Goal: Information Seeking & Learning: Learn about a topic

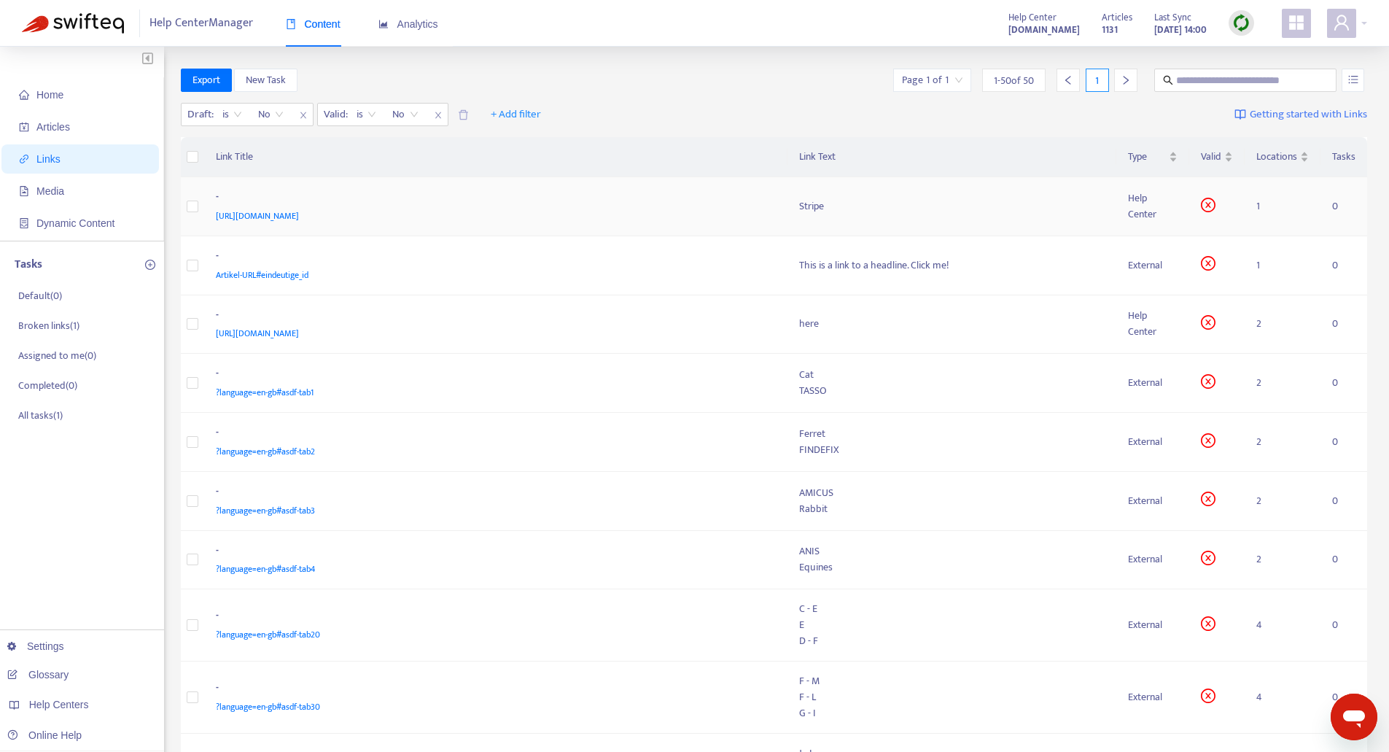
click at [685, 208] on div "https://easyvetsupport.zendesk.com/hc/de/articles/360018317440" at bounding box center [493, 216] width 555 height 16
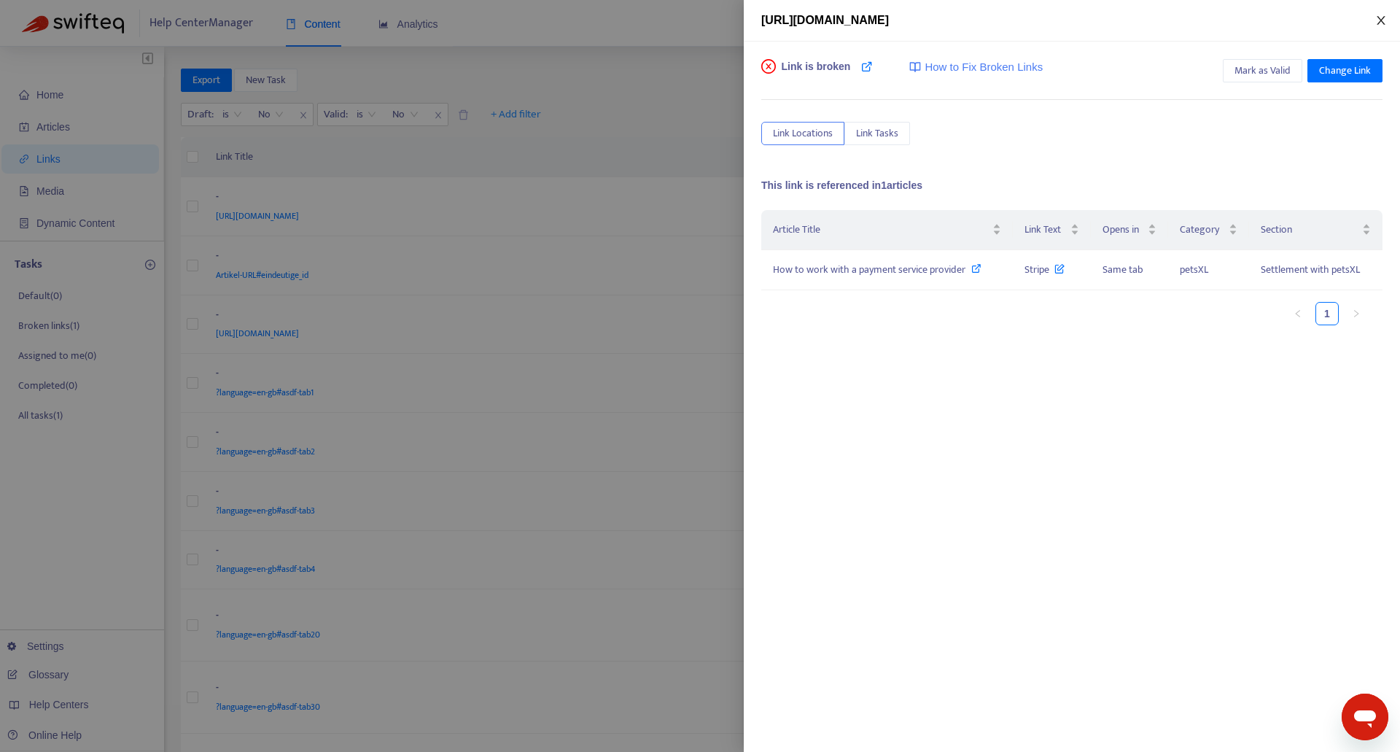
click at [1377, 23] on icon "close" at bounding box center [1381, 21] width 12 height 12
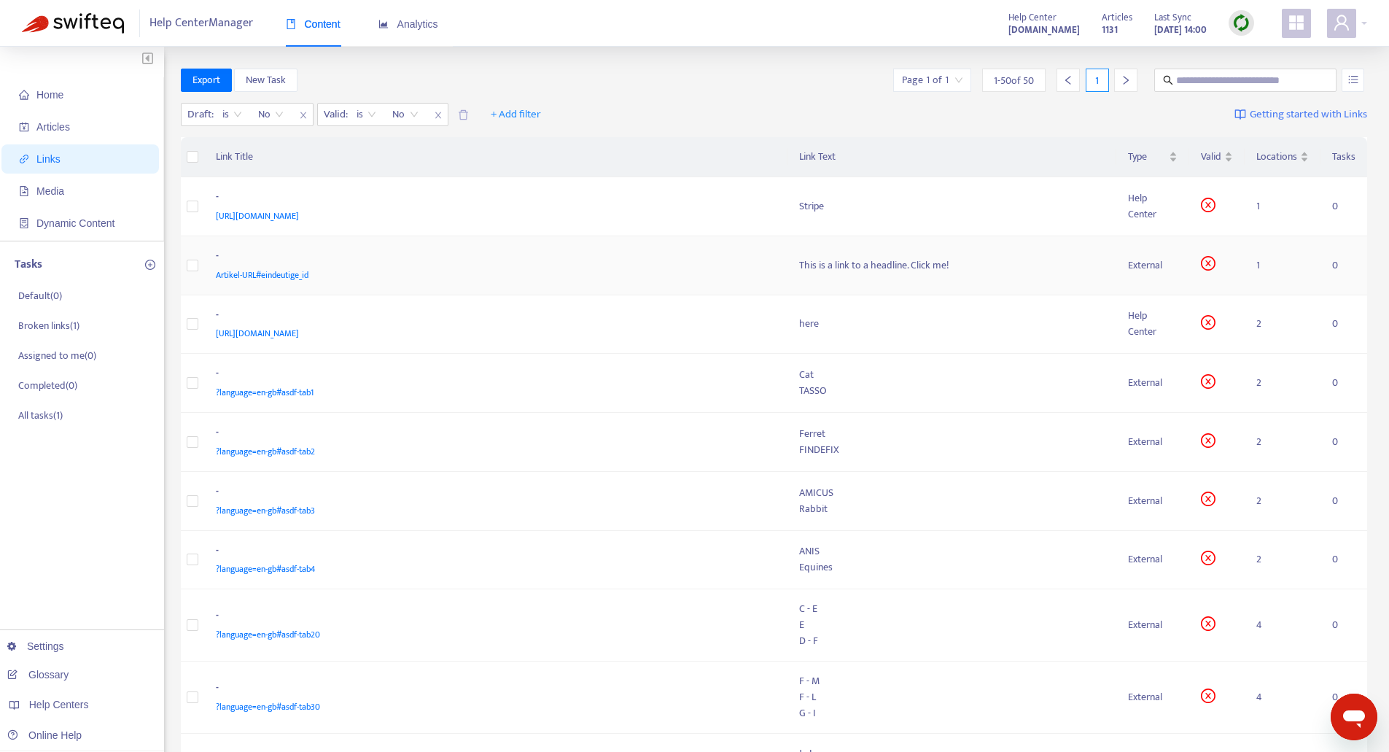
click at [581, 258] on div "-" at bounding box center [493, 257] width 555 height 19
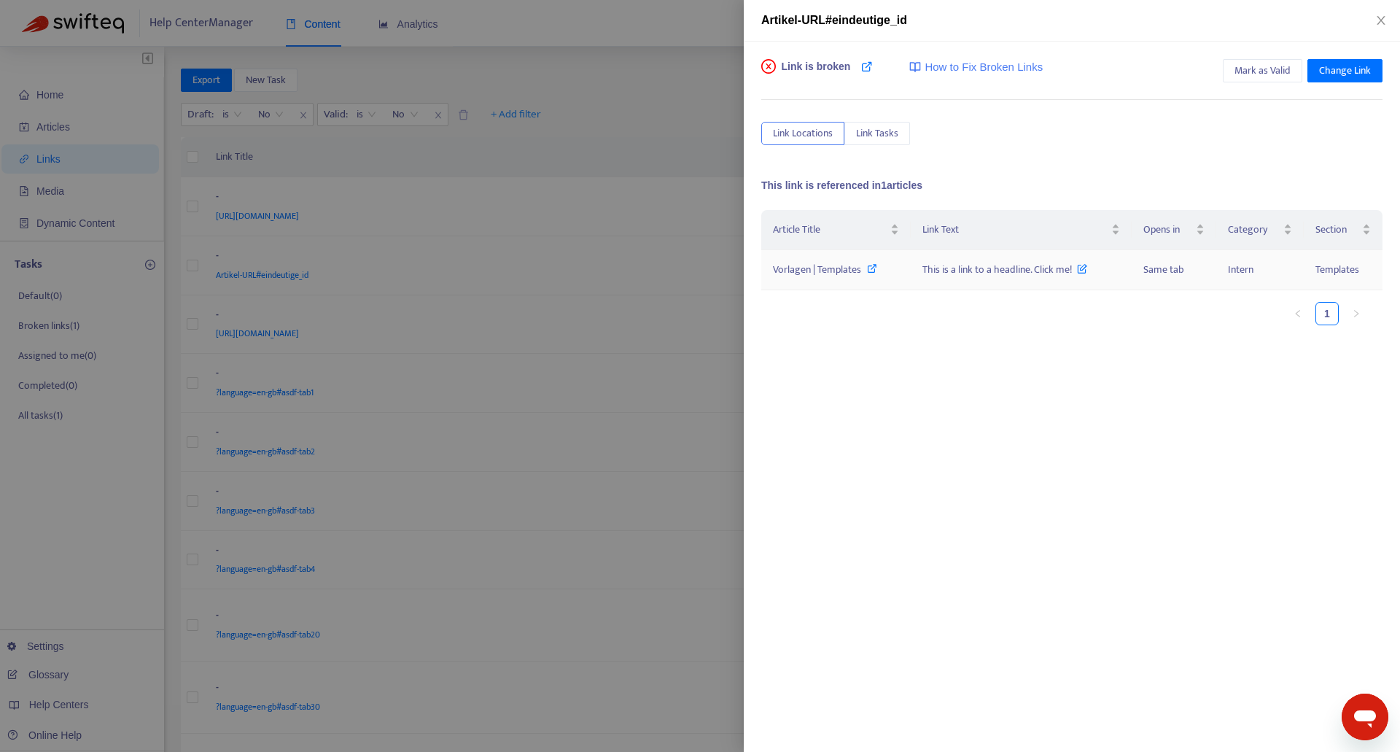
click at [963, 269] on span "This is a link to a headline. Click me!" at bounding box center [1004, 269] width 165 height 17
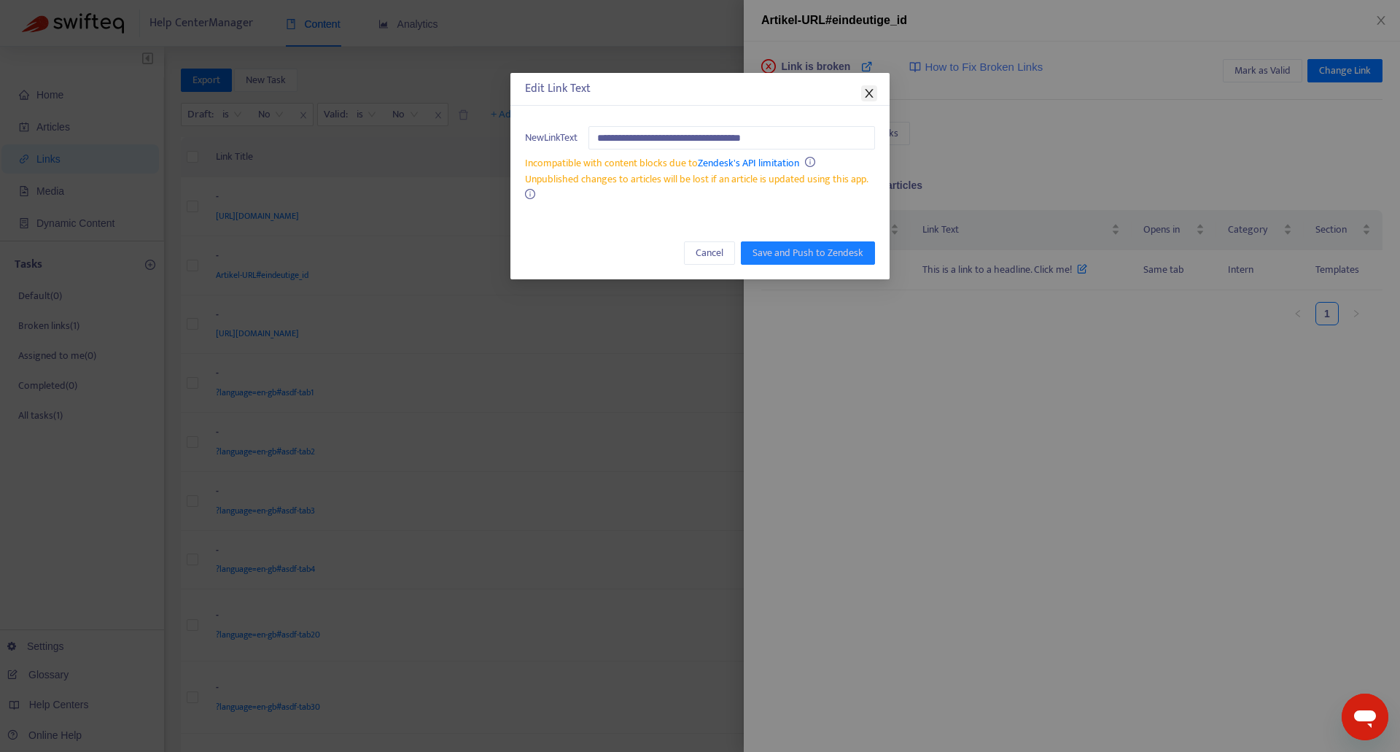
click at [870, 93] on icon "close" at bounding box center [869, 94] width 12 height 12
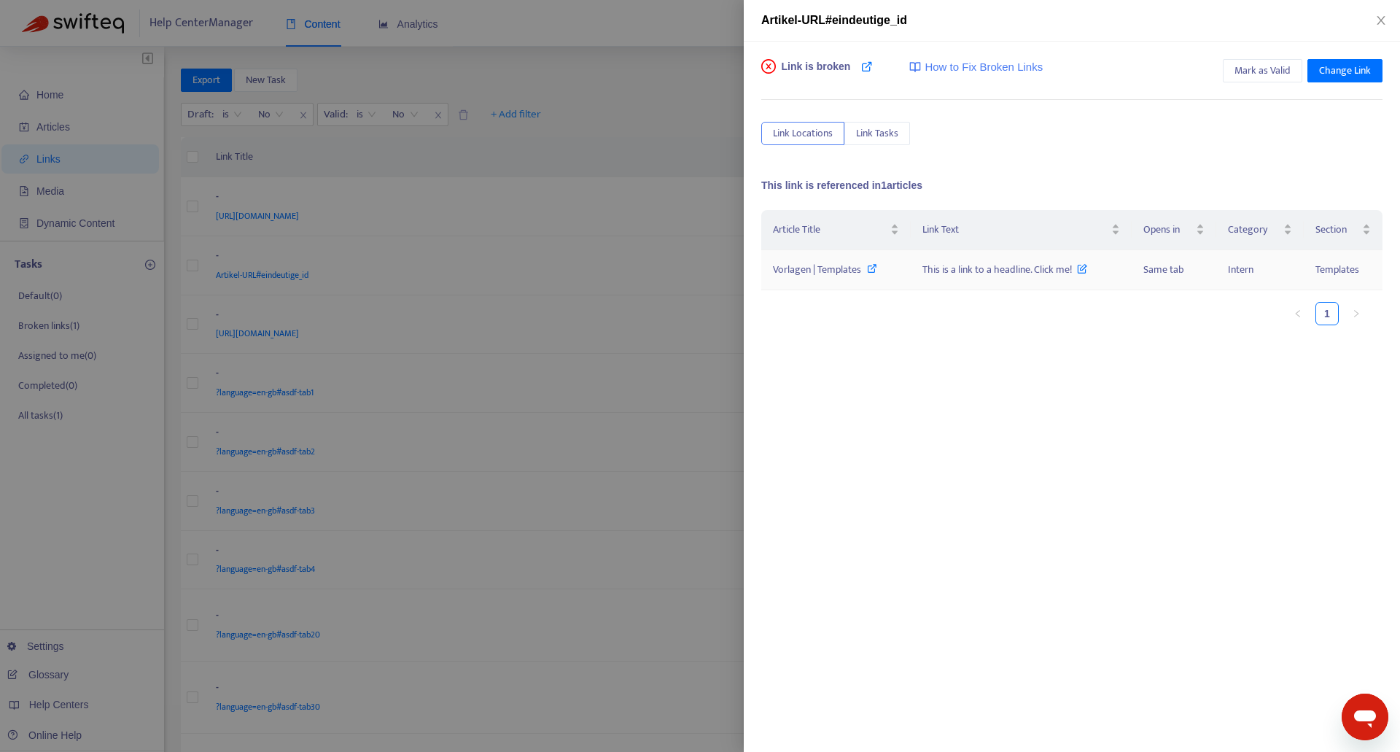
click at [794, 275] on span "Vorlagen | Templates" at bounding box center [817, 269] width 88 height 17
click at [1284, 70] on span "Mark as Valid" at bounding box center [1263, 71] width 56 height 16
click at [1383, 18] on icon "close" at bounding box center [1381, 20] width 8 height 9
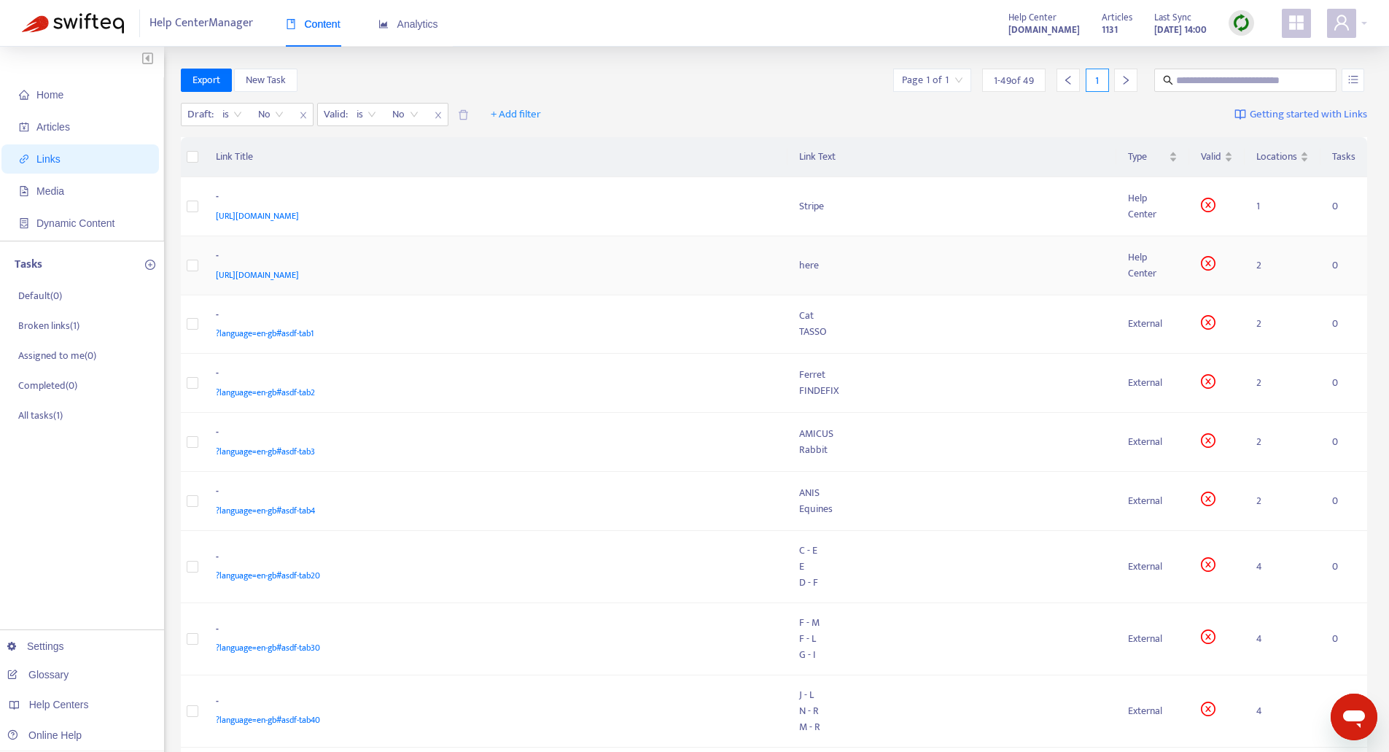
click at [575, 261] on div "-" at bounding box center [493, 257] width 555 height 19
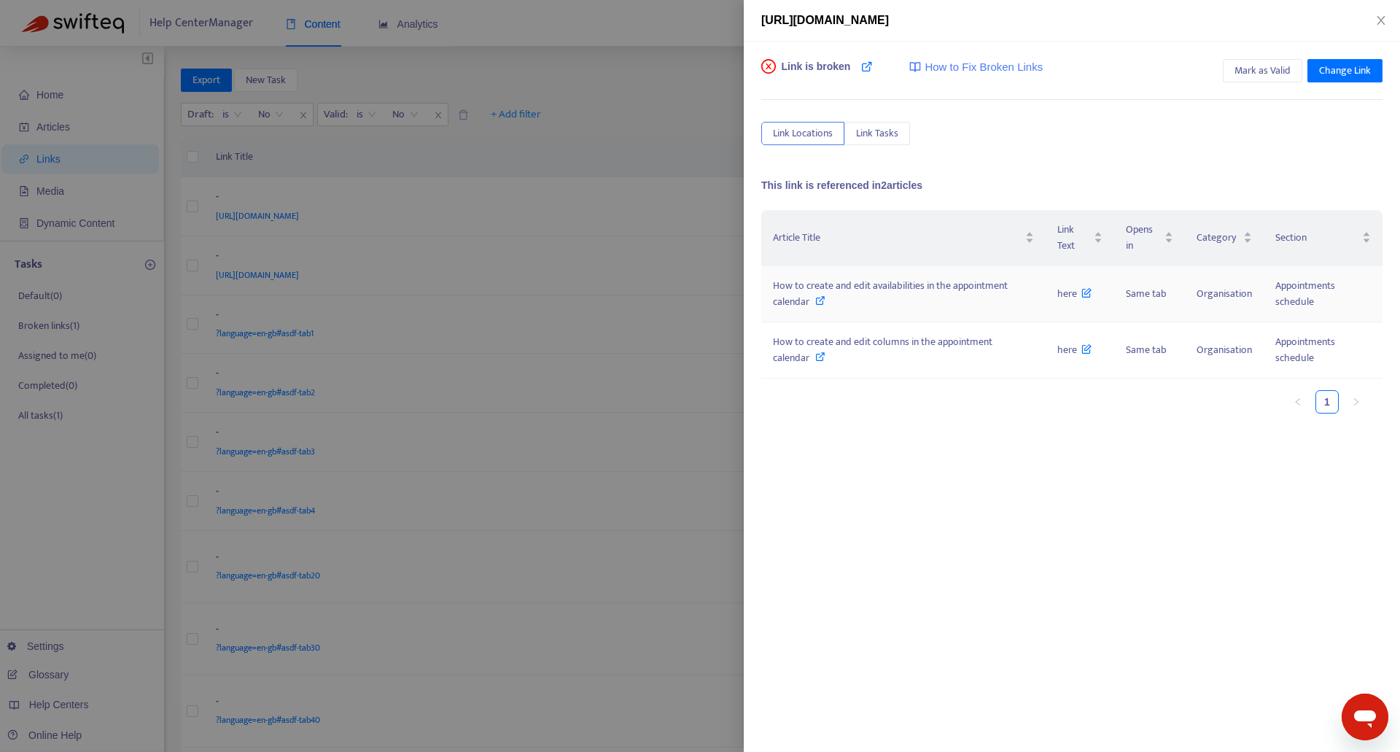
click at [940, 293] on span "How to create and edit availabilities in the appointment calendar" at bounding box center [890, 293] width 235 height 33
click at [861, 308] on div "How to create and edit availabilities in the appointment calendar" at bounding box center [903, 294] width 261 height 32
click at [1379, 22] on icon "close" at bounding box center [1381, 21] width 12 height 12
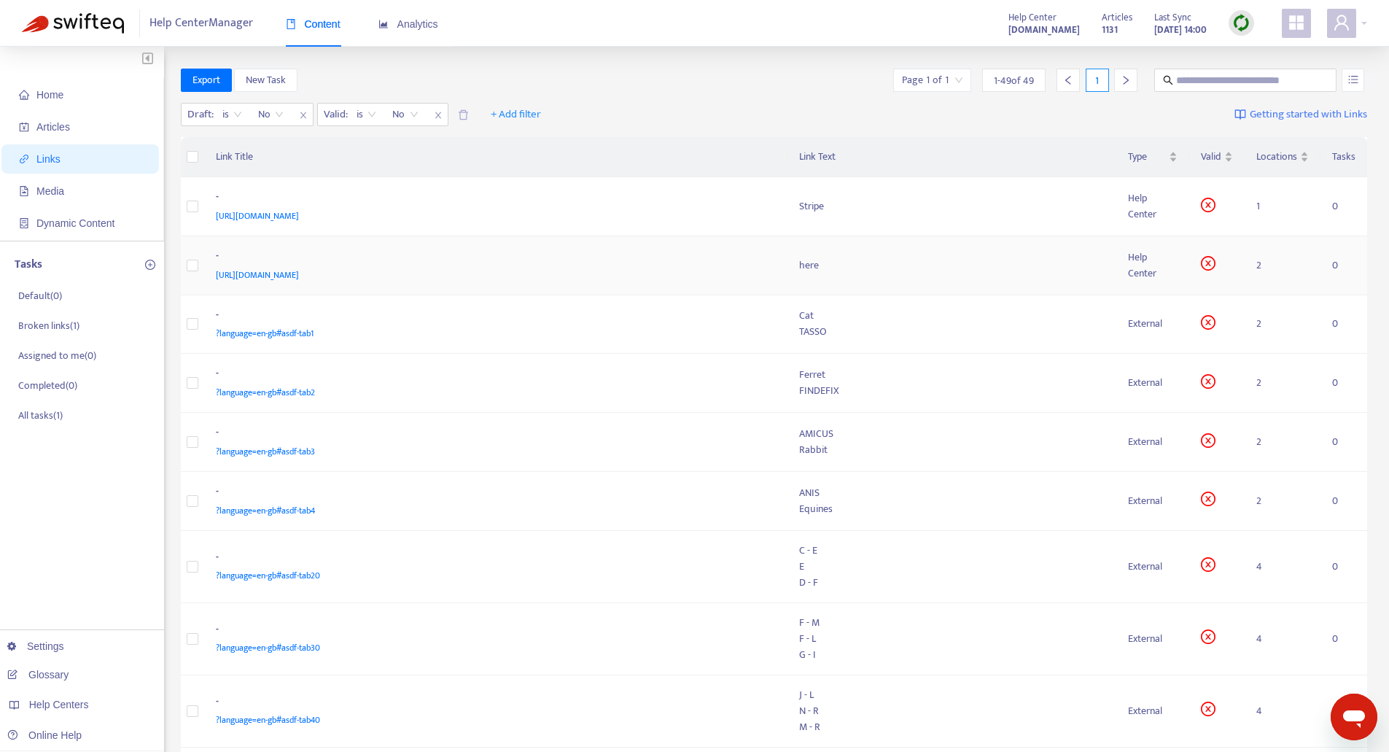
click at [519, 273] on div "https://easyvetsupport.zendesk.com/hc/de/articles/360016552100" at bounding box center [493, 275] width 555 height 16
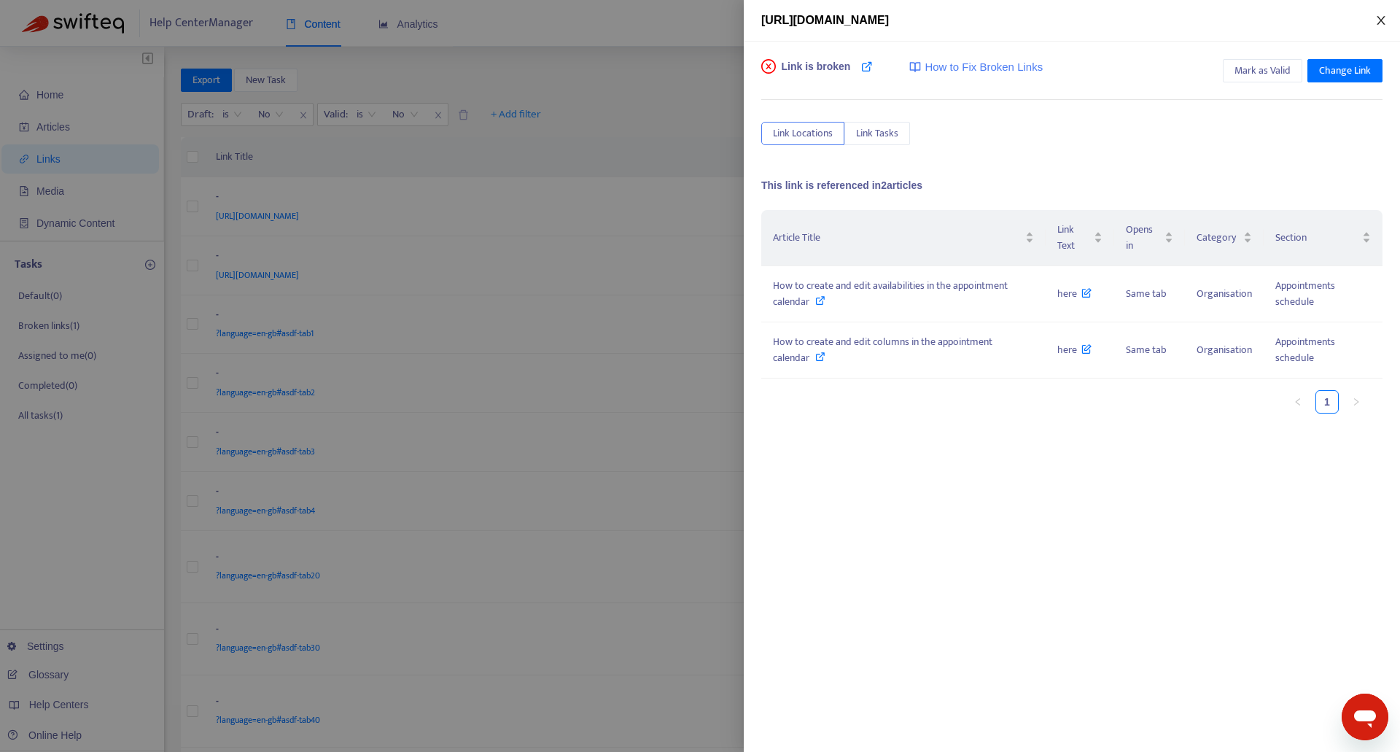
click at [1382, 18] on icon "close" at bounding box center [1381, 21] width 12 height 12
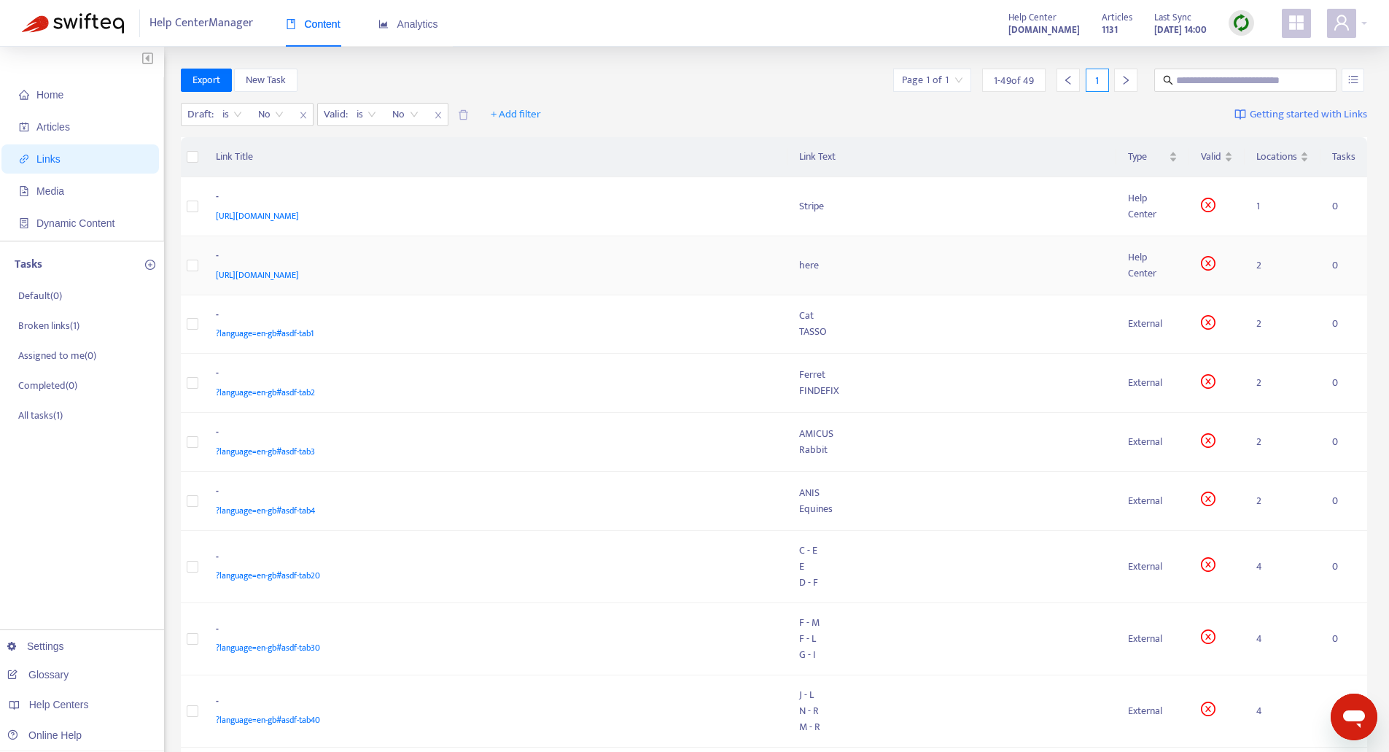
click at [489, 244] on td "- https://easyvetsupport.zendesk.com/hc/de/articles/360016552100" at bounding box center [495, 265] width 583 height 59
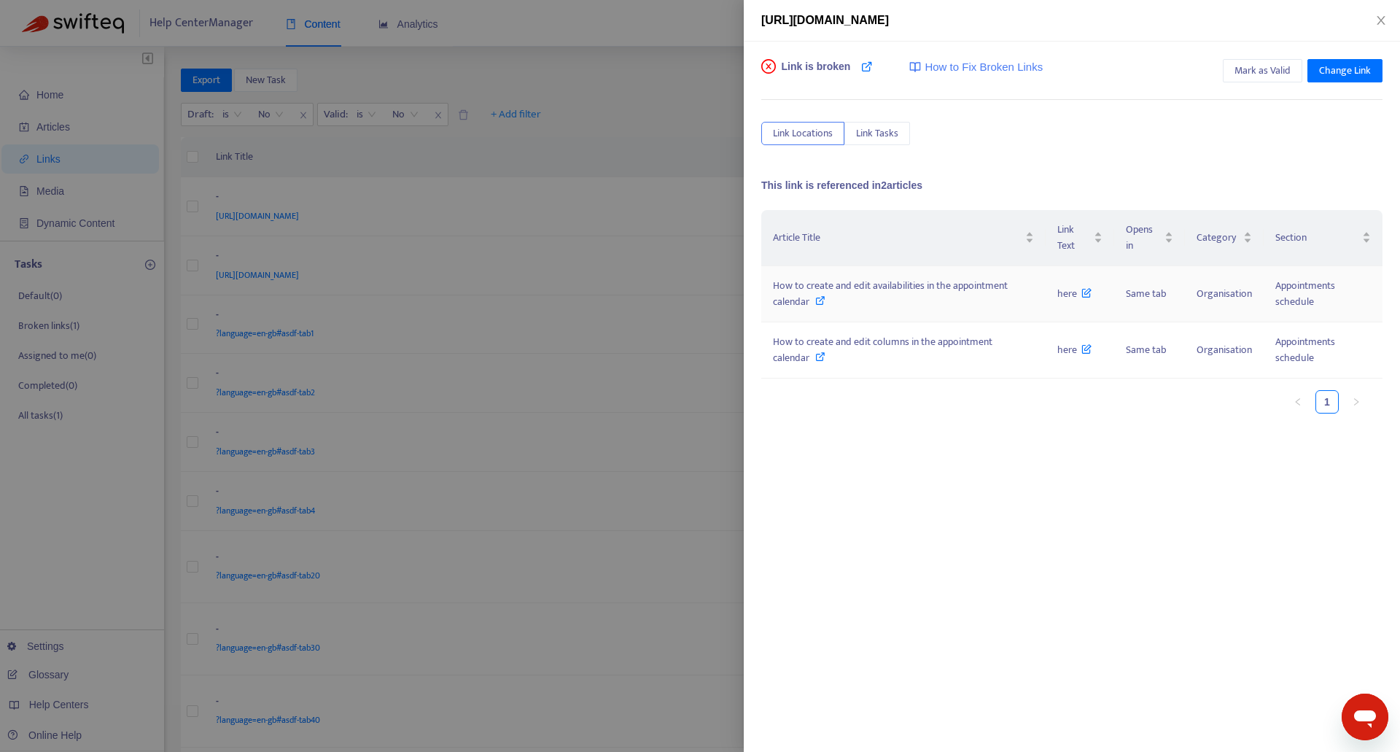
click at [850, 292] on span "How to create and edit availabilities in the appointment calendar" at bounding box center [890, 293] width 235 height 33
click at [849, 346] on span "How to create and edit columns in the appointment calendar" at bounding box center [882, 349] width 219 height 33
click at [947, 284] on span "How to create and edit availabilities in the appointment calendar" at bounding box center [890, 293] width 235 height 33
click at [1388, 19] on button "Close" at bounding box center [1381, 21] width 20 height 14
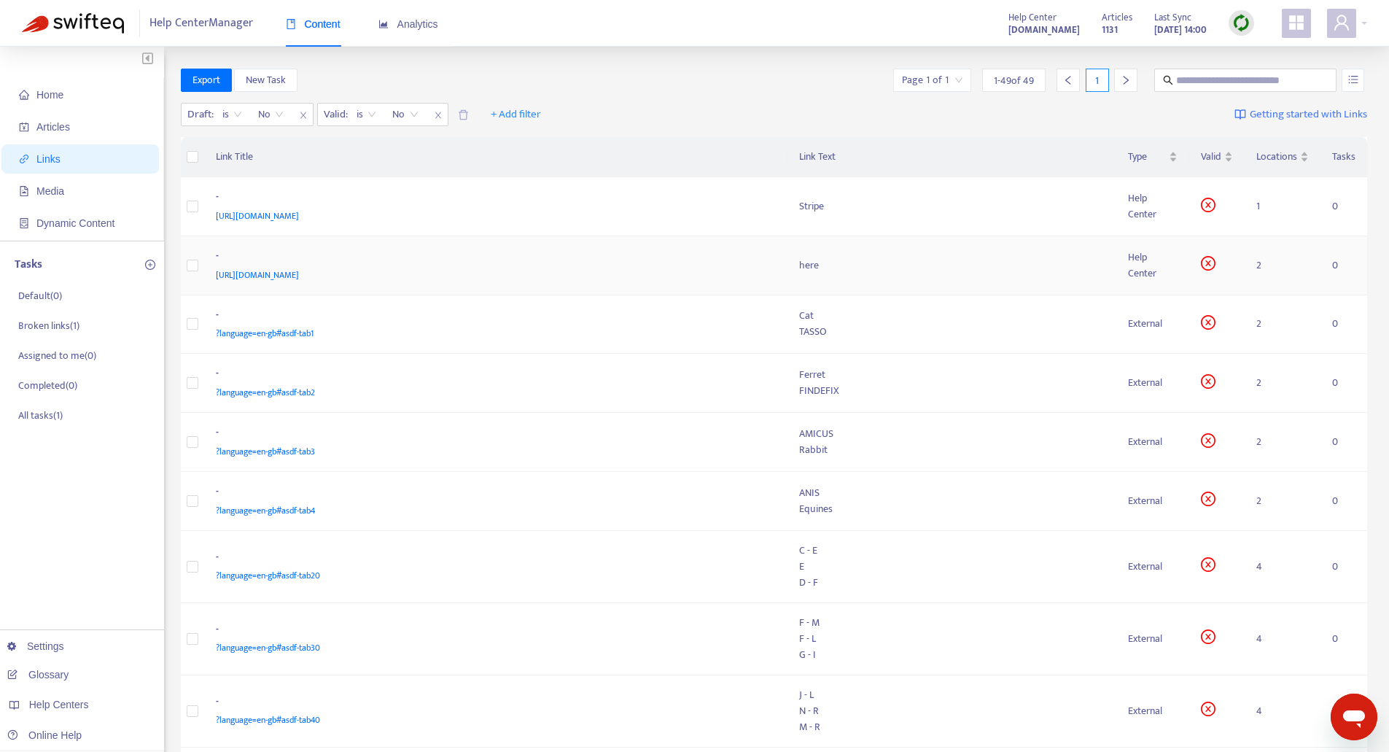
click at [629, 265] on div "-" at bounding box center [493, 257] width 555 height 19
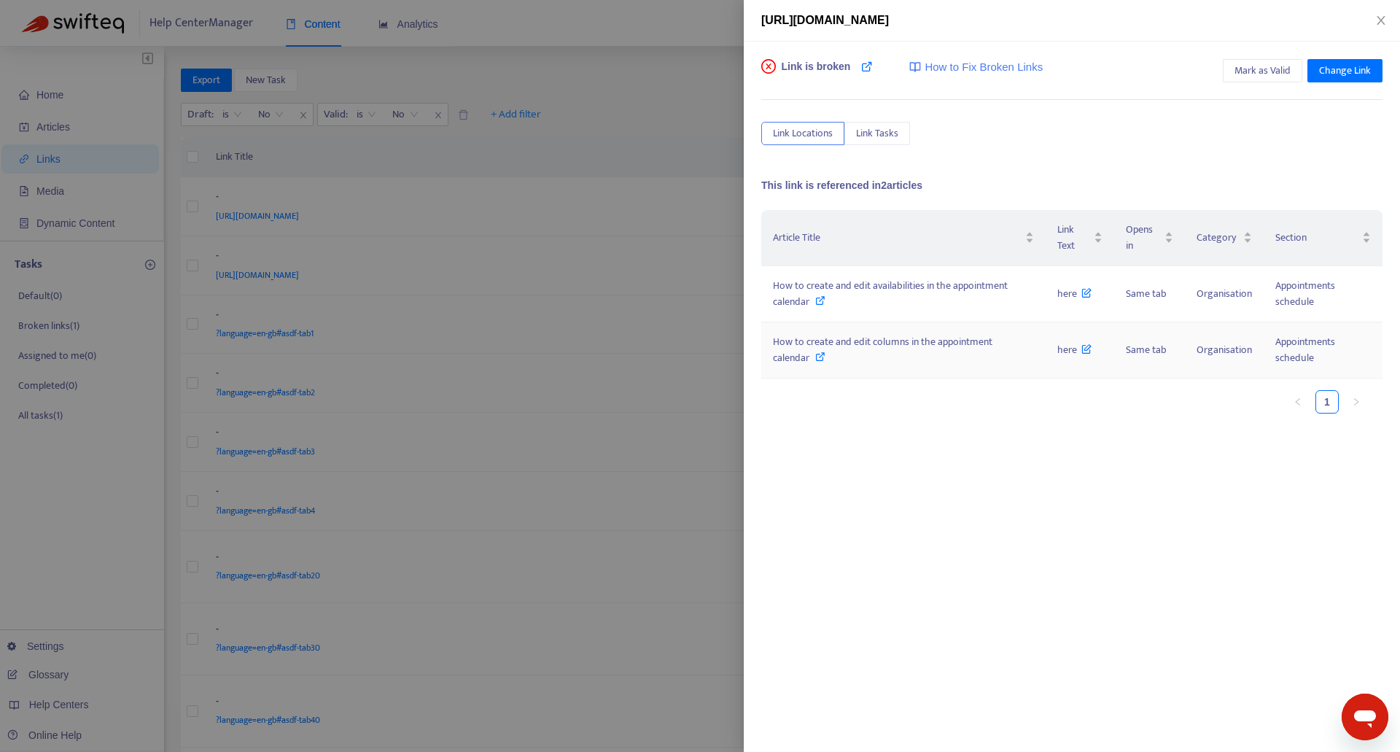
click at [895, 368] on td "How to create and edit columns in the appointment calendar" at bounding box center [903, 350] width 284 height 56
click at [887, 335] on span "How to create and edit columns in the appointment calendar" at bounding box center [882, 349] width 219 height 33
click at [1382, 15] on icon "close" at bounding box center [1381, 21] width 12 height 12
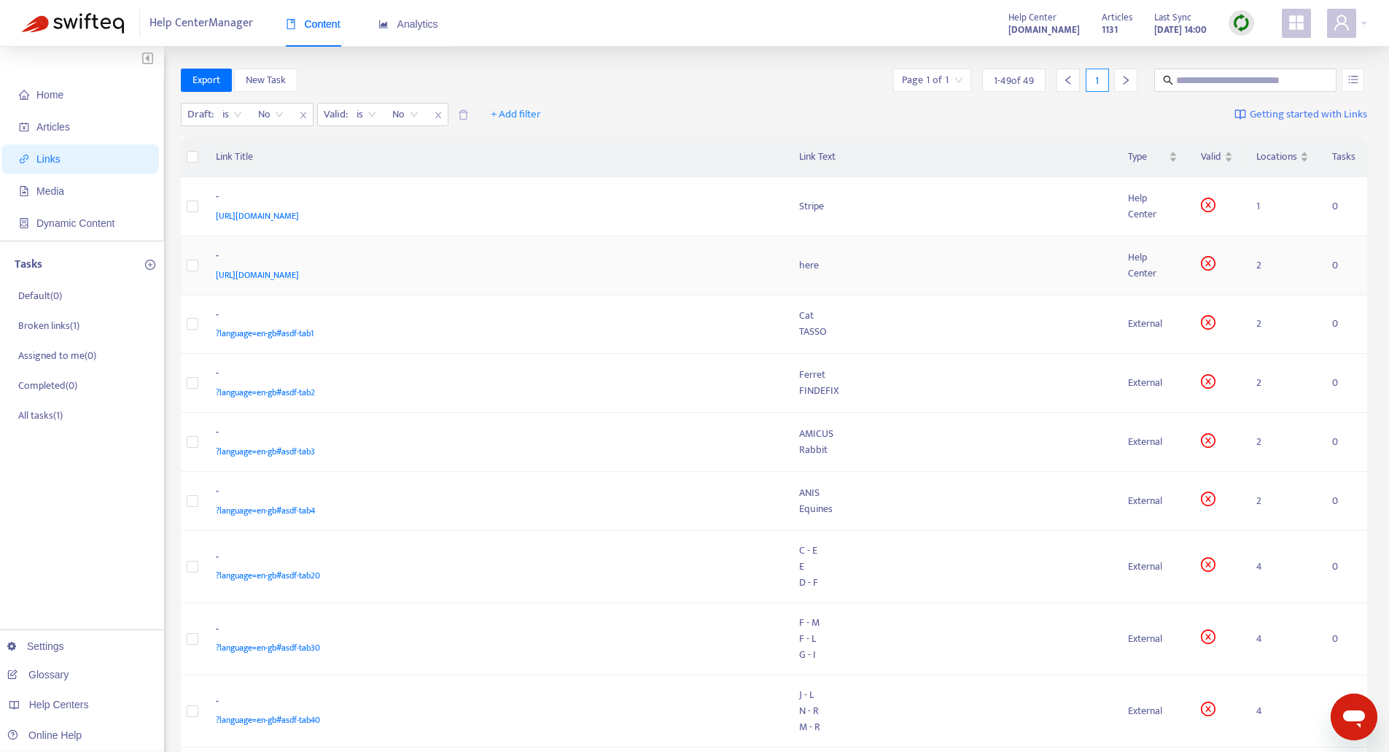
click at [280, 271] on span "https://easyvetsupport.zendesk.com/hc/de/articles/360016552100" at bounding box center [257, 275] width 83 height 15
click at [462, 324] on div "-" at bounding box center [493, 316] width 555 height 19
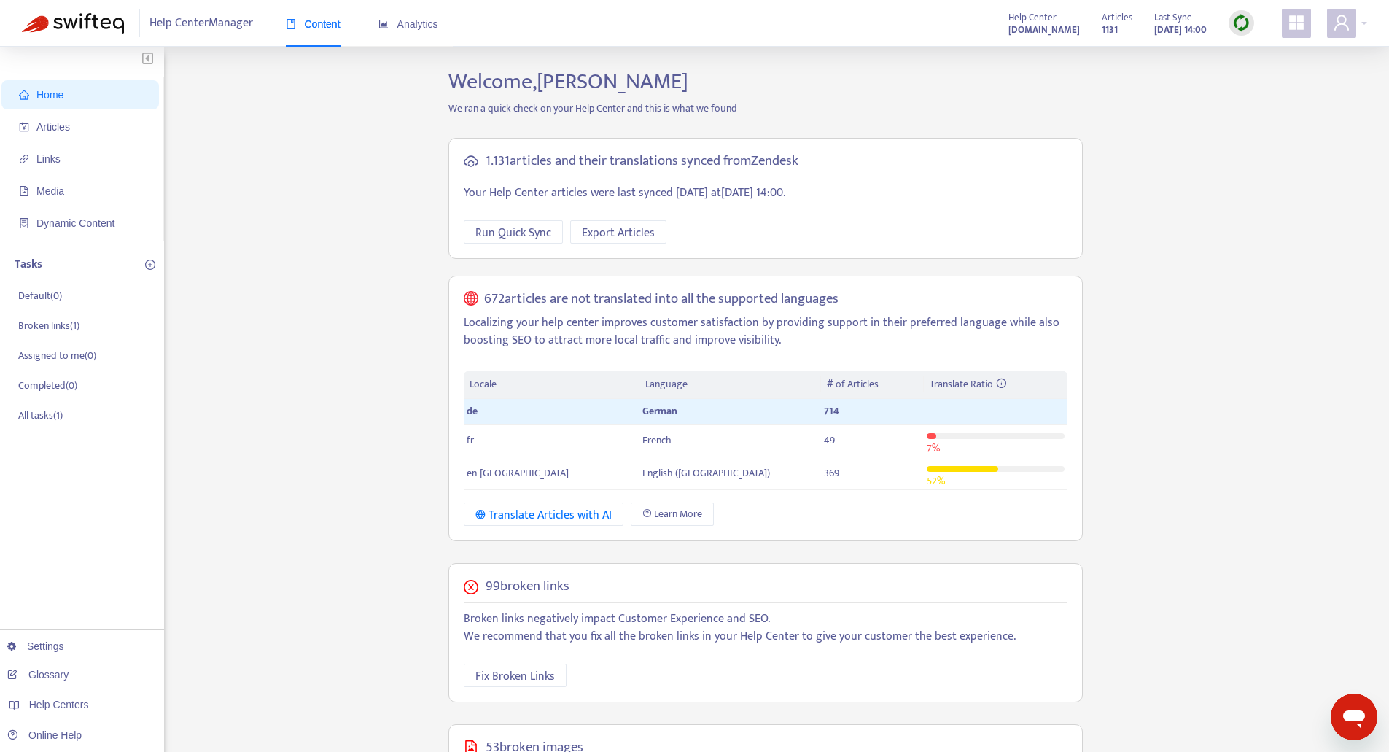
scroll to position [73, 0]
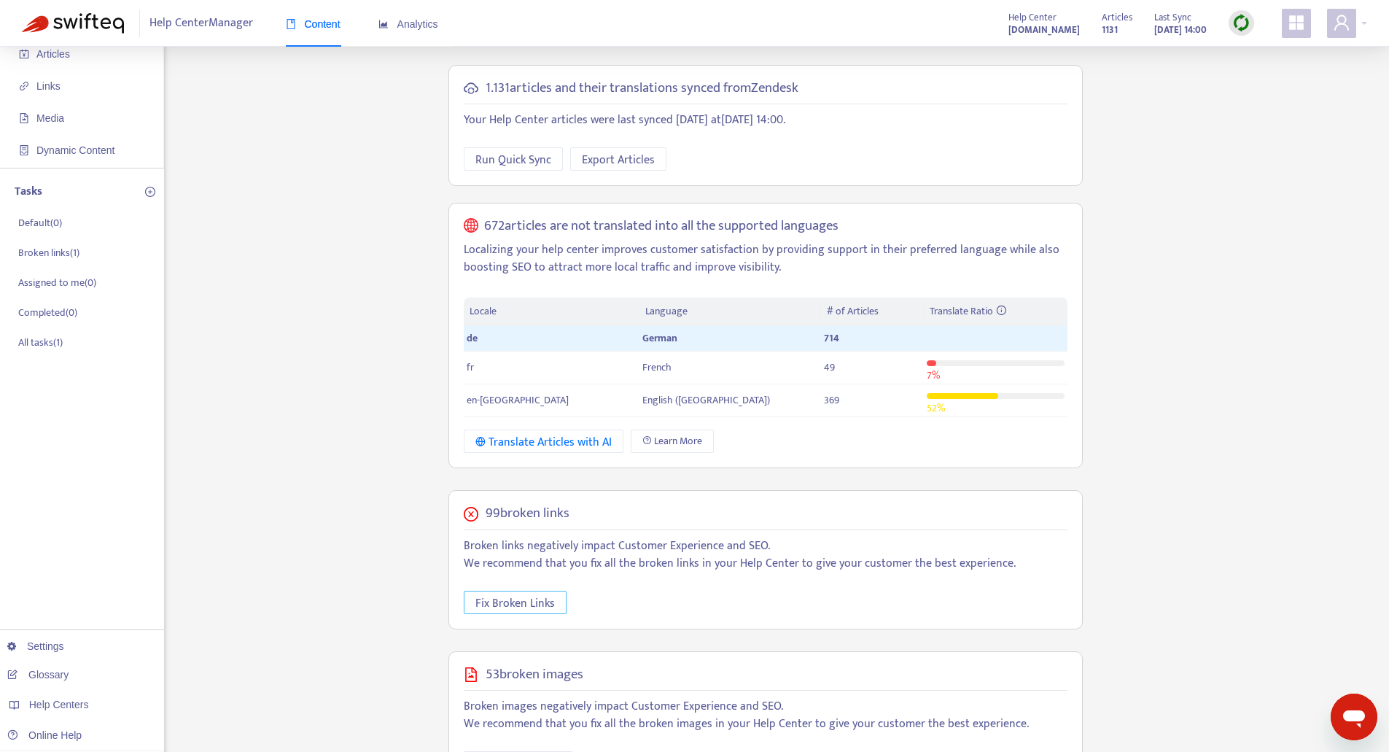
click at [525, 603] on span "Fix Broken Links" at bounding box center [514, 603] width 79 height 18
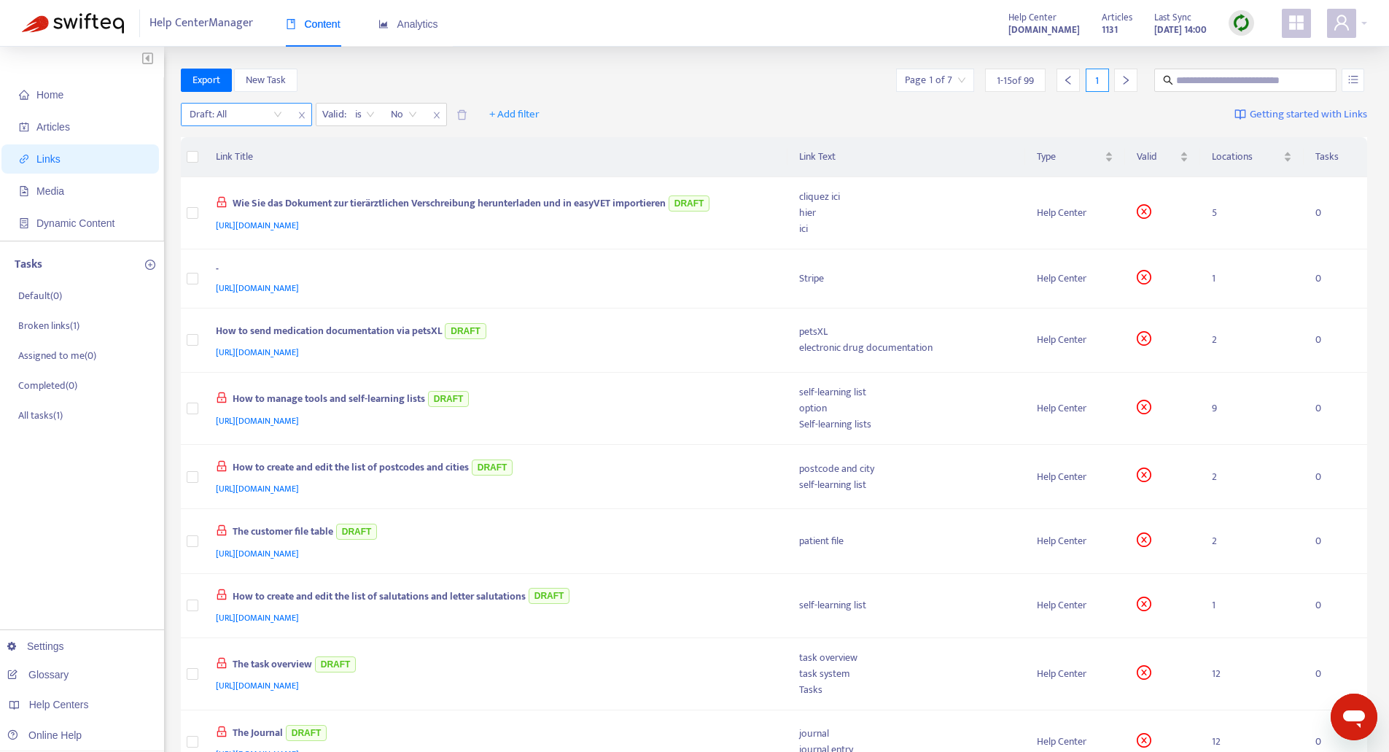
click at [276, 112] on input "search" at bounding box center [236, 115] width 93 height 22
click at [230, 195] on div "No" at bounding box center [320, 190] width 254 height 16
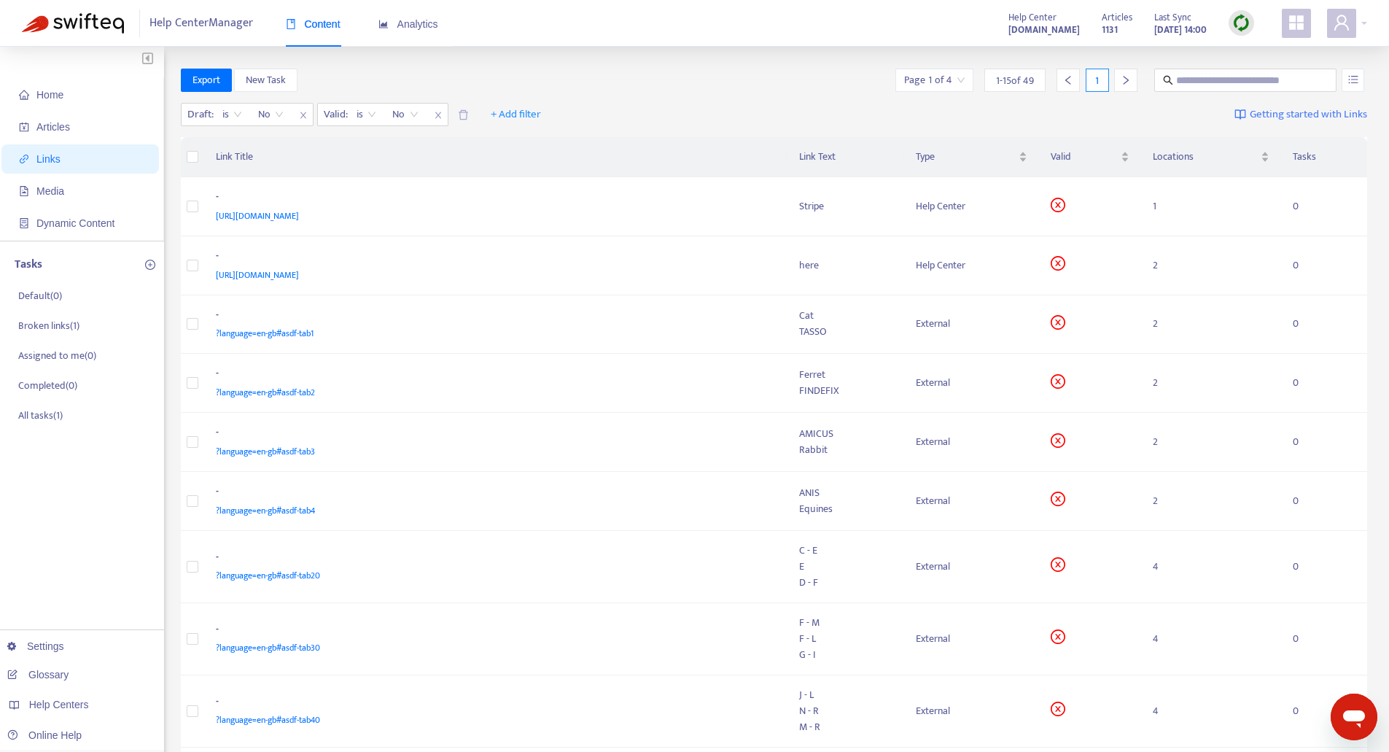
click at [698, 88] on div "Export New Task Page 1 of 4 1 - 15 of 49 1" at bounding box center [774, 80] width 1187 height 23
click at [952, 78] on input "search" at bounding box center [934, 80] width 61 height 22
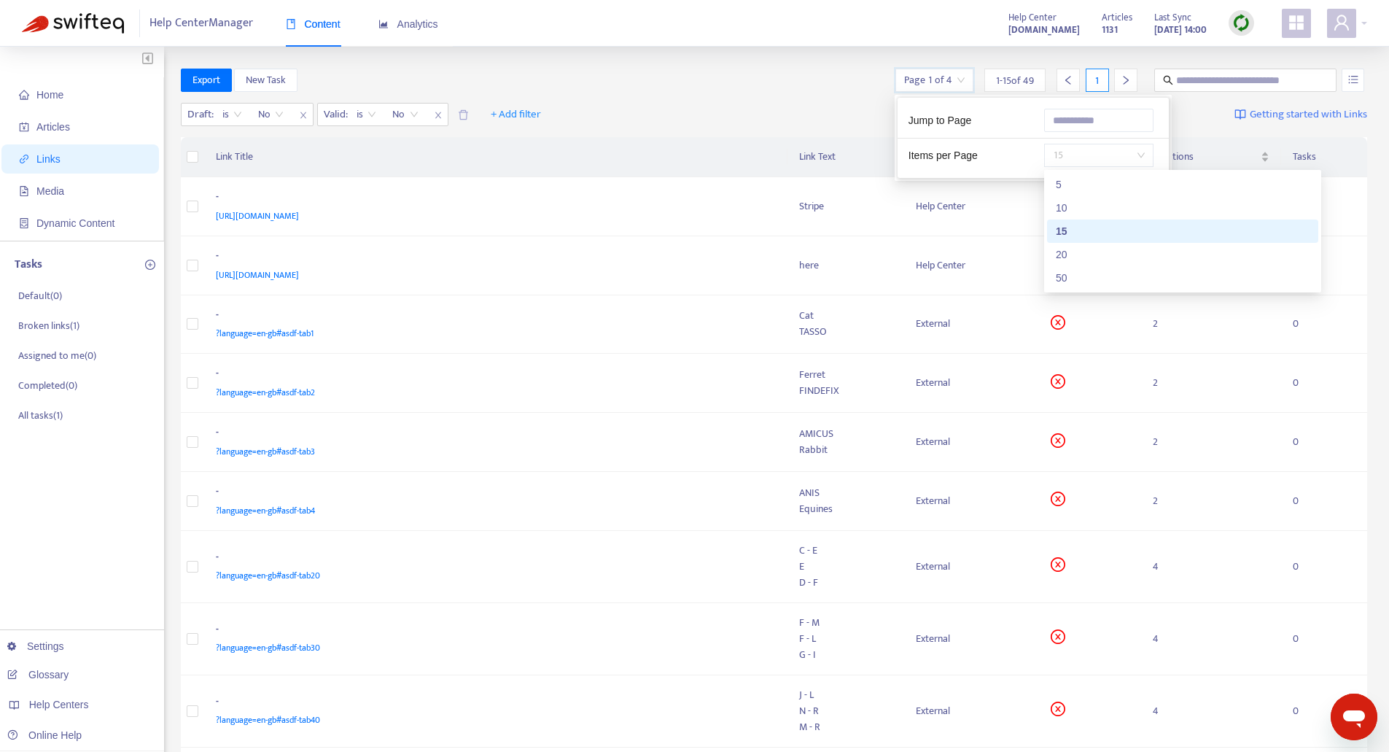
click at [1147, 149] on div "15" at bounding box center [1098, 155] width 109 height 23
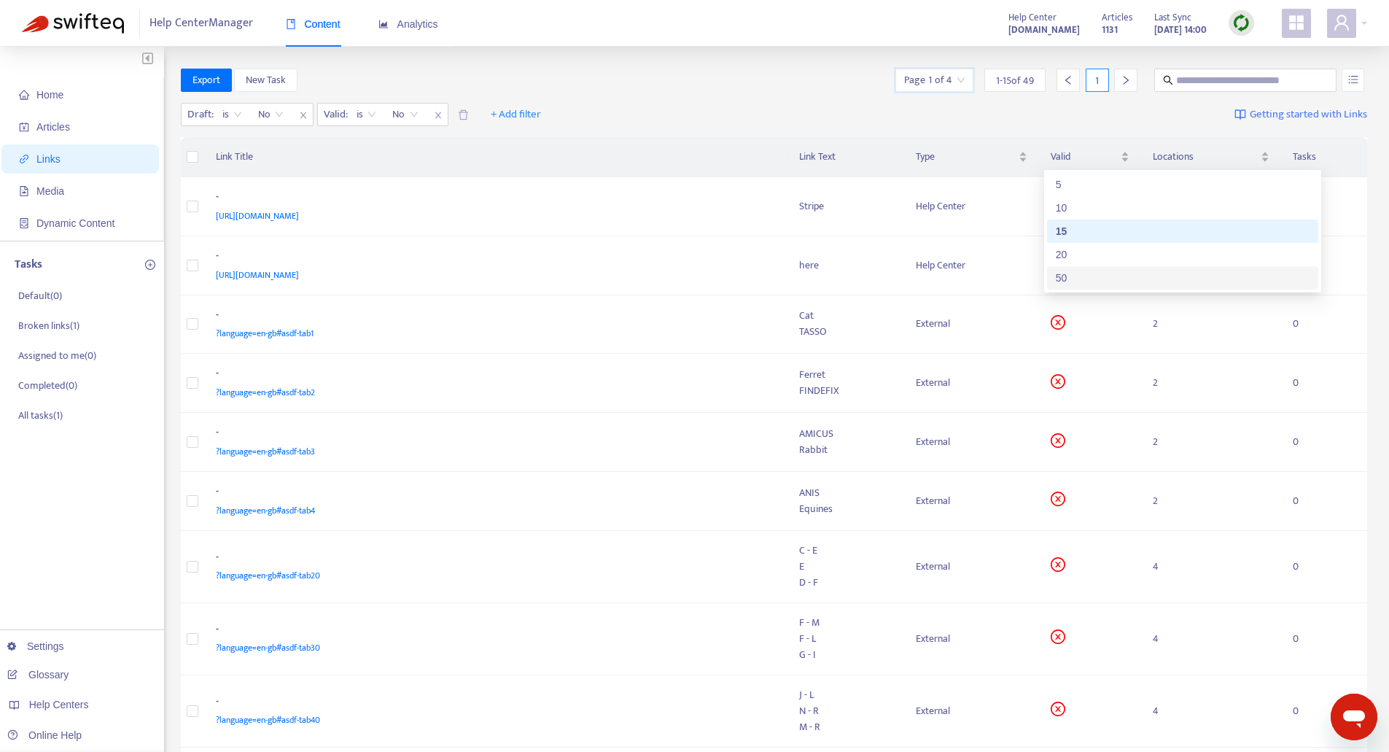
click at [1067, 276] on div "50" at bounding box center [1183, 278] width 254 height 16
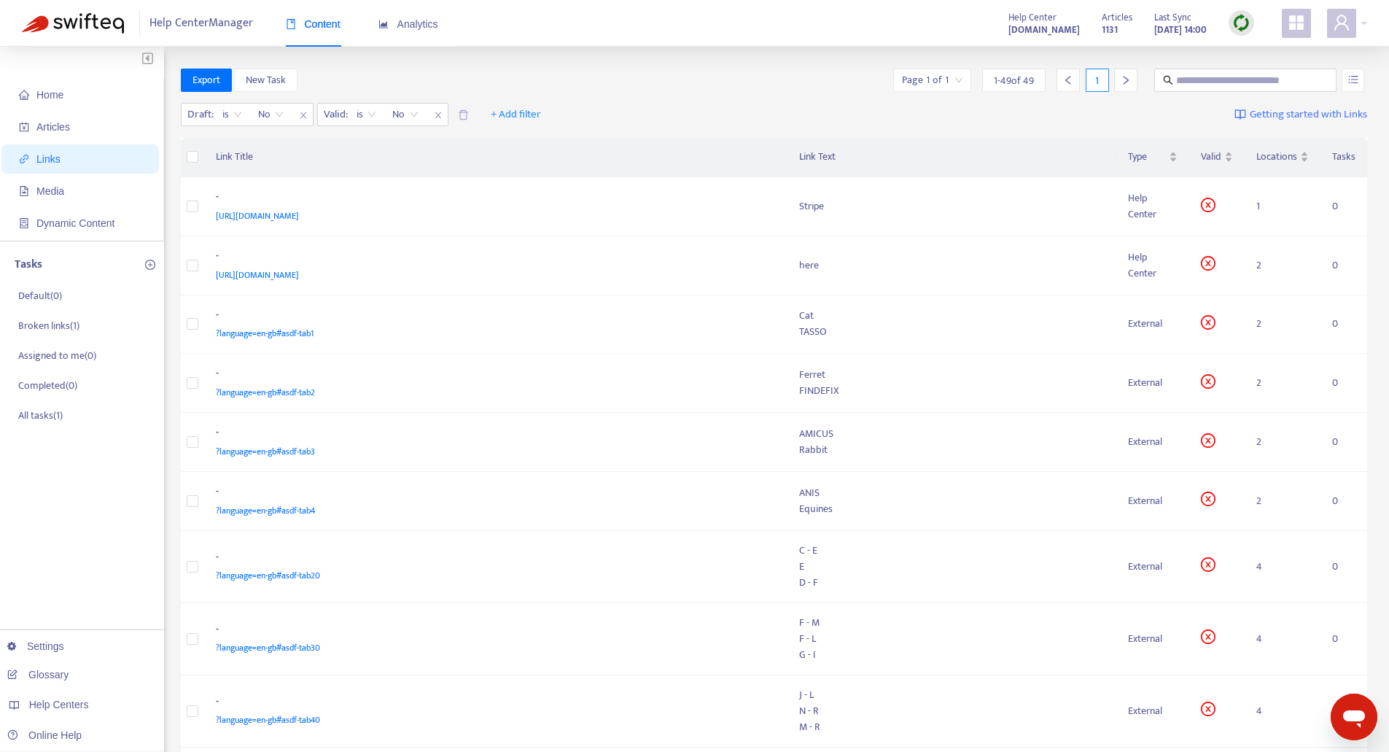
click at [666, 99] on div "Draft : is No Valid : is No + Add filter Getting started with Links" at bounding box center [774, 118] width 1187 height 40
click at [569, 320] on div "-" at bounding box center [493, 316] width 555 height 19
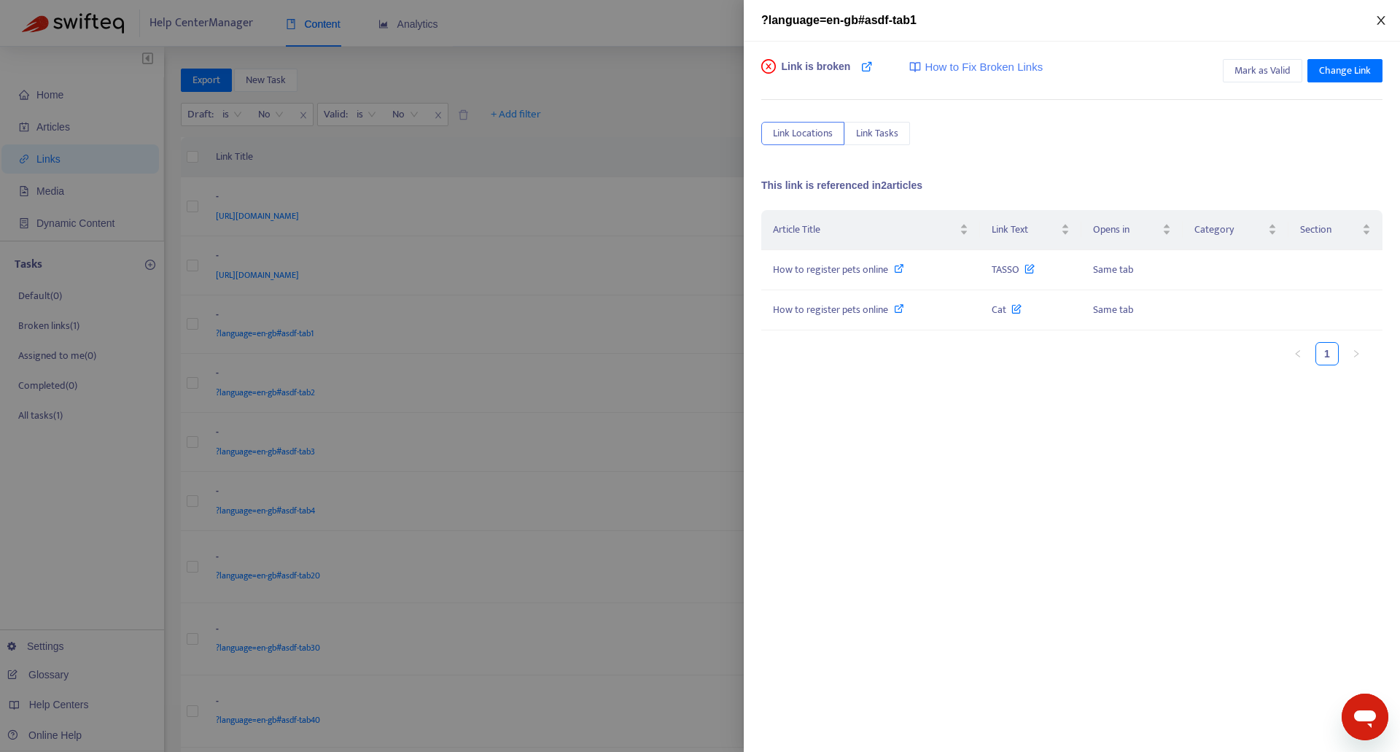
click at [1386, 20] on icon "close" at bounding box center [1381, 21] width 12 height 12
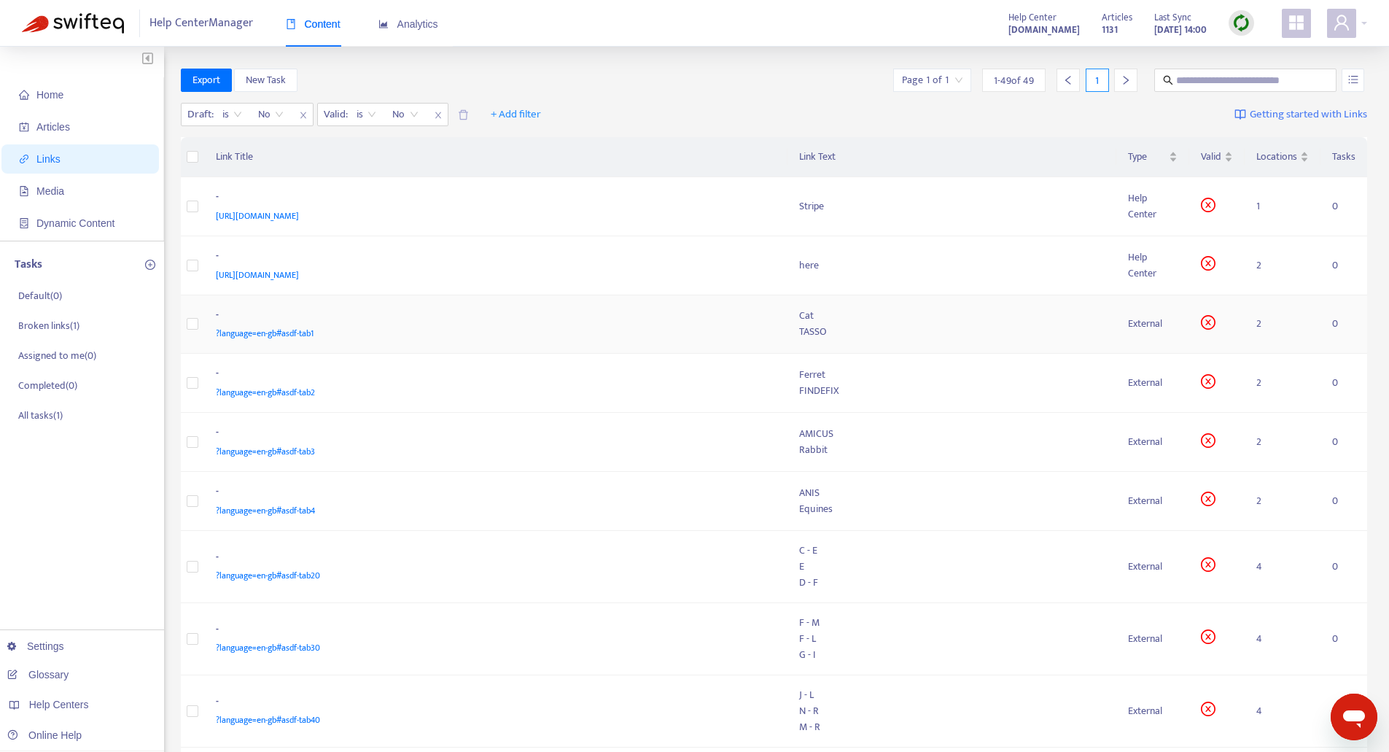
click at [391, 325] on div "?language=en-gb#asdf-tab1" at bounding box center [493, 333] width 555 height 16
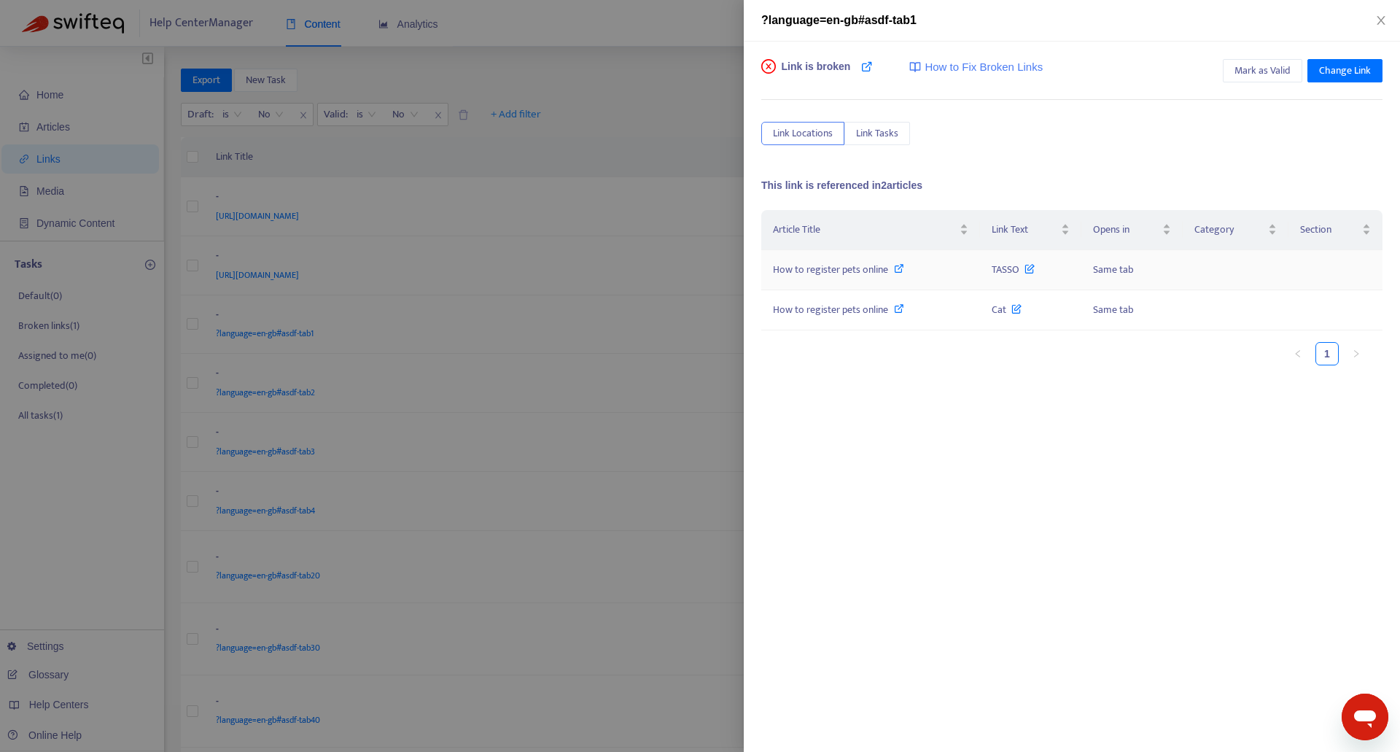
click at [945, 265] on div "How to register pets online" at bounding box center [870, 270] width 195 height 16
click at [862, 69] on icon at bounding box center [867, 67] width 12 height 12
click at [1329, 63] on span "Change Link" at bounding box center [1345, 71] width 52 height 16
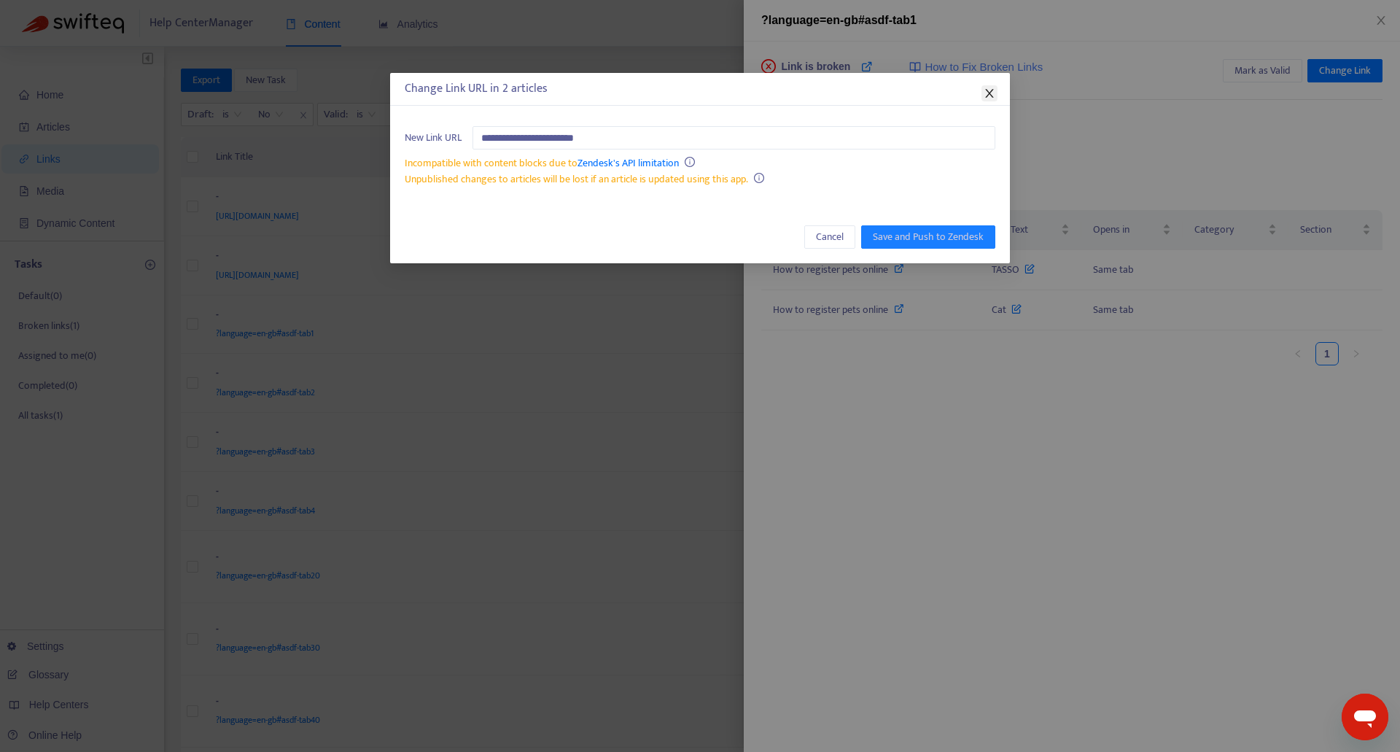
click at [985, 98] on icon "close" at bounding box center [990, 94] width 12 height 12
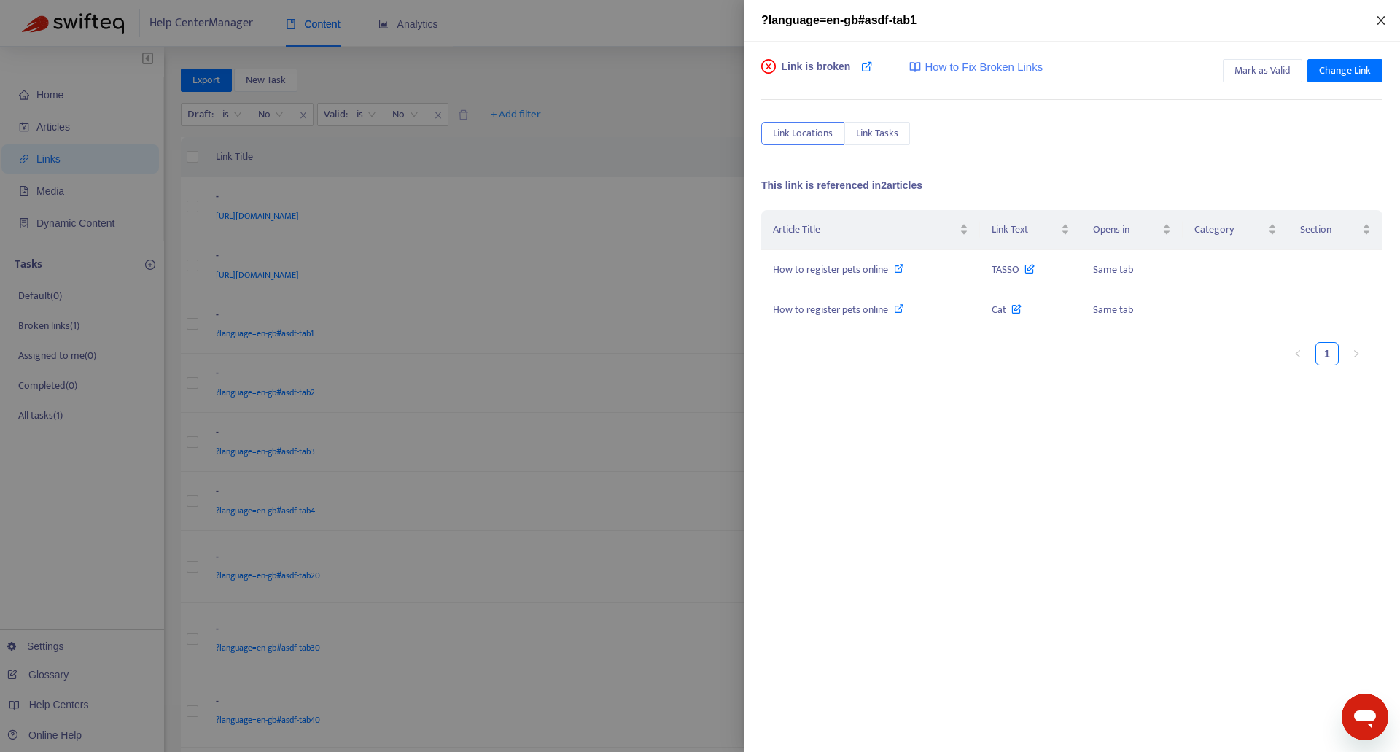
click at [1380, 23] on icon "close" at bounding box center [1381, 21] width 12 height 12
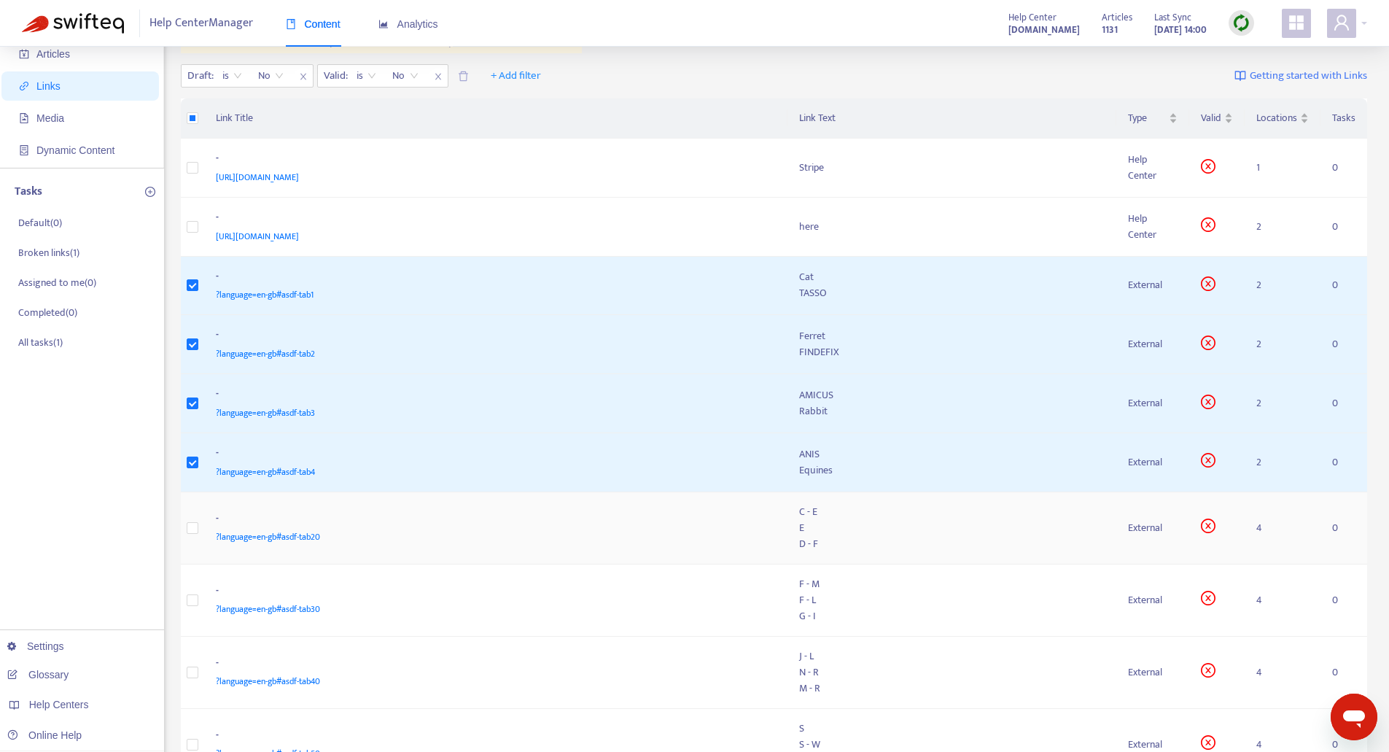
scroll to position [146, 0]
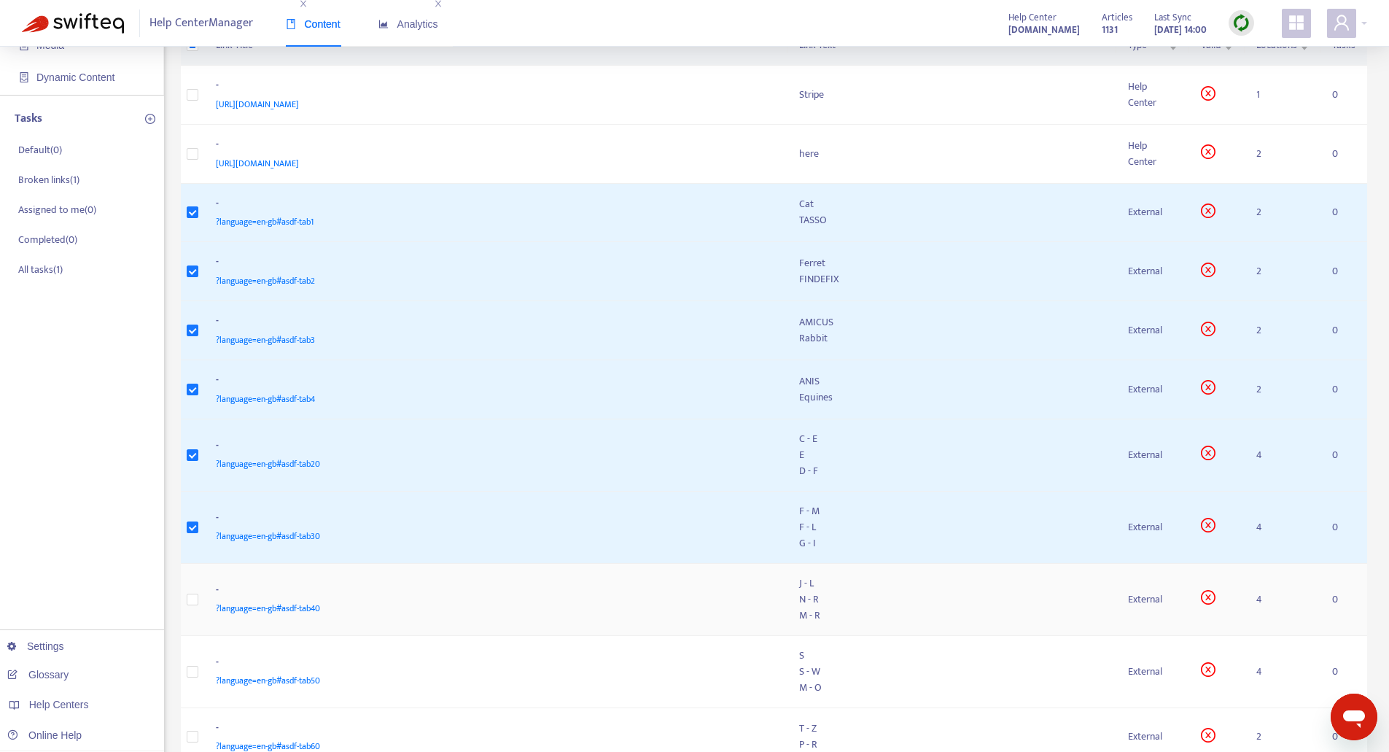
click at [199, 597] on td at bounding box center [192, 600] width 23 height 72
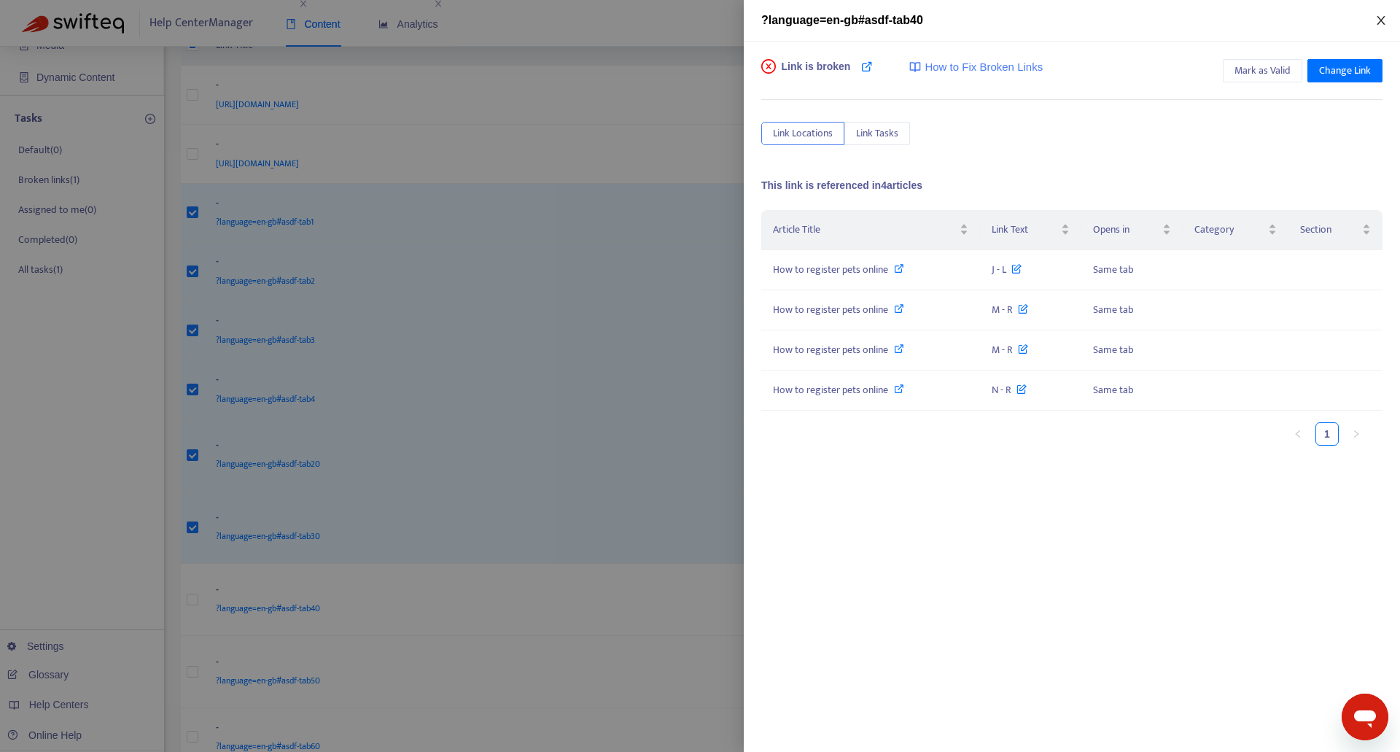
click at [1377, 18] on icon "close" at bounding box center [1381, 21] width 12 height 12
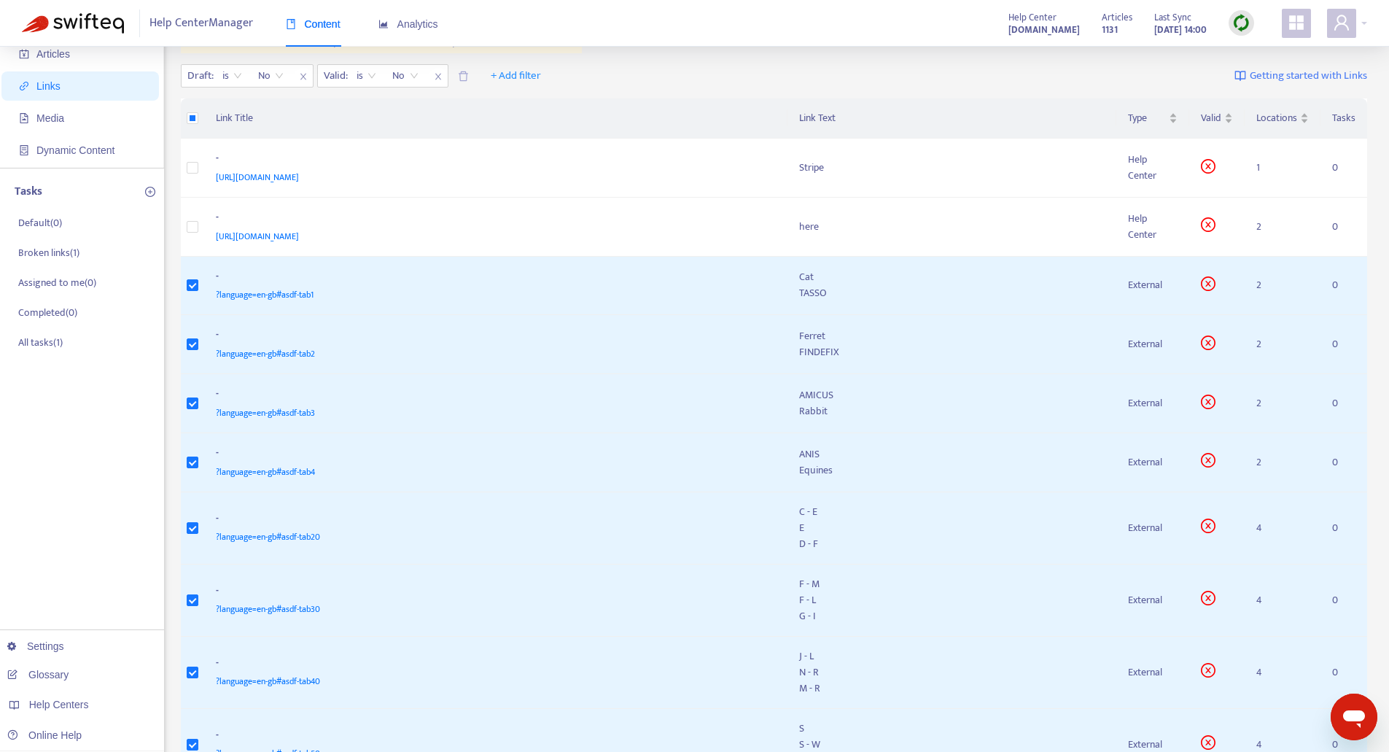
scroll to position [0, 0]
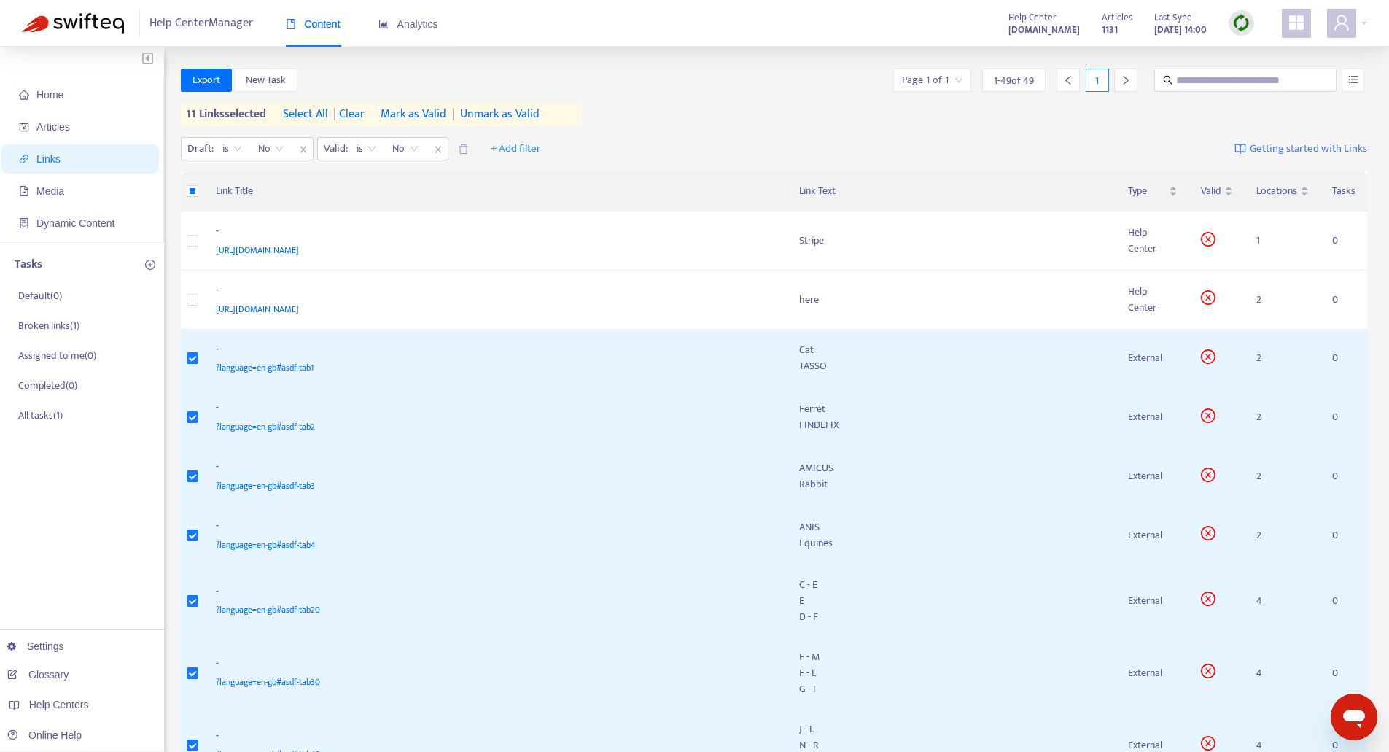
click at [427, 113] on span "Mark as Valid" at bounding box center [414, 115] width 66 height 18
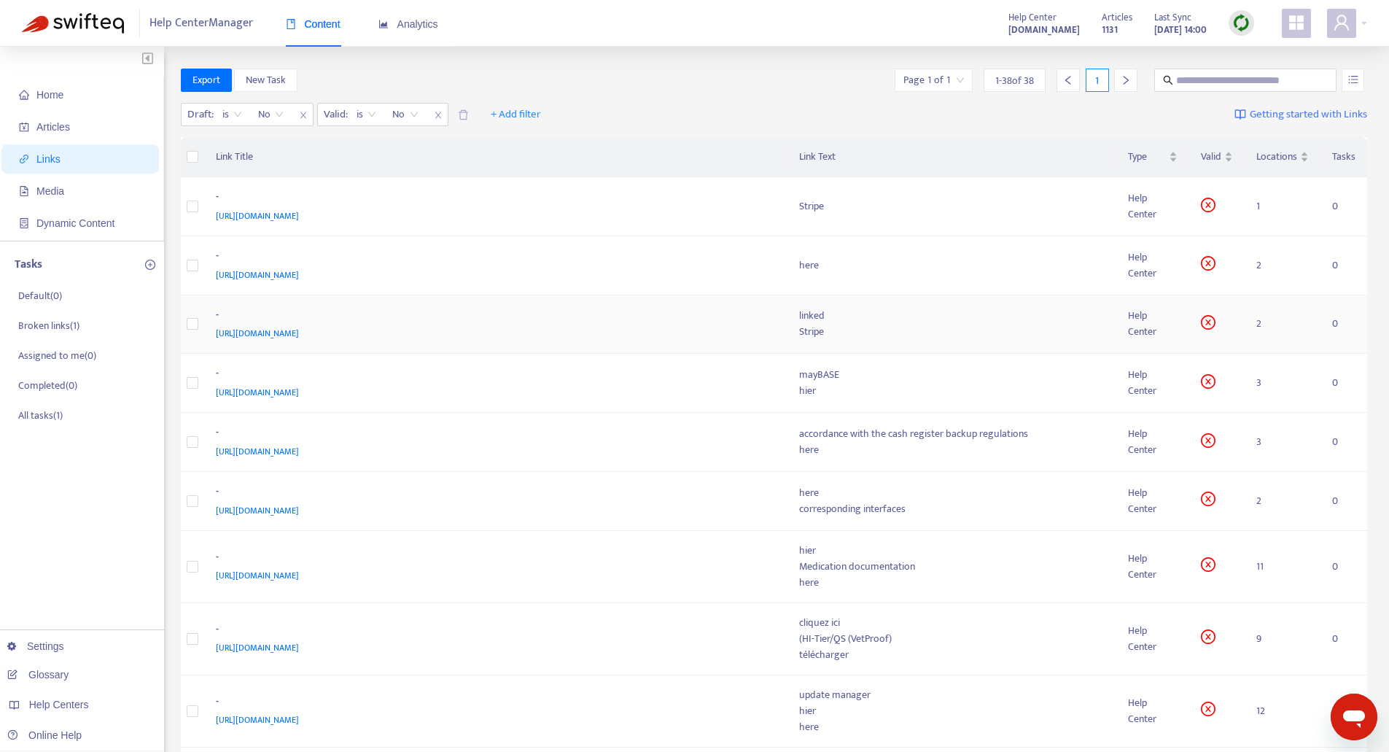
click at [666, 330] on div "[URL][DOMAIN_NAME]" at bounding box center [493, 333] width 555 height 16
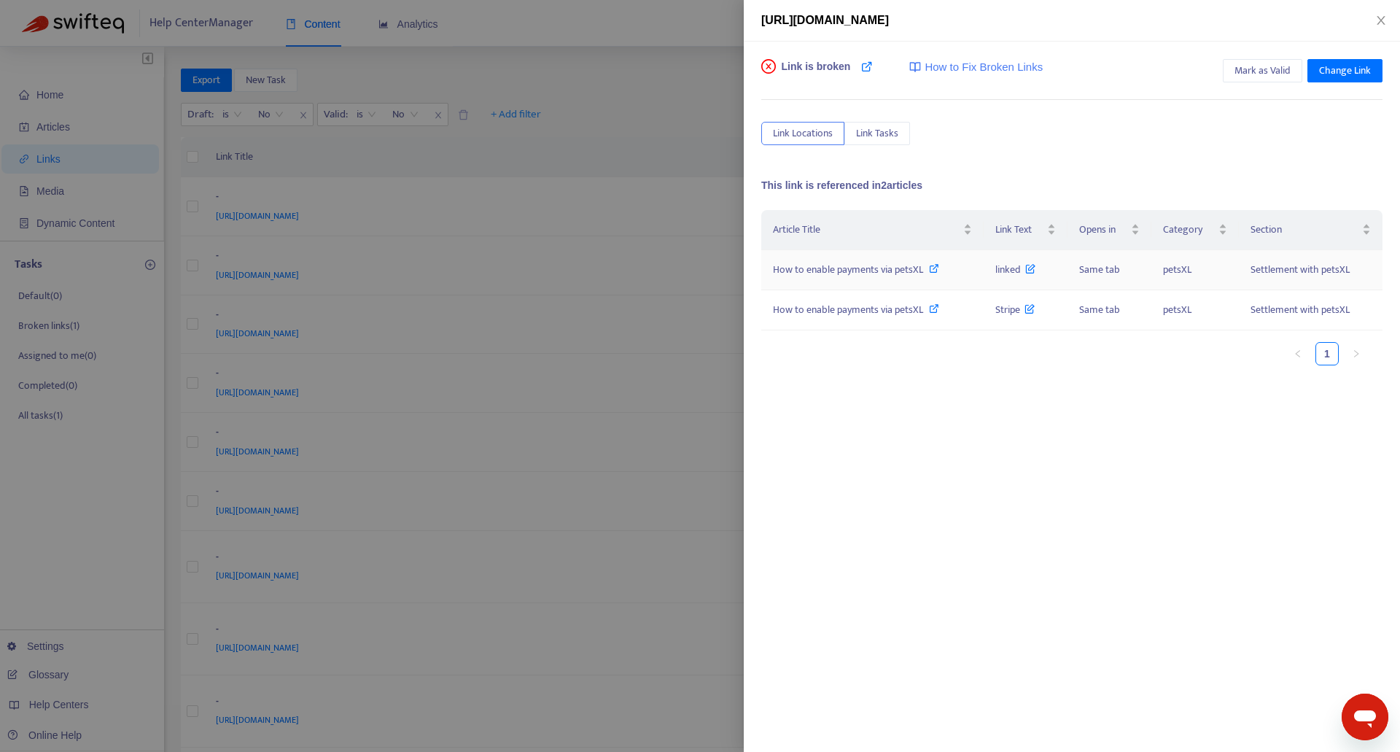
click at [865, 270] on span "How to enable payments via petsXL" at bounding box center [848, 269] width 150 height 17
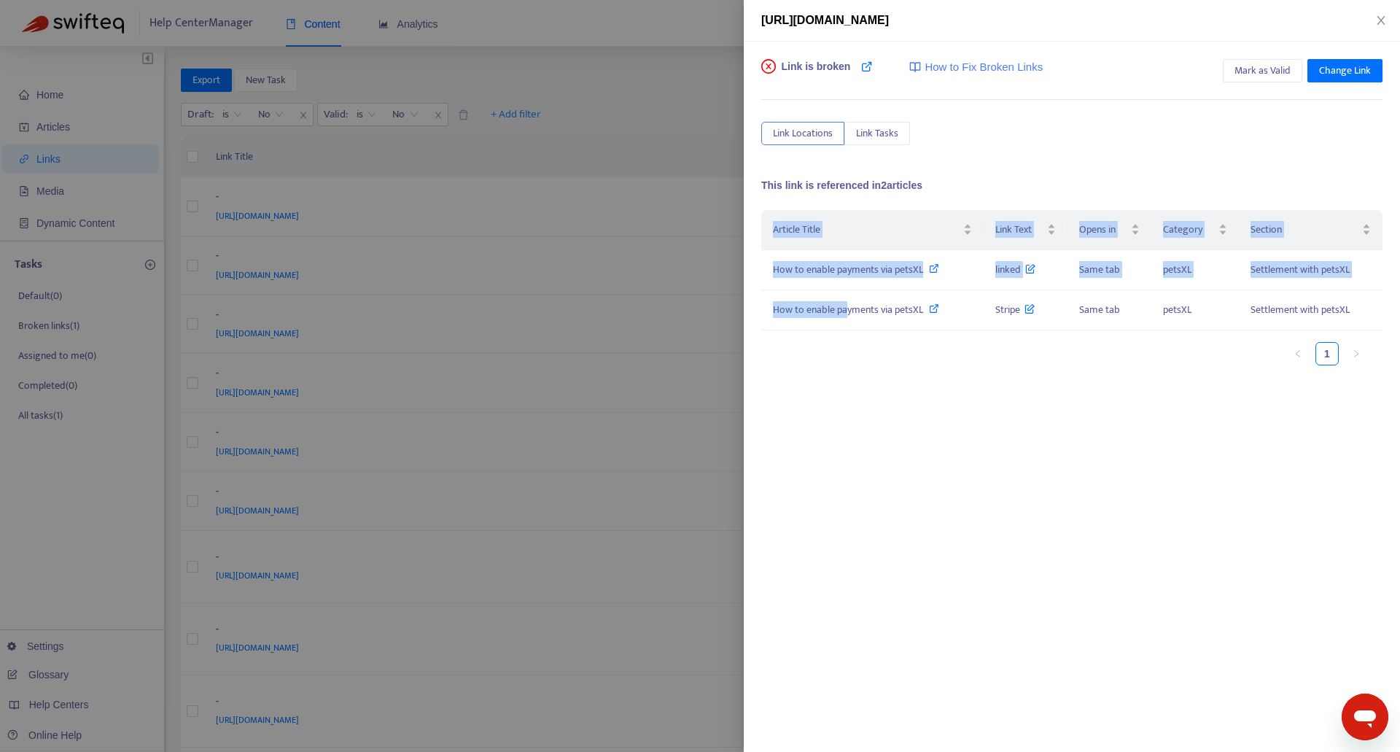
drag, startPoint x: 847, startPoint y: 313, endPoint x: 873, endPoint y: 356, distance: 50.4
click at [873, 356] on div "Article Title Link Text Opens in Category Section How to enable payments via pe…" at bounding box center [1071, 287] width 621 height 155
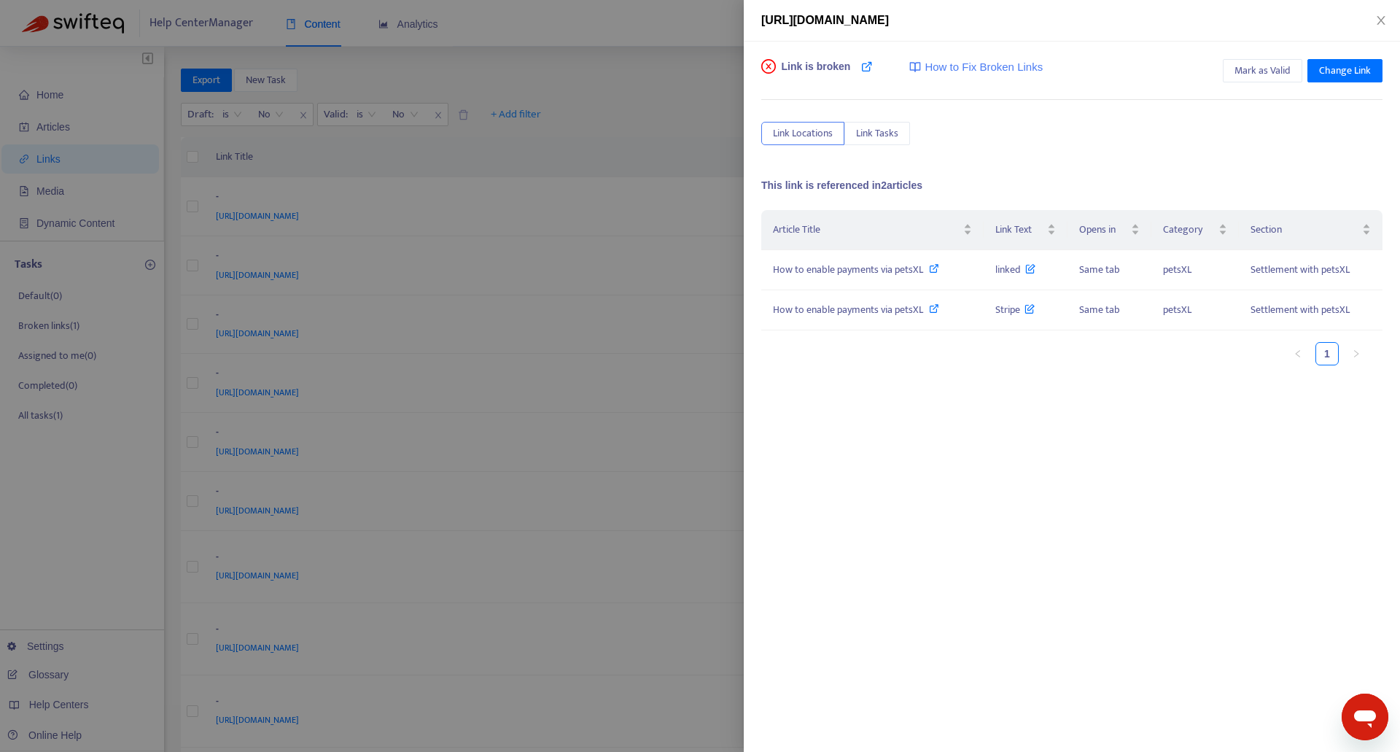
click at [918, 393] on div "Article Title Link Text Opens in Category Section How to enable payments via pe…" at bounding box center [1071, 356] width 621 height 292
click at [1383, 12] on div "[URL][DOMAIN_NAME]" at bounding box center [1072, 21] width 656 height 42
click at [1372, 24] on button "Close" at bounding box center [1381, 21] width 20 height 14
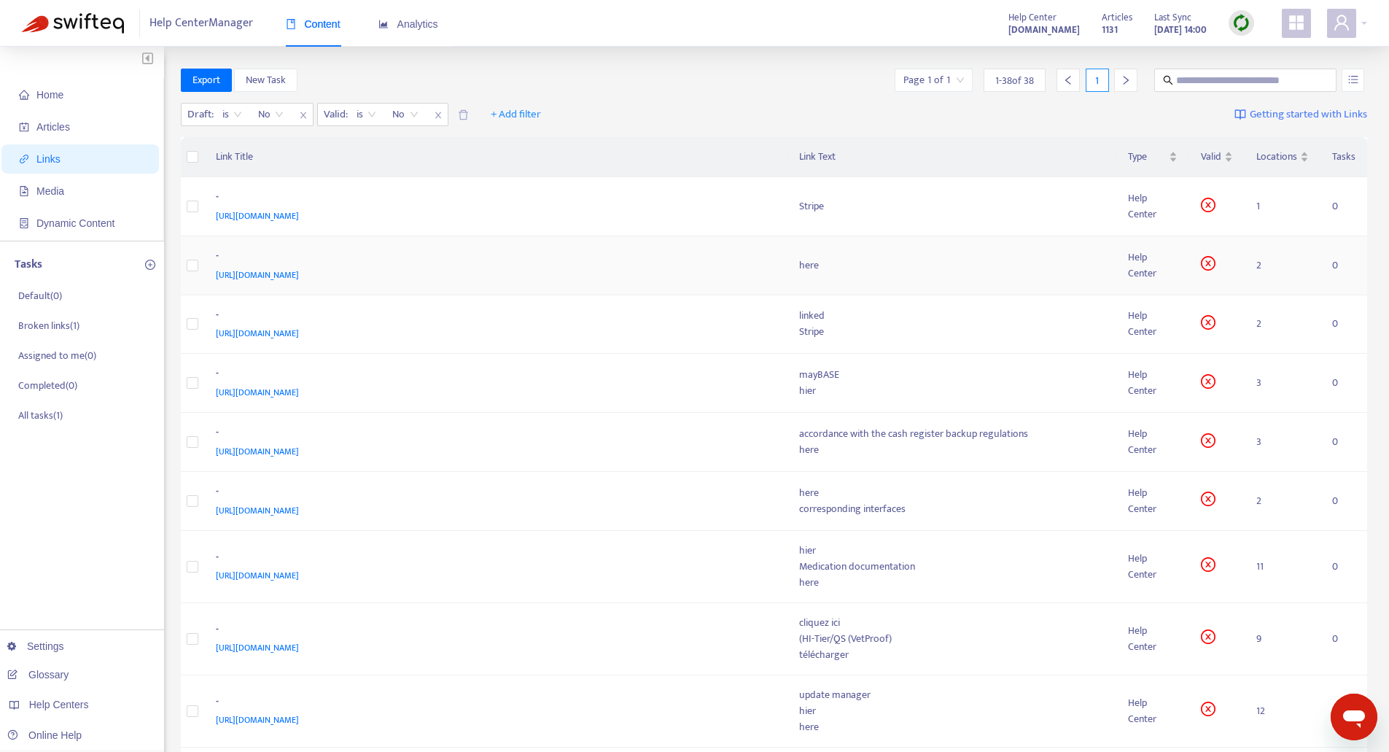
click at [524, 268] on div "https://easyvetsupport.zendesk.com/hc/de/articles/360016552100" at bounding box center [493, 275] width 555 height 16
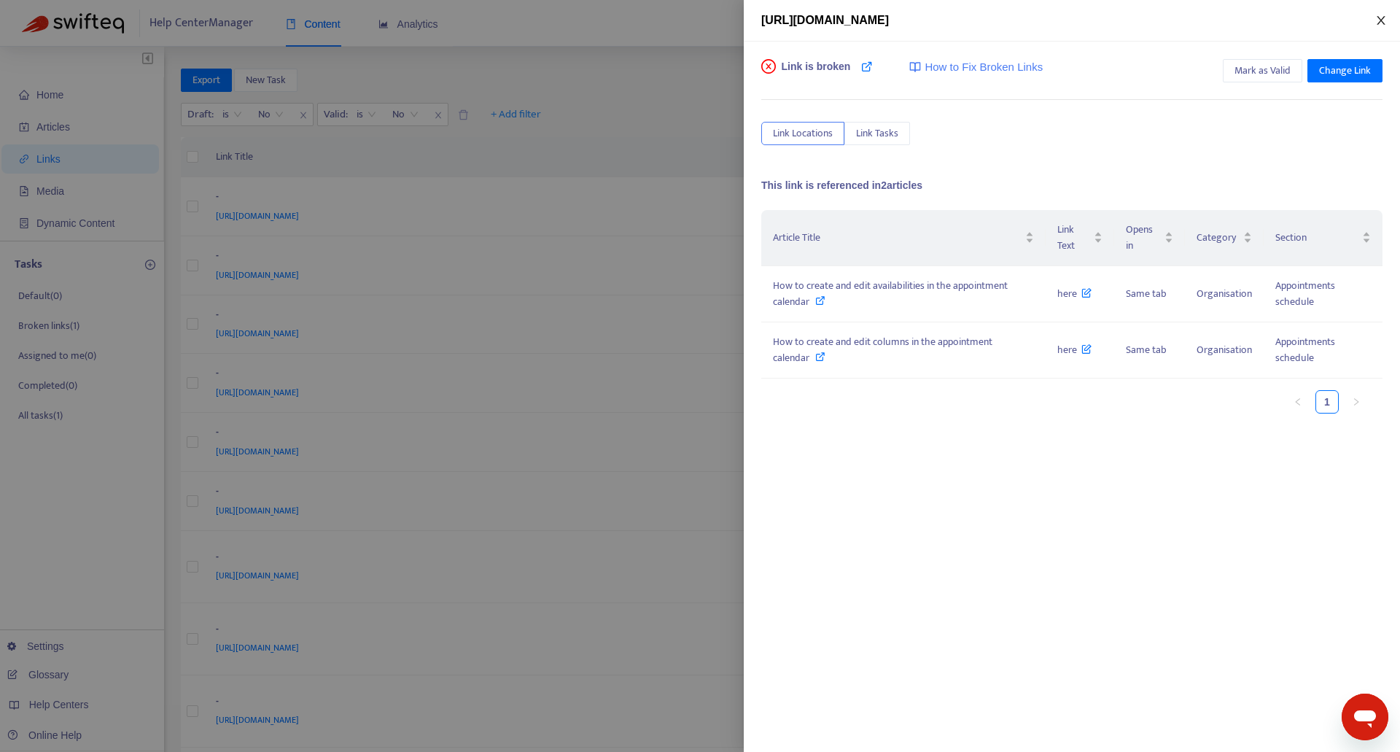
click at [1375, 16] on icon "close" at bounding box center [1381, 21] width 12 height 12
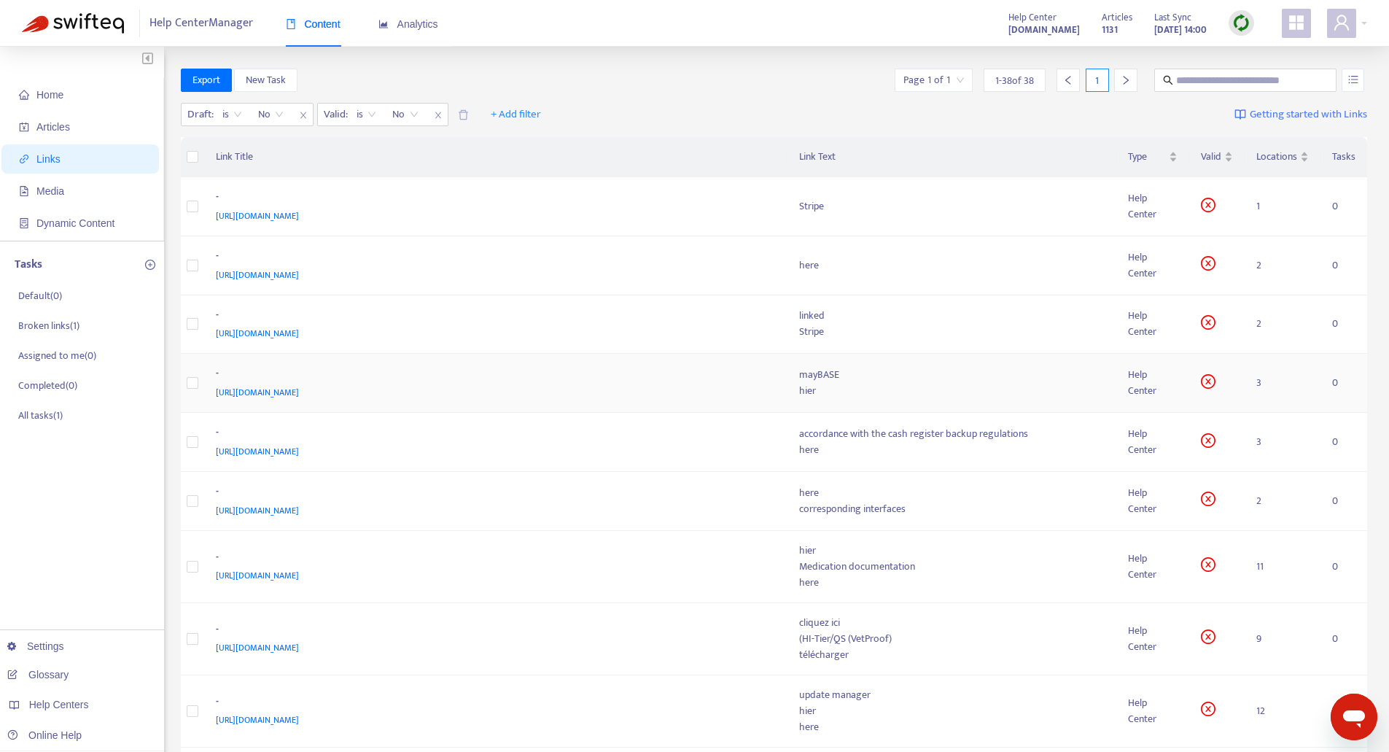
click at [682, 392] on div "https://easyvetsupport.zendesk.com/hc/de/articles/360015474480" at bounding box center [493, 392] width 555 height 16
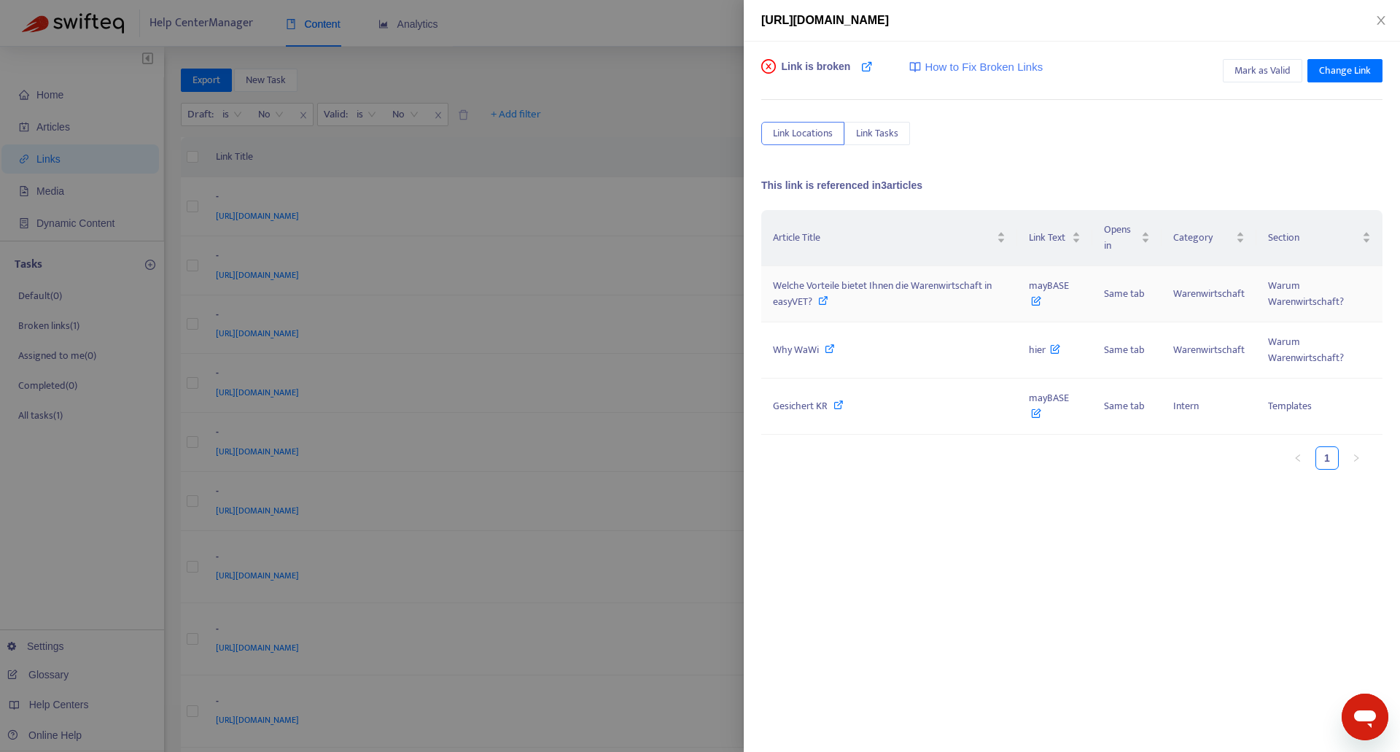
click at [926, 302] on div "Welche Vorteile bietet Ihnen die Warenwirtschaft in easyVET?" at bounding box center [889, 294] width 233 height 32
click at [939, 351] on div "Why WaWi" at bounding box center [889, 350] width 233 height 16
drag, startPoint x: 895, startPoint y: 290, endPoint x: 843, endPoint y: 287, distance: 51.9
click at [843, 287] on span "Welche Vorteile bietet Ihnen die Warenwirtschaft in easyVET?" at bounding box center [882, 293] width 219 height 33
click at [889, 405] on div "Gesichert KR" at bounding box center [889, 406] width 233 height 16
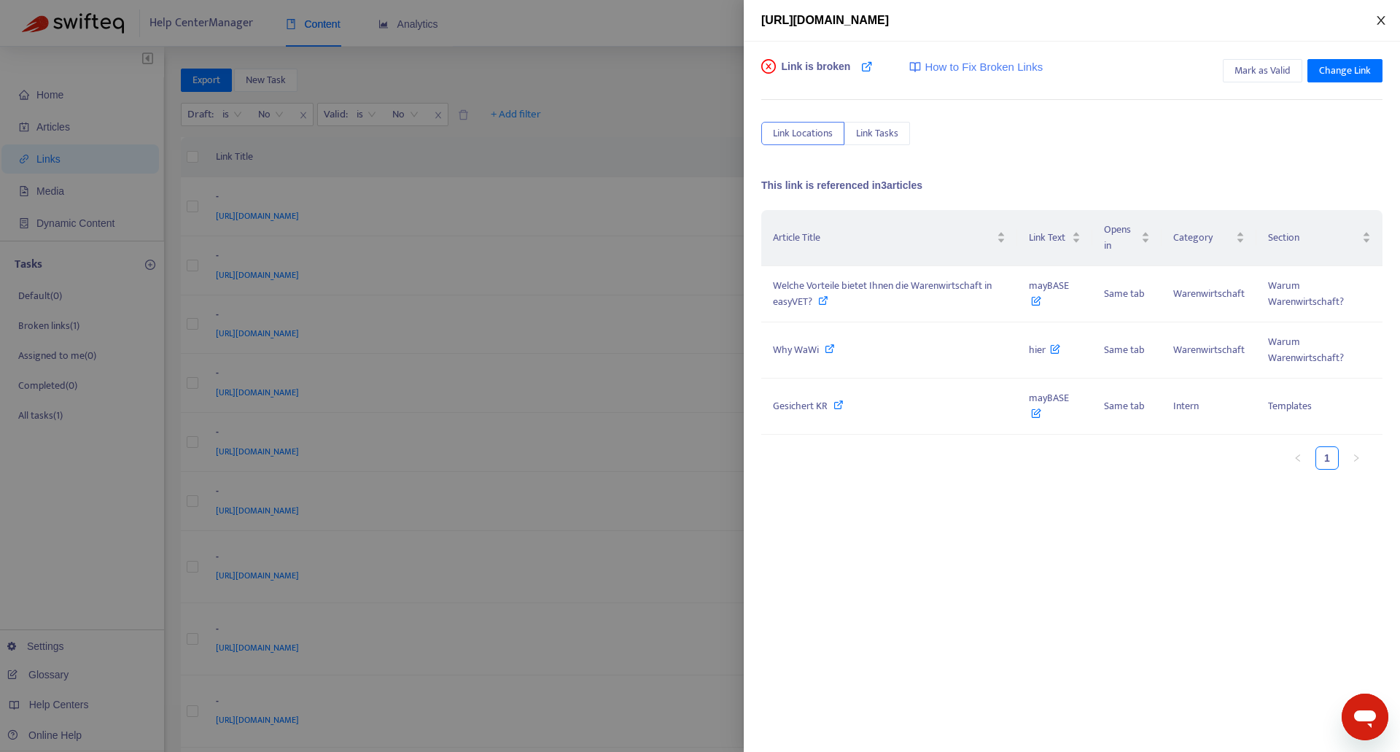
click at [1383, 15] on icon "close" at bounding box center [1381, 21] width 12 height 12
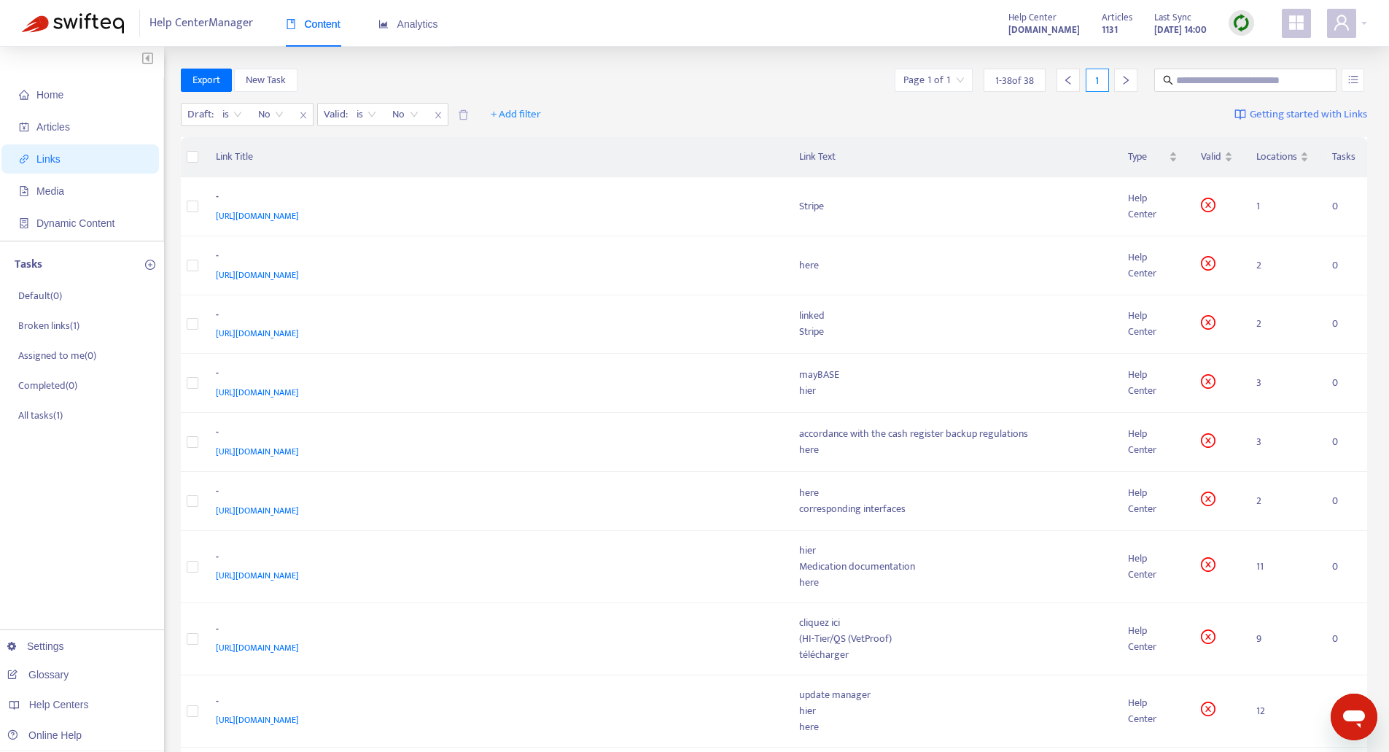
click at [1017, 77] on span "1 - 38 of 38" at bounding box center [1014, 80] width 39 height 15
click at [926, 84] on input "search" at bounding box center [934, 80] width 61 height 22
click at [703, 101] on div "Draft : is No Valid : is No + Add filter Getting started with Links" at bounding box center [774, 118] width 1187 height 40
click at [677, 438] on div "-" at bounding box center [493, 433] width 555 height 19
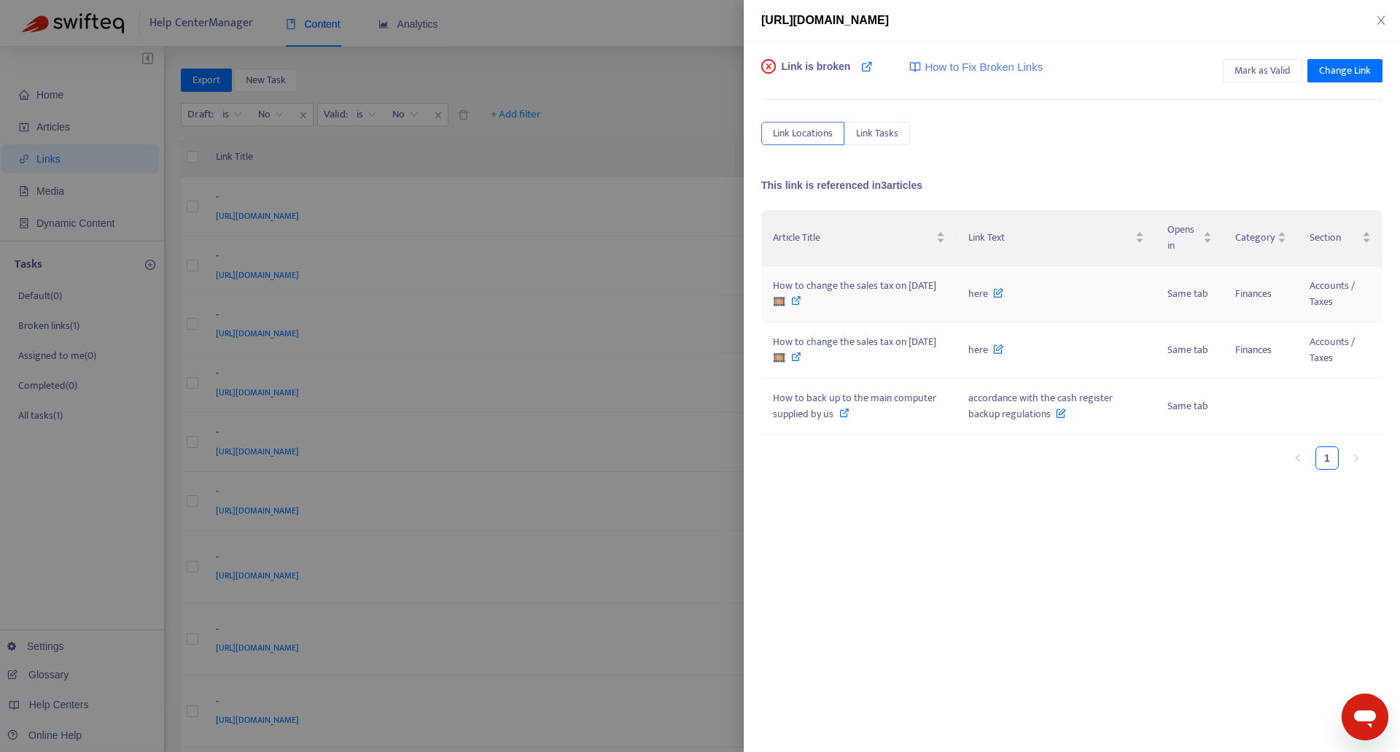
click at [926, 306] on div "How to change the sales tax on 01.01.2021 🎞️" at bounding box center [859, 294] width 172 height 32
click at [885, 342] on span "How to change the sales tax on 01.01.2021 🎞️" at bounding box center [854, 349] width 163 height 33
click at [916, 407] on div "How to back up to the main computer supplied by us" at bounding box center [859, 406] width 172 height 32
click at [1383, 20] on icon "close" at bounding box center [1381, 21] width 12 height 12
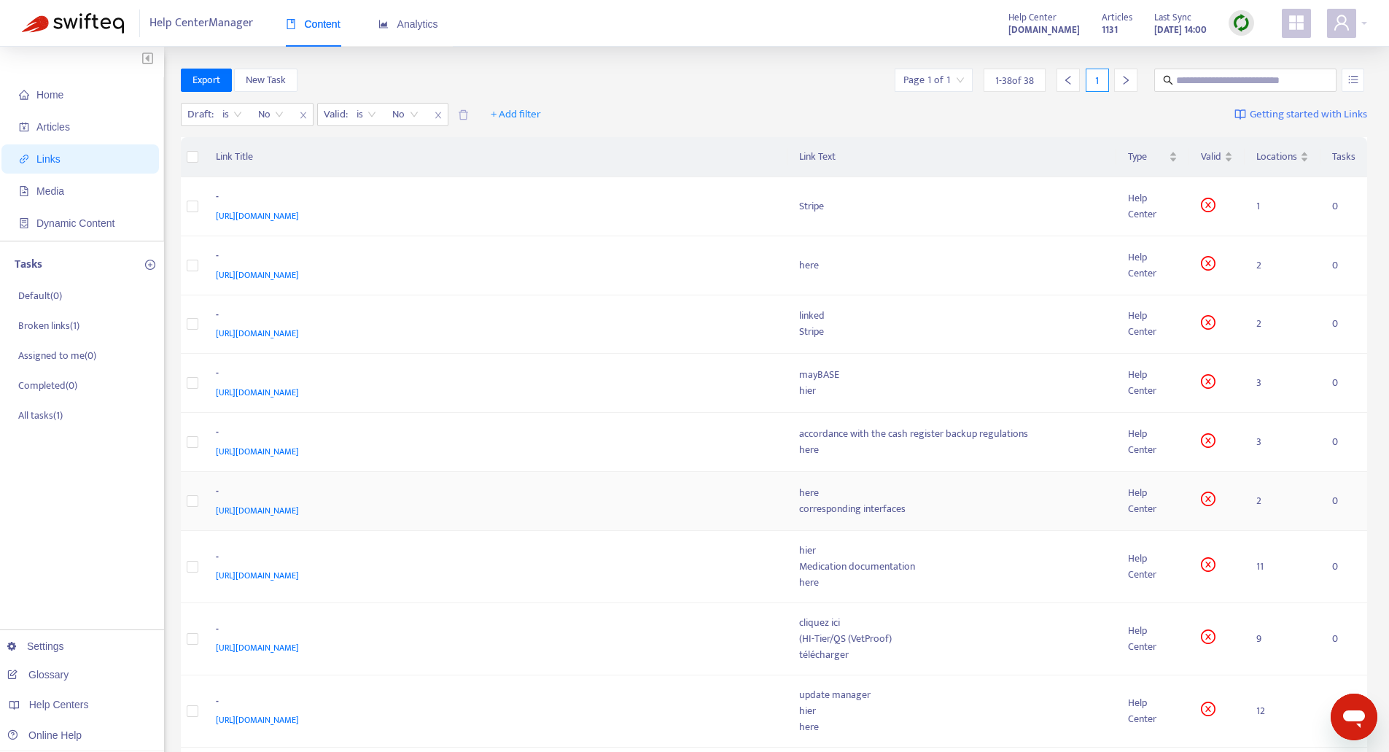
click at [733, 513] on div "[URL][DOMAIN_NAME]" at bounding box center [493, 510] width 555 height 16
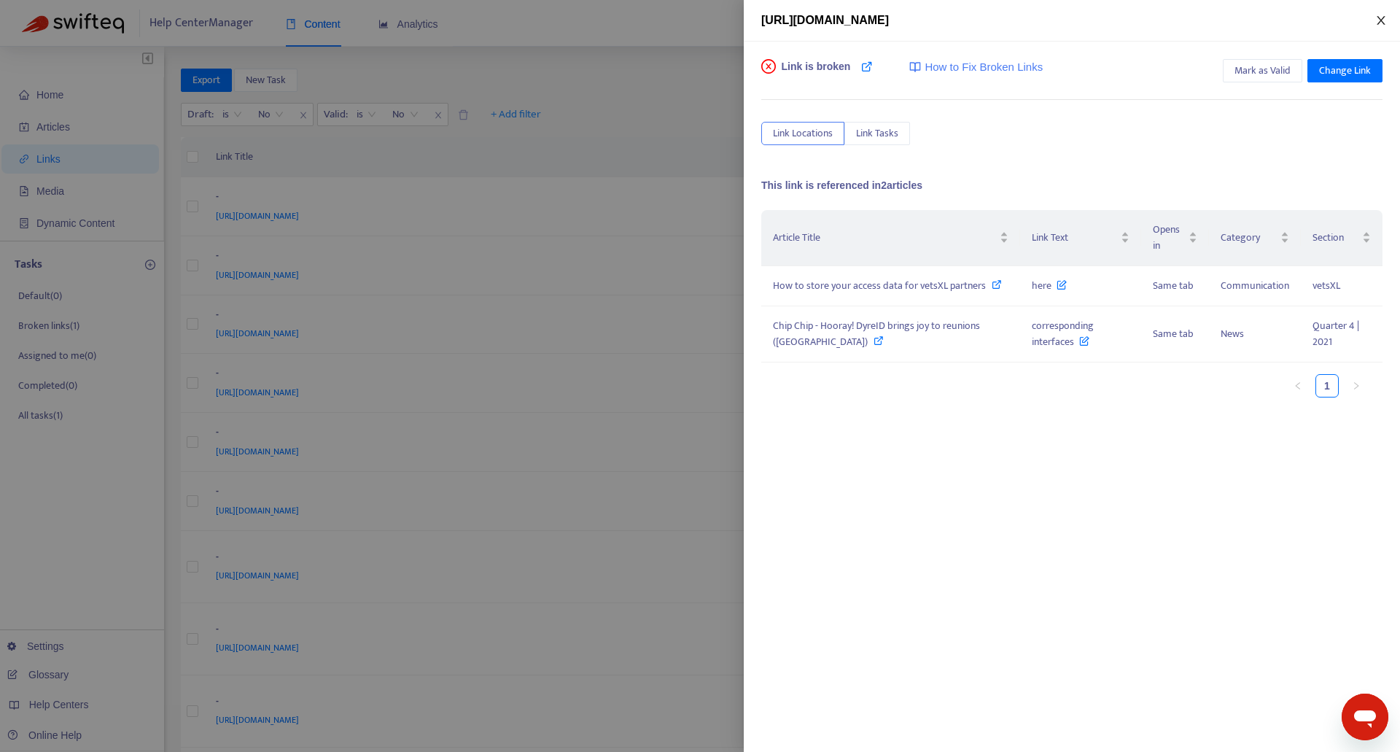
click at [1380, 22] on icon "close" at bounding box center [1381, 20] width 8 height 9
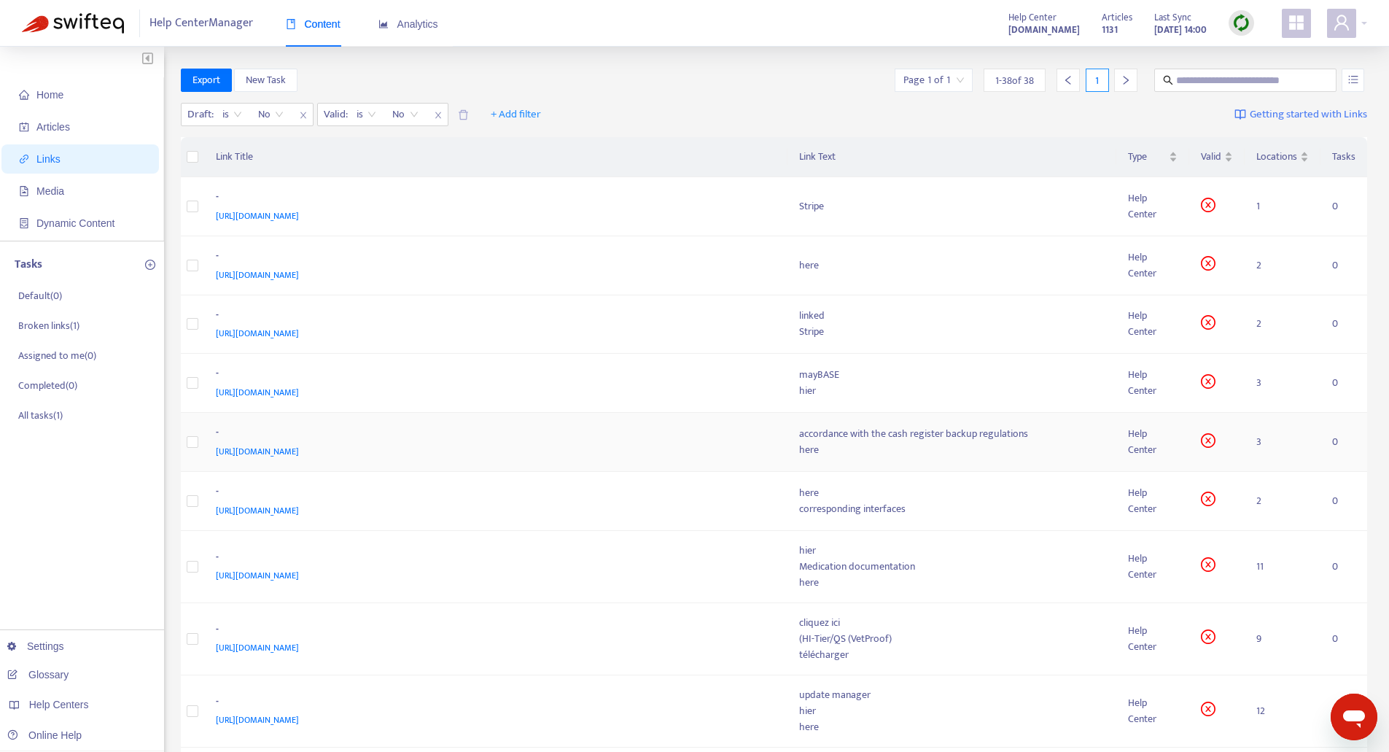
drag, startPoint x: 508, startPoint y: 470, endPoint x: 509, endPoint y: 461, distance: 8.9
click at [508, 465] on td "- https://easyvetsupport.zendesk.com/hc/de/articles/360016555479" at bounding box center [495, 442] width 583 height 59
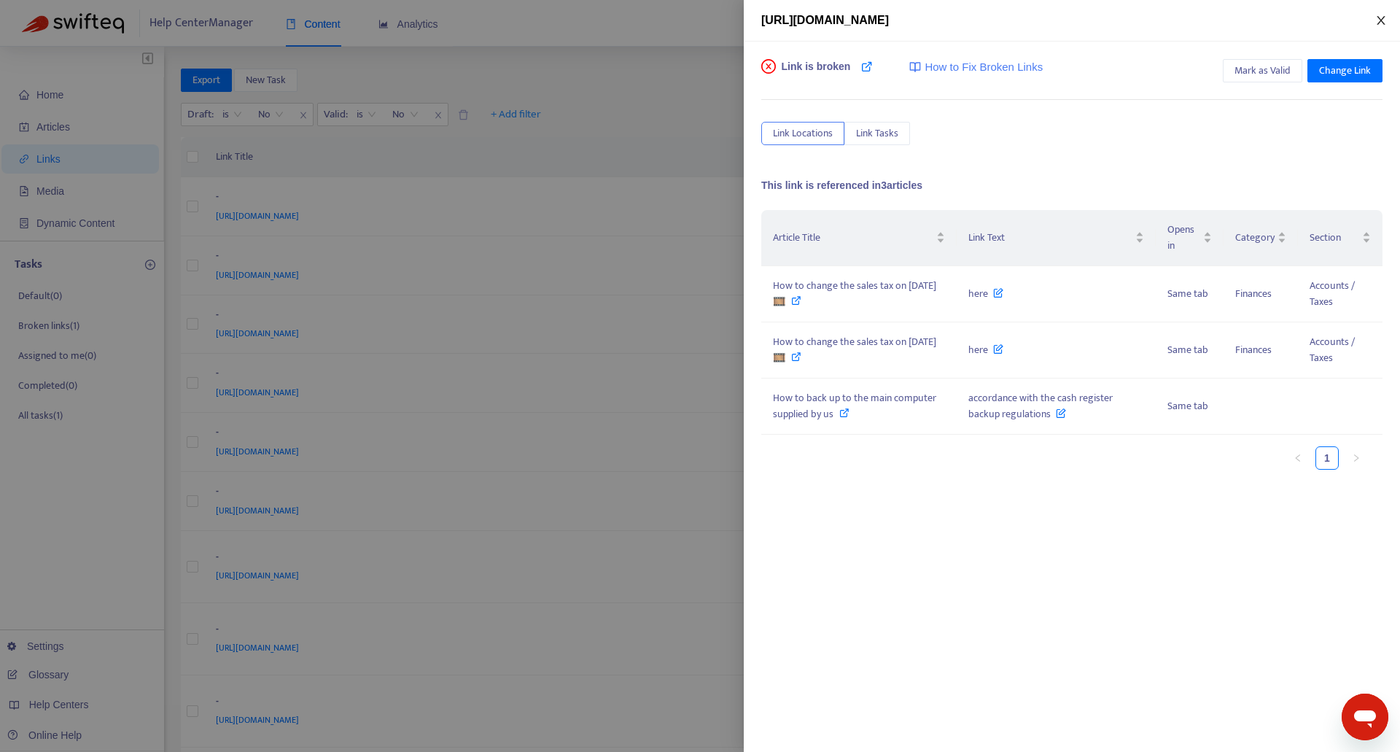
click at [1377, 18] on icon "close" at bounding box center [1381, 21] width 12 height 12
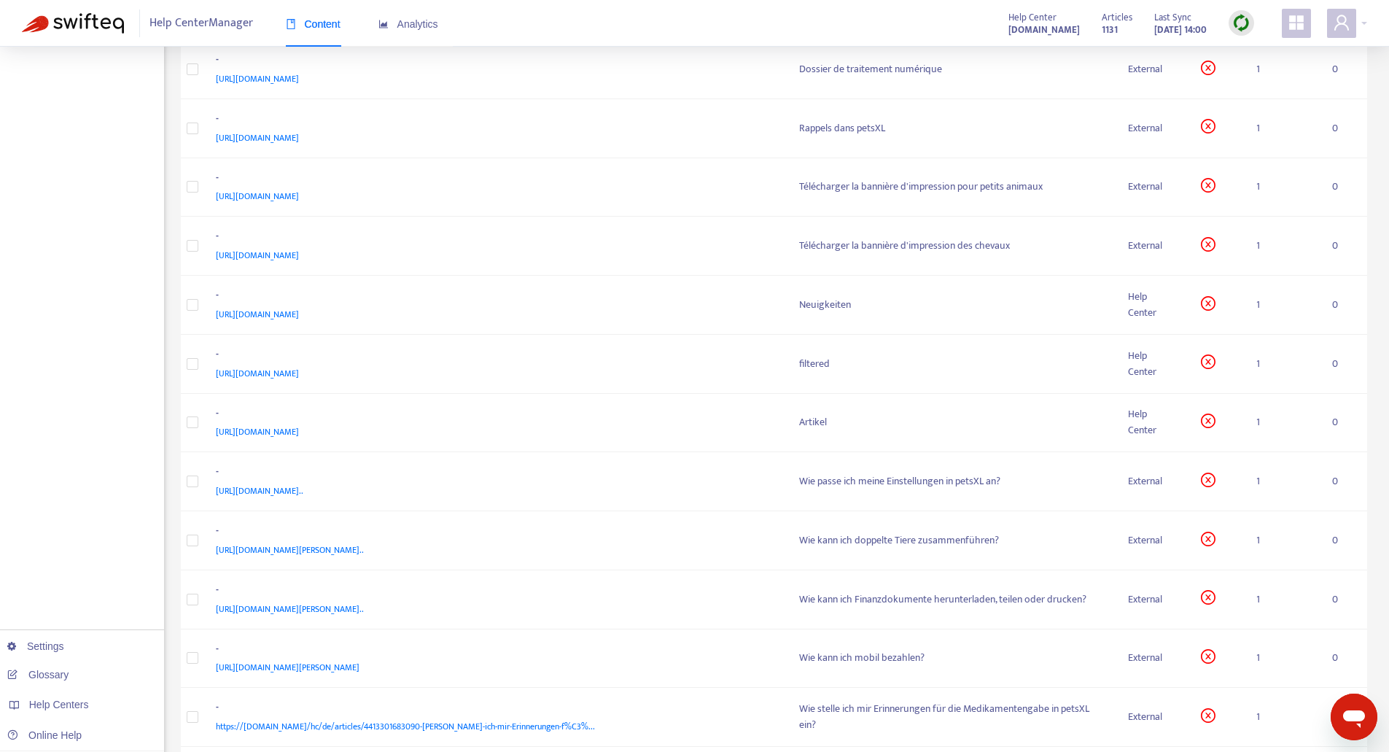
scroll to position [1784, 0]
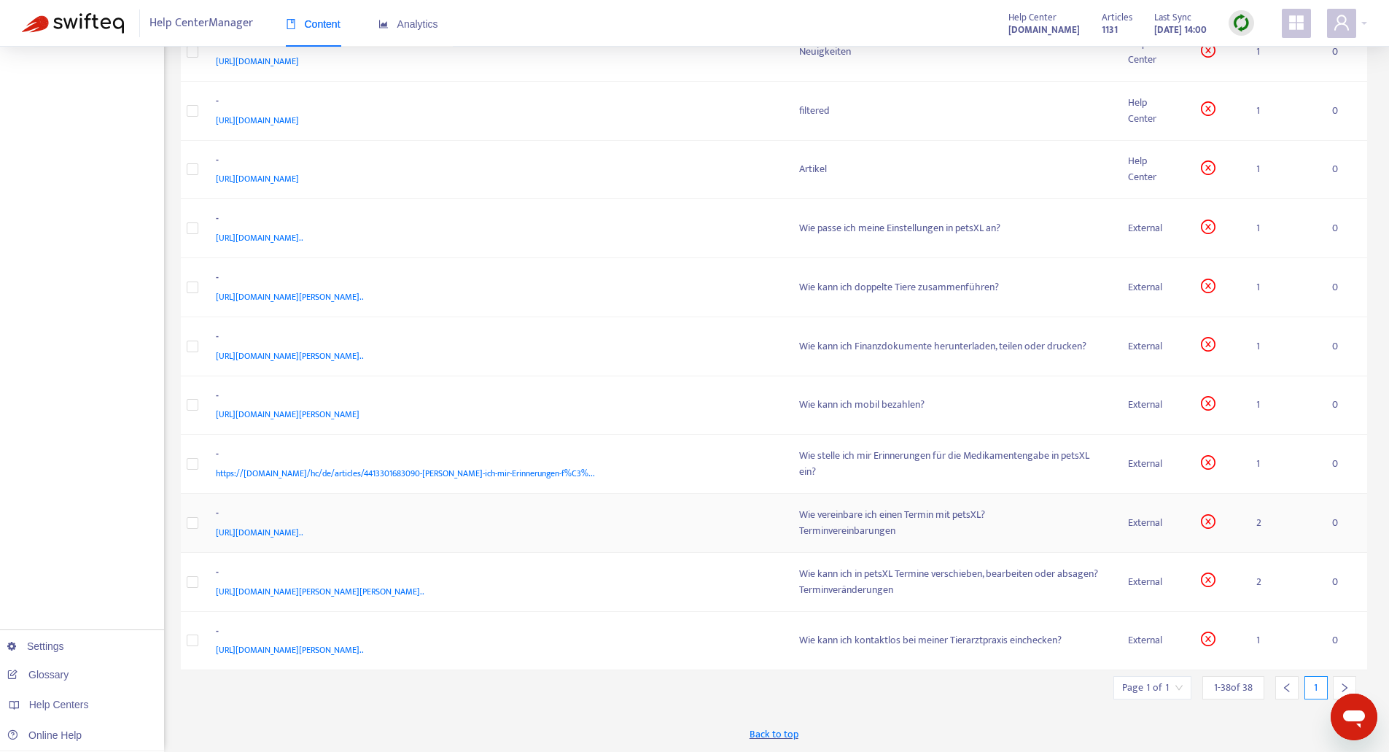
click at [721, 512] on div "-" at bounding box center [493, 514] width 555 height 19
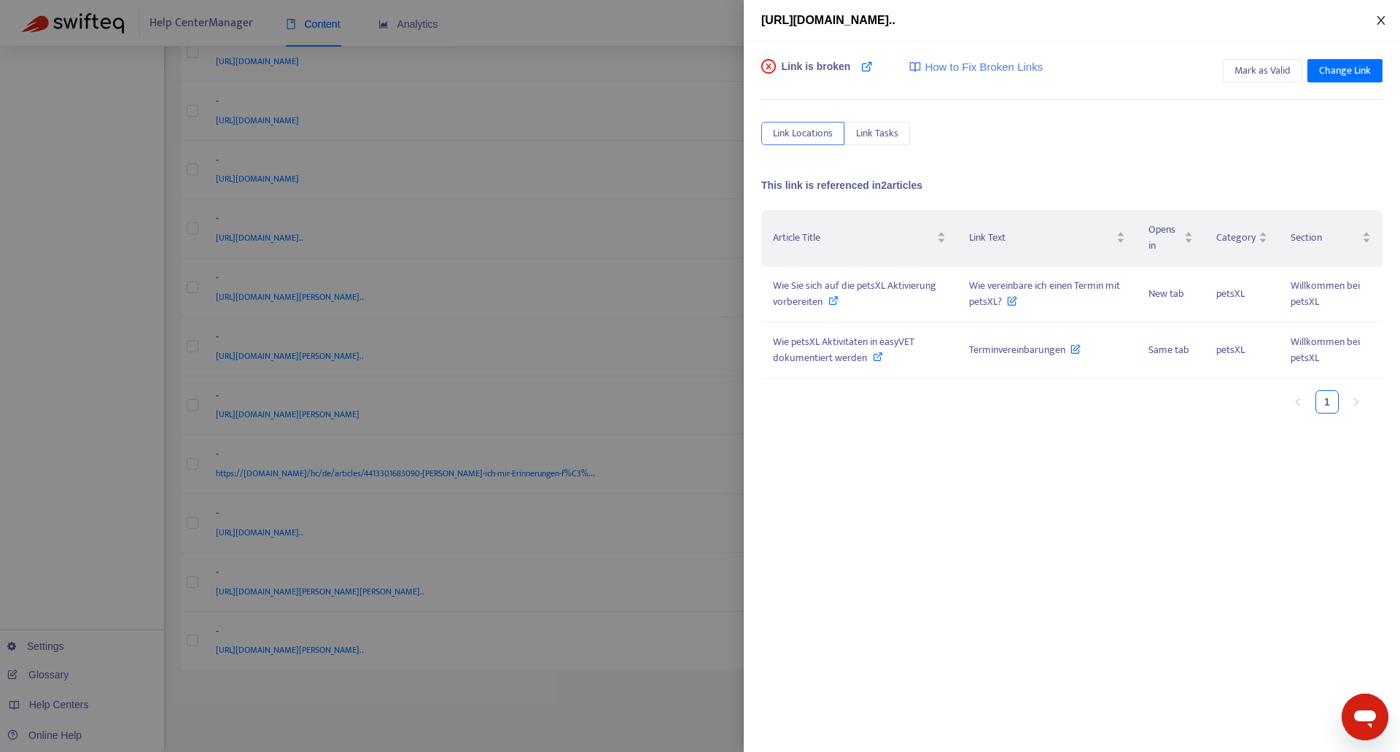
click at [1384, 24] on icon "close" at bounding box center [1381, 20] width 8 height 9
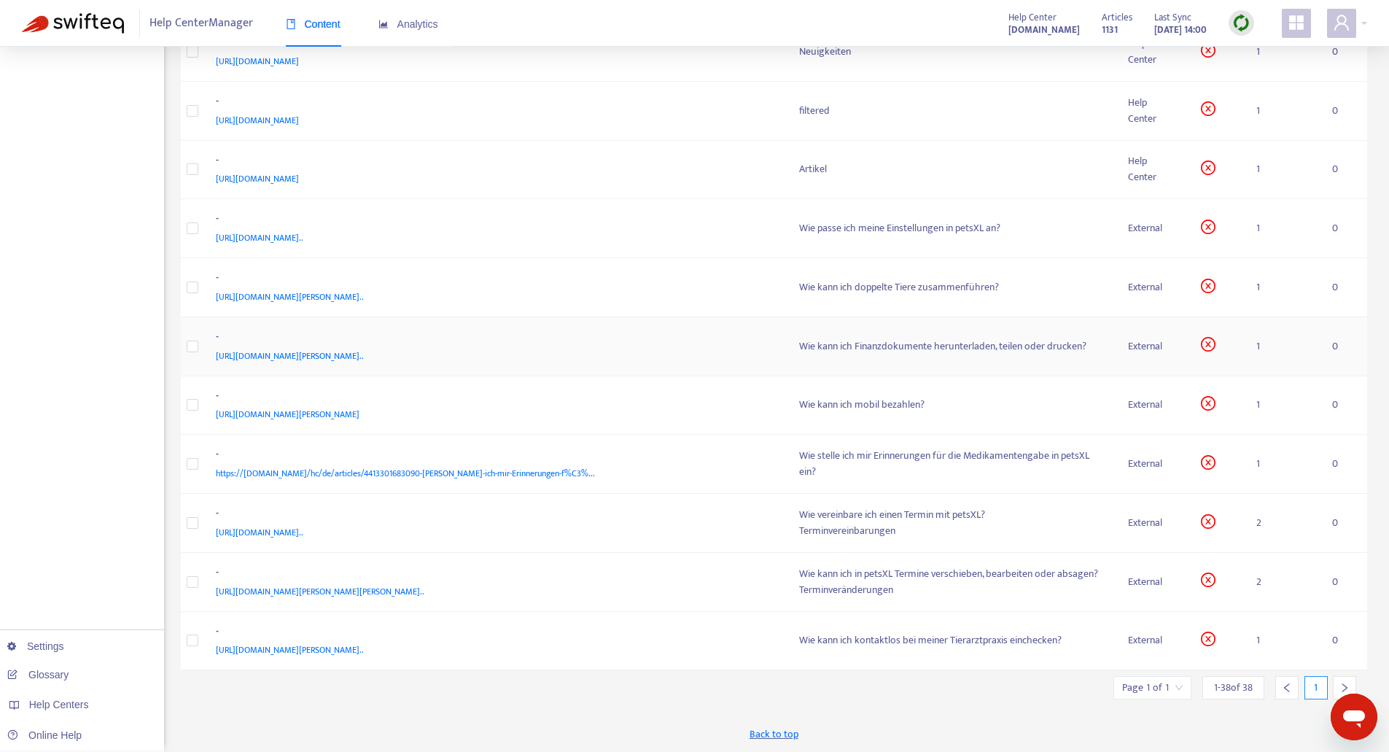
scroll to position [1274, 0]
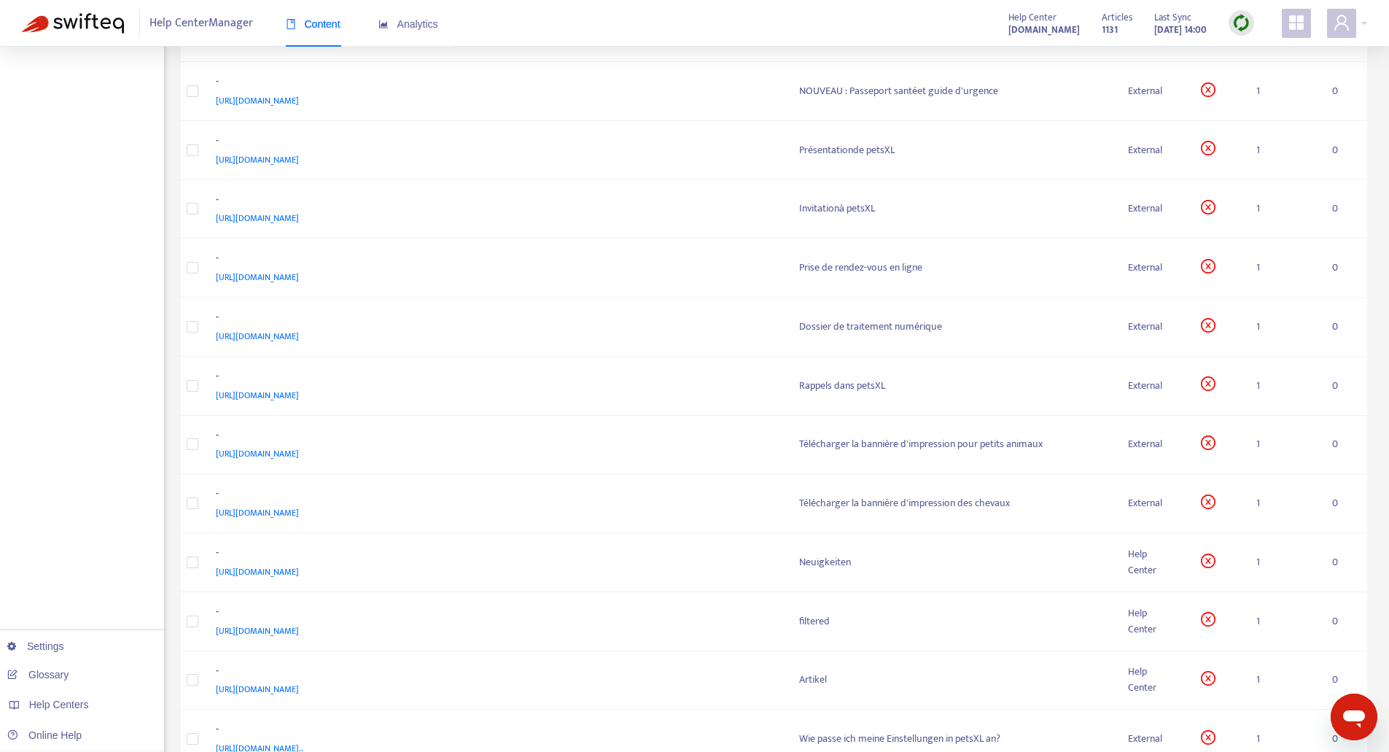
click at [1239, 15] on img at bounding box center [1241, 23] width 18 height 18
click at [1263, 82] on link "Full Sync" at bounding box center [1266, 76] width 53 height 17
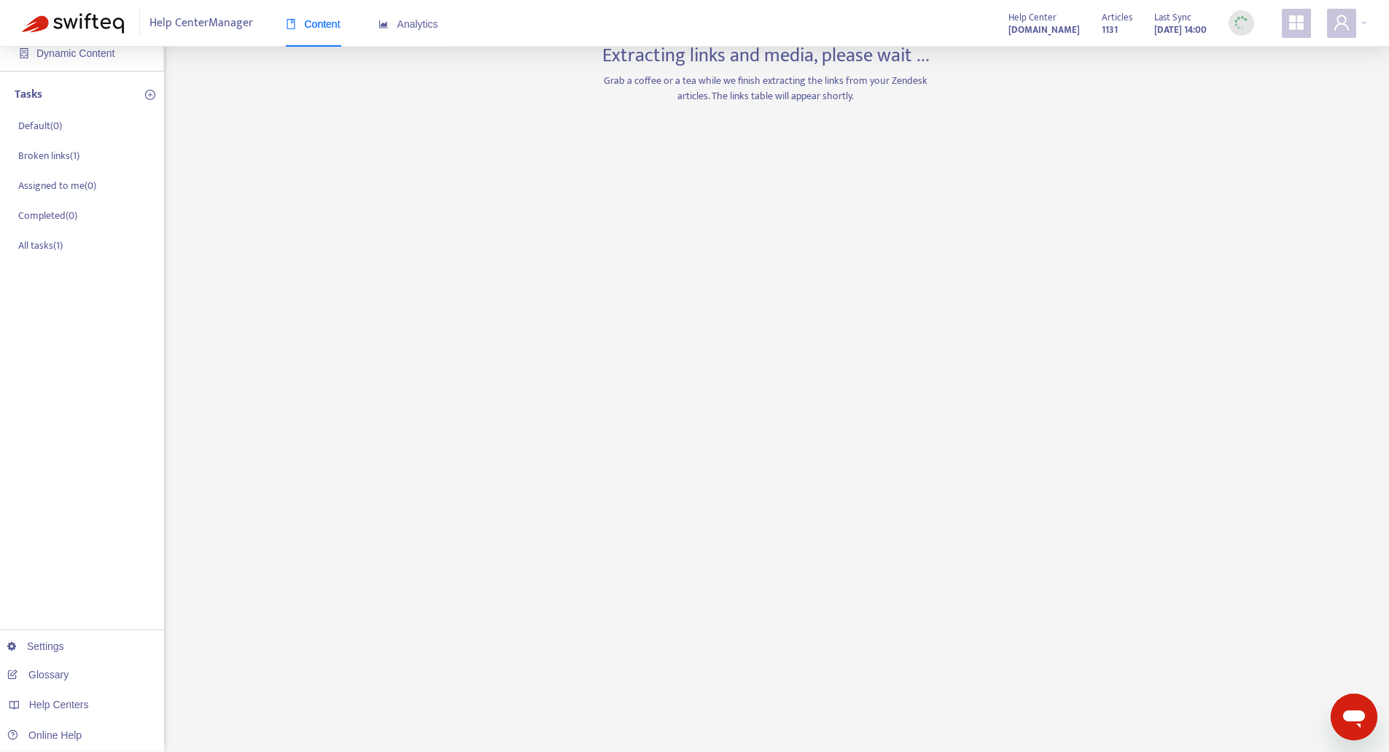
scroll to position [0, 0]
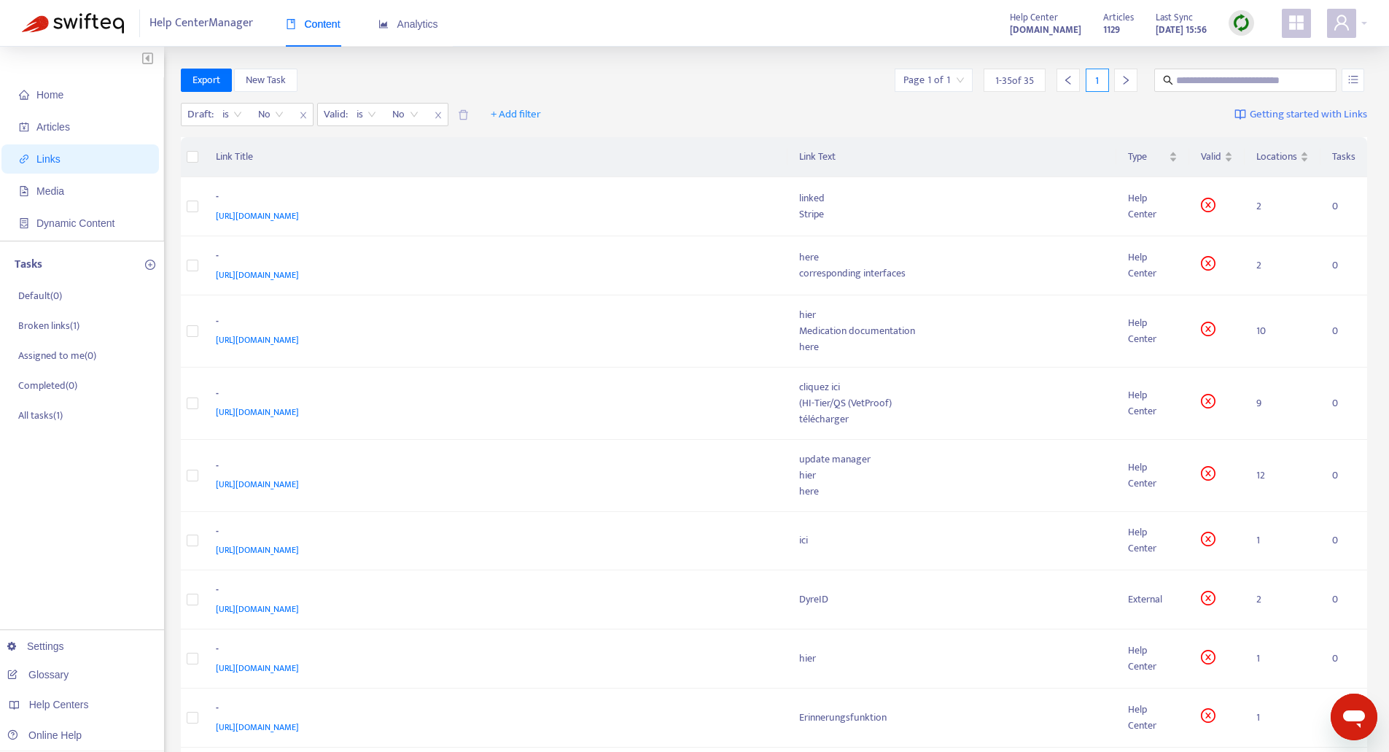
click at [626, 90] on div "Export New Task Page 1 of 1 1 - 35 of 35 1" at bounding box center [774, 80] width 1187 height 23
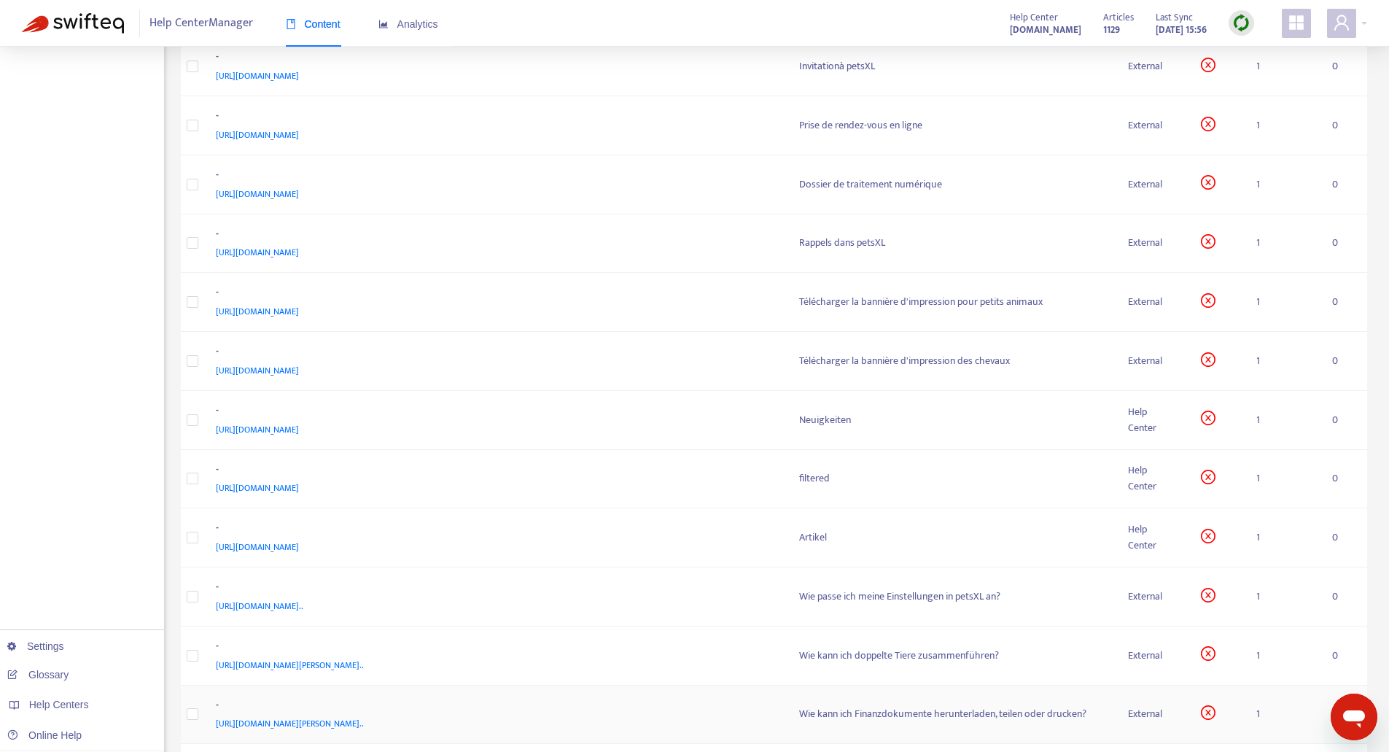
scroll to position [1608, 0]
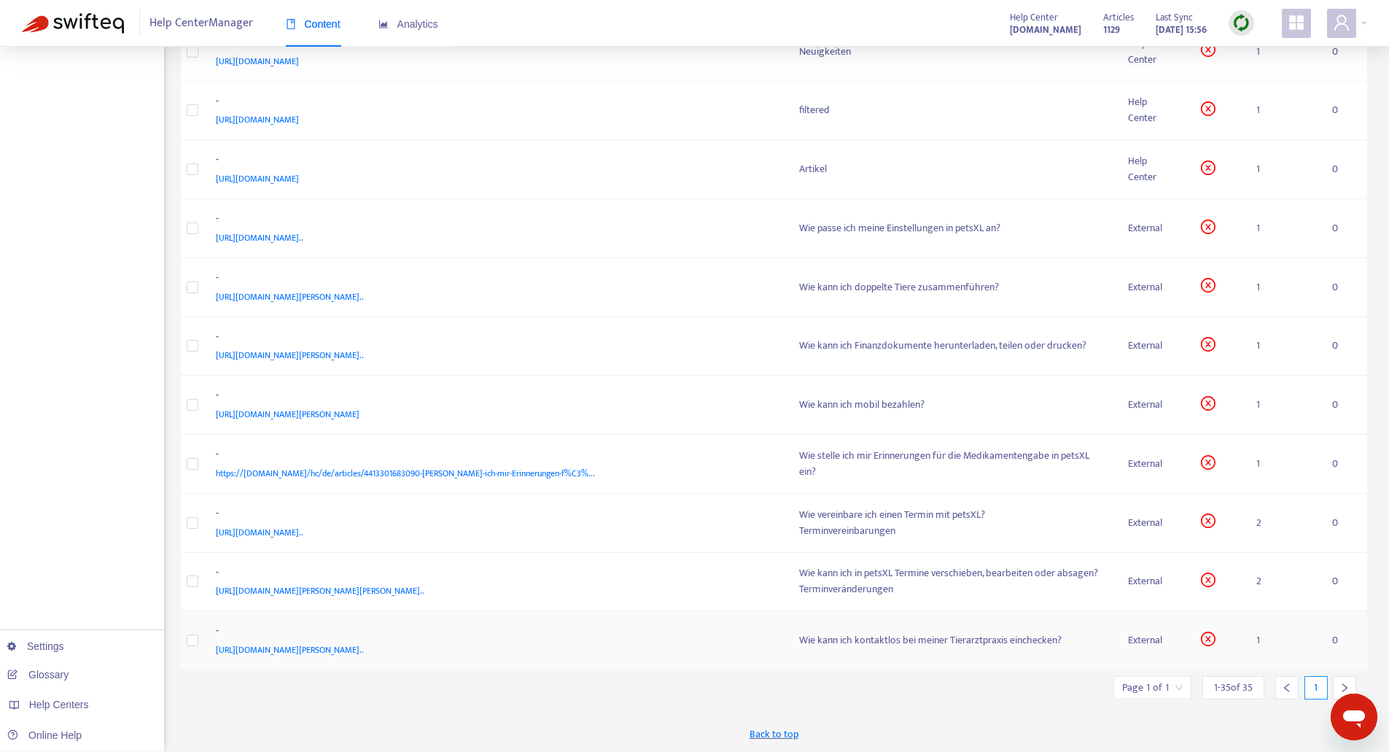
click at [645, 630] on div "-" at bounding box center [493, 632] width 555 height 19
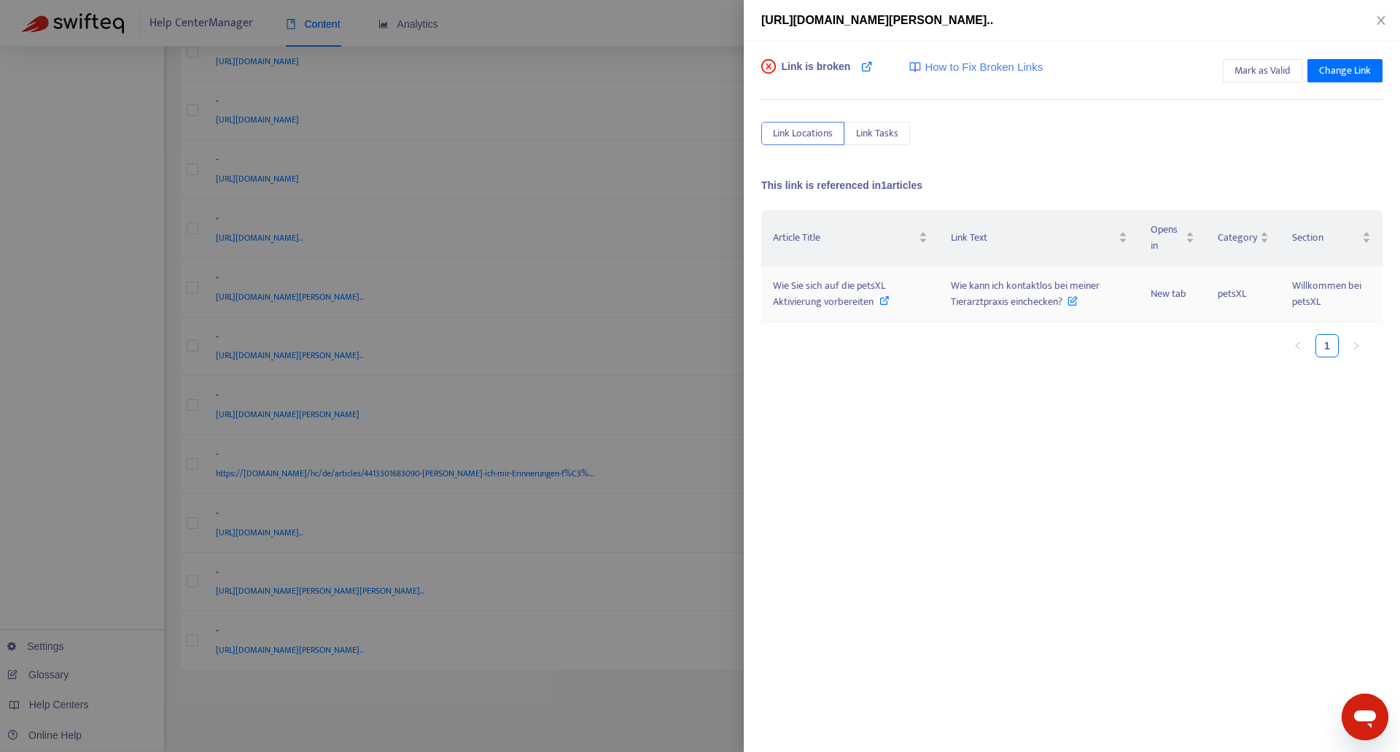
click at [909, 287] on div "Wie Sie sich auf die petsXL Aktivierung vorbereiten" at bounding box center [850, 294] width 155 height 32
click at [1377, 20] on icon "close" at bounding box center [1381, 21] width 12 height 12
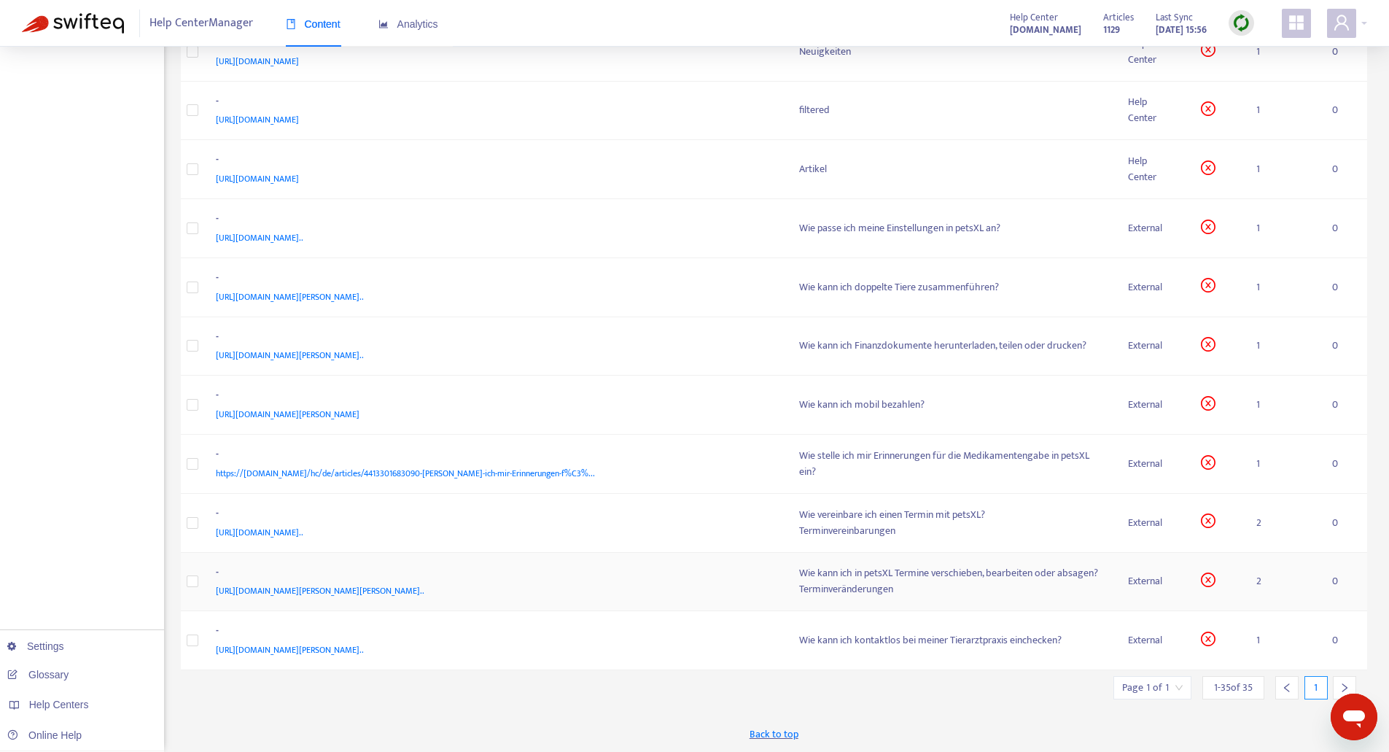
click at [553, 571] on div "-" at bounding box center [493, 573] width 555 height 19
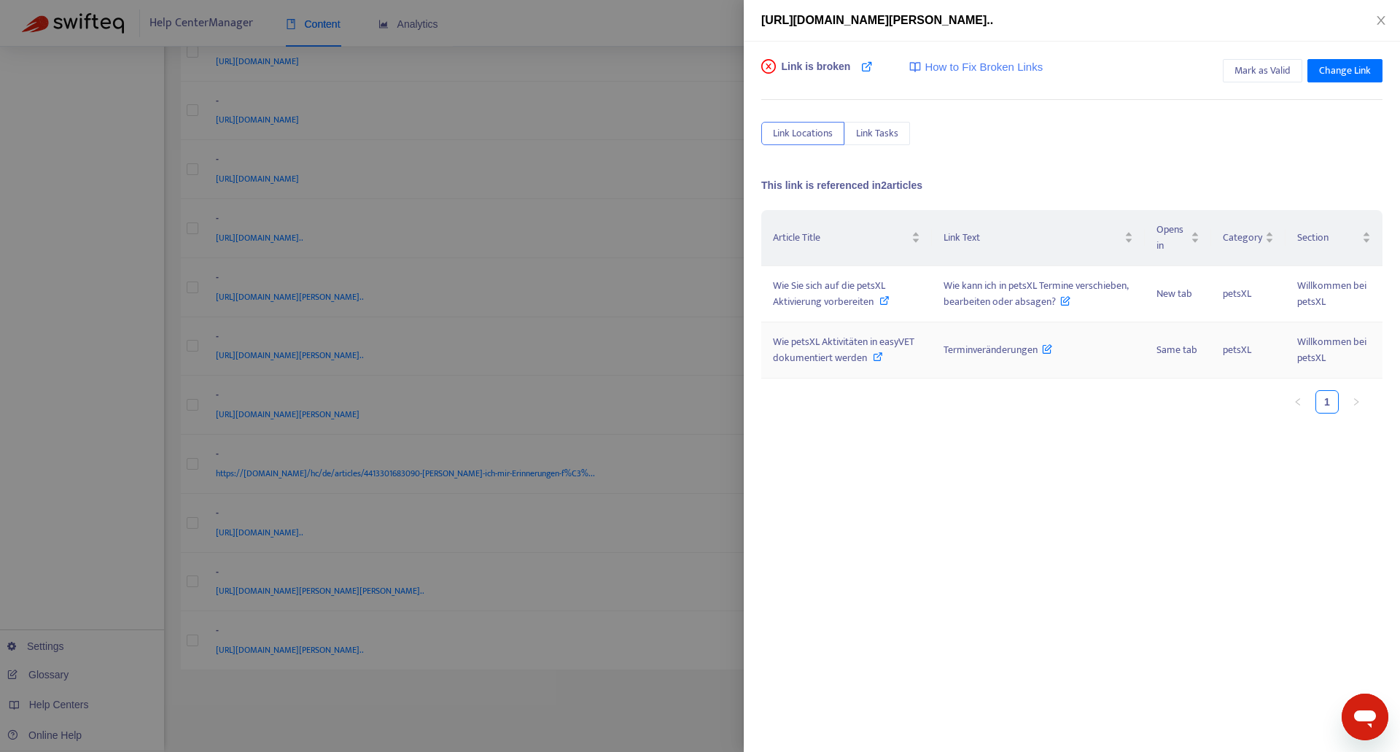
click at [912, 357] on div "Wie petsXL Aktivitäten in easyVET dokumentiert werden" at bounding box center [846, 350] width 147 height 32
click at [1375, 20] on icon "close" at bounding box center [1381, 21] width 12 height 12
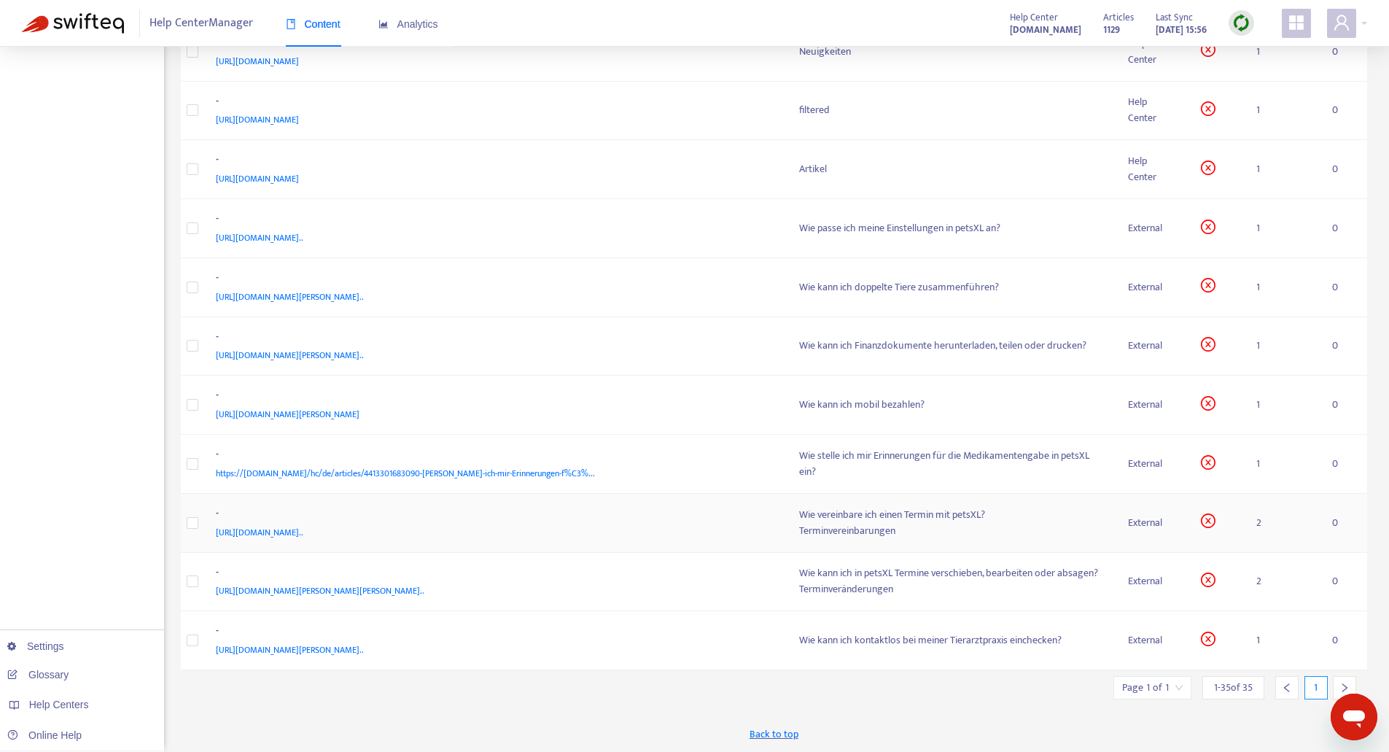
click at [710, 523] on div "-" at bounding box center [493, 514] width 555 height 19
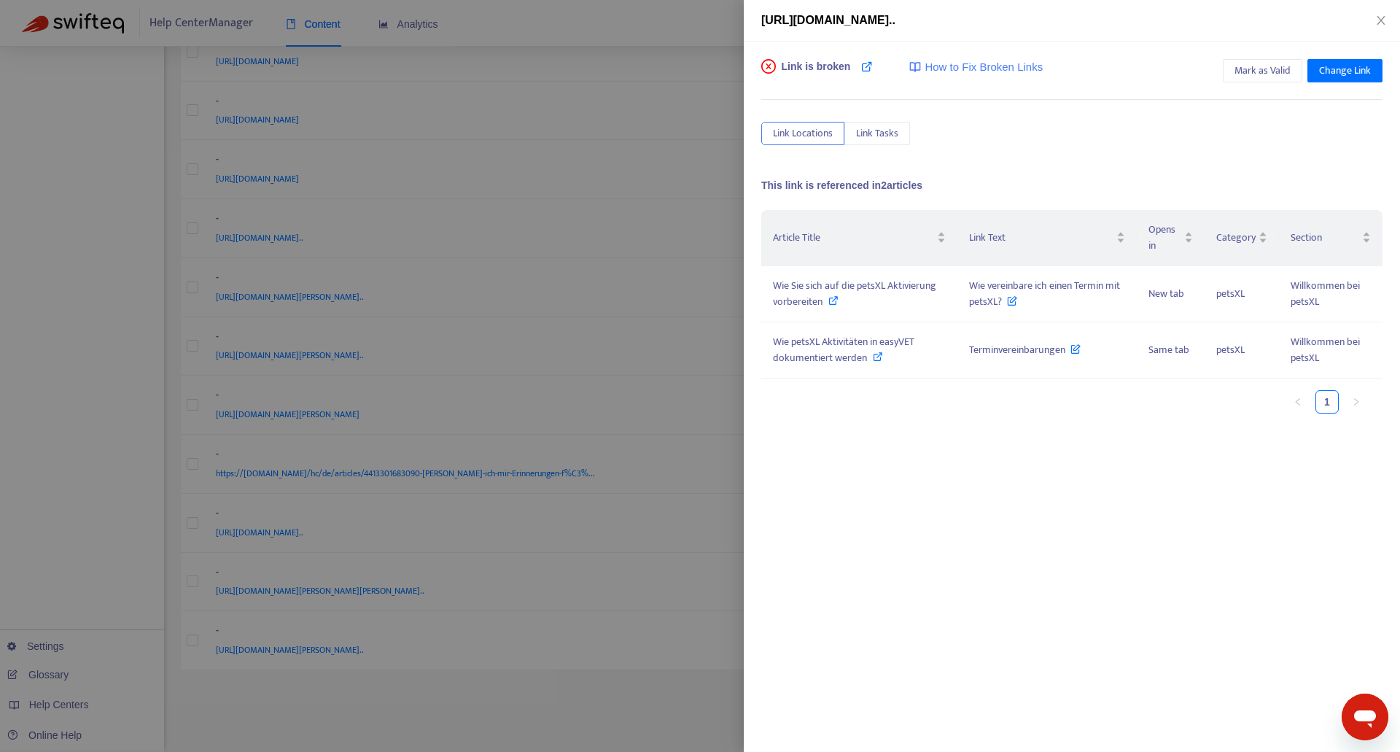
click at [1391, 12] on div "https://petsxlsupport.zendesk.com/hc/de/articles/4413294775442-Wie-vereinbare-i…" at bounding box center [1072, 21] width 656 height 42
click at [1386, 18] on icon "close" at bounding box center [1381, 21] width 12 height 12
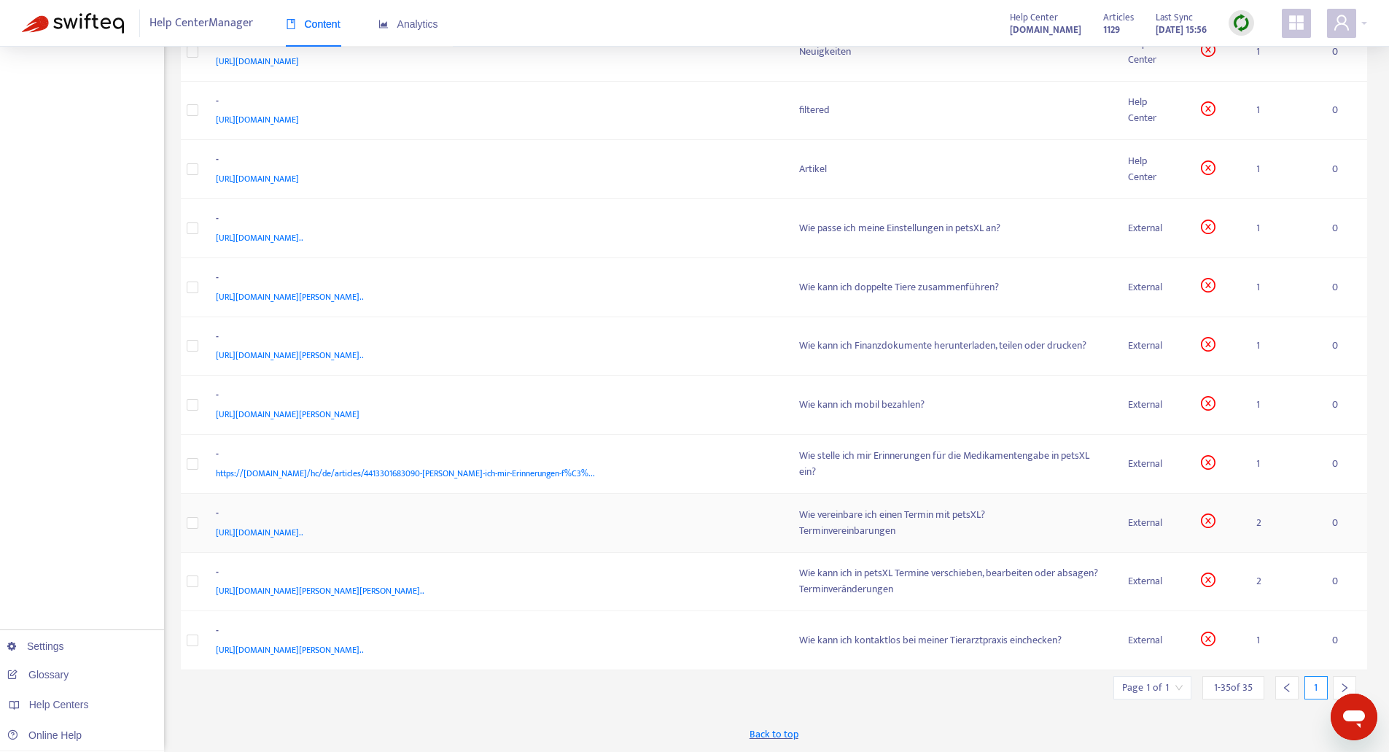
click at [729, 510] on div "-" at bounding box center [493, 514] width 555 height 19
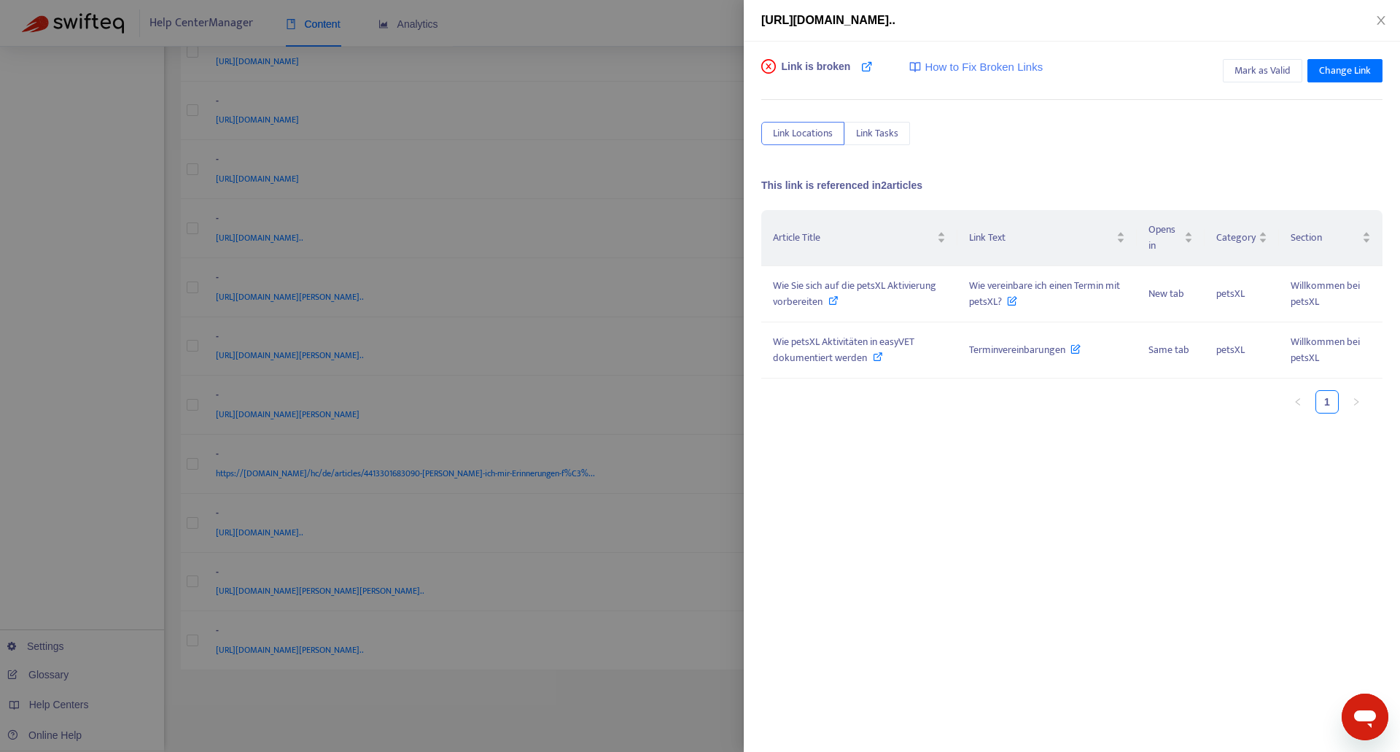
click at [1379, 27] on div "https://petsxlsupport.zendesk.com/hc/de/articles/4413294775442-Wie-vereinbare-i…" at bounding box center [1071, 21] width 621 height 18
click at [1380, 17] on icon "close" at bounding box center [1381, 21] width 12 height 12
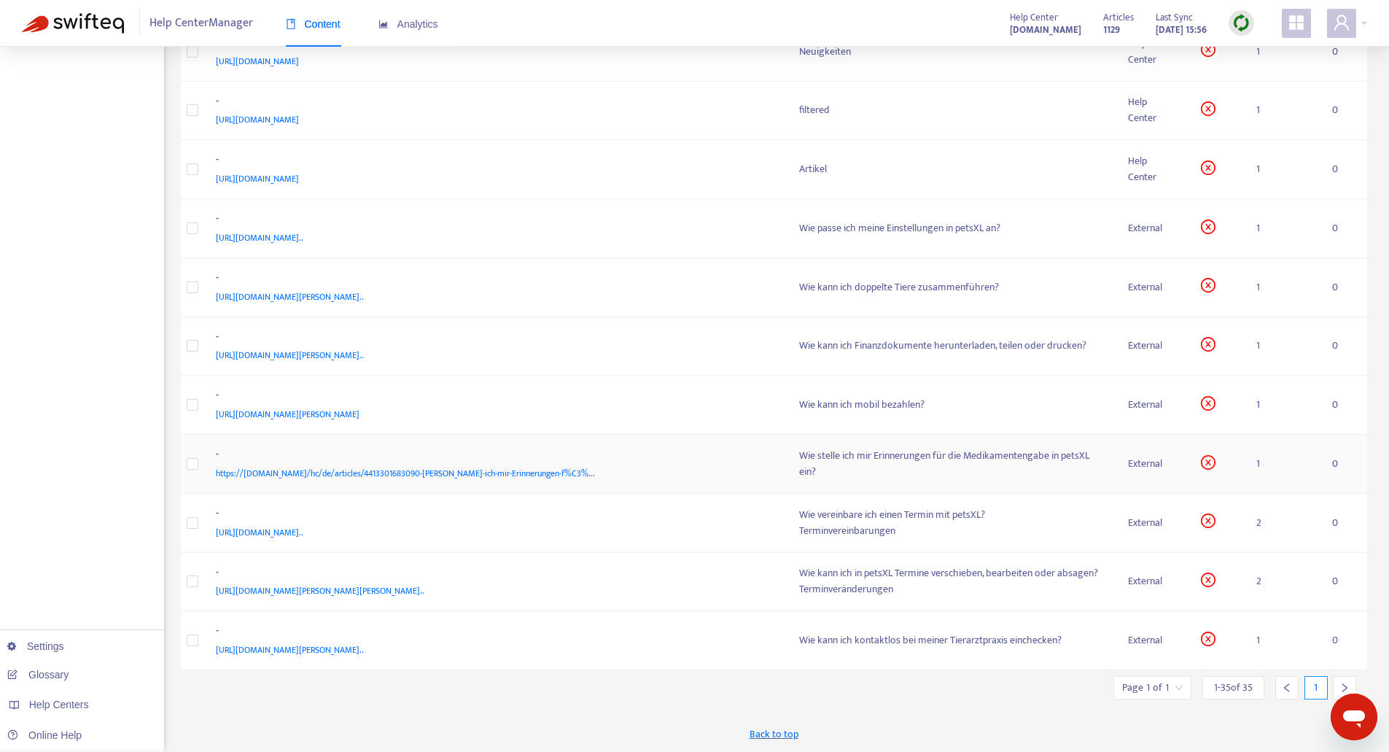
click at [657, 456] on div "-" at bounding box center [493, 455] width 555 height 19
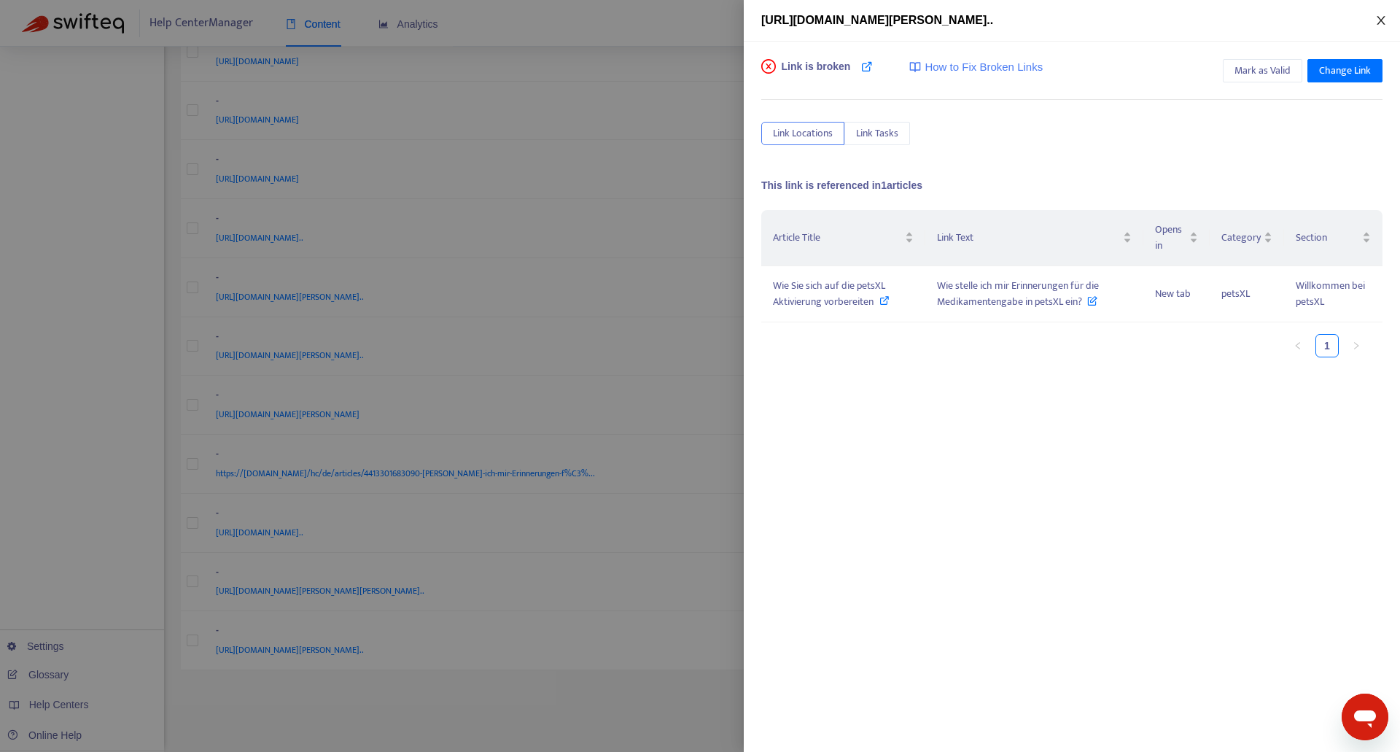
click at [1376, 18] on icon "close" at bounding box center [1381, 21] width 12 height 12
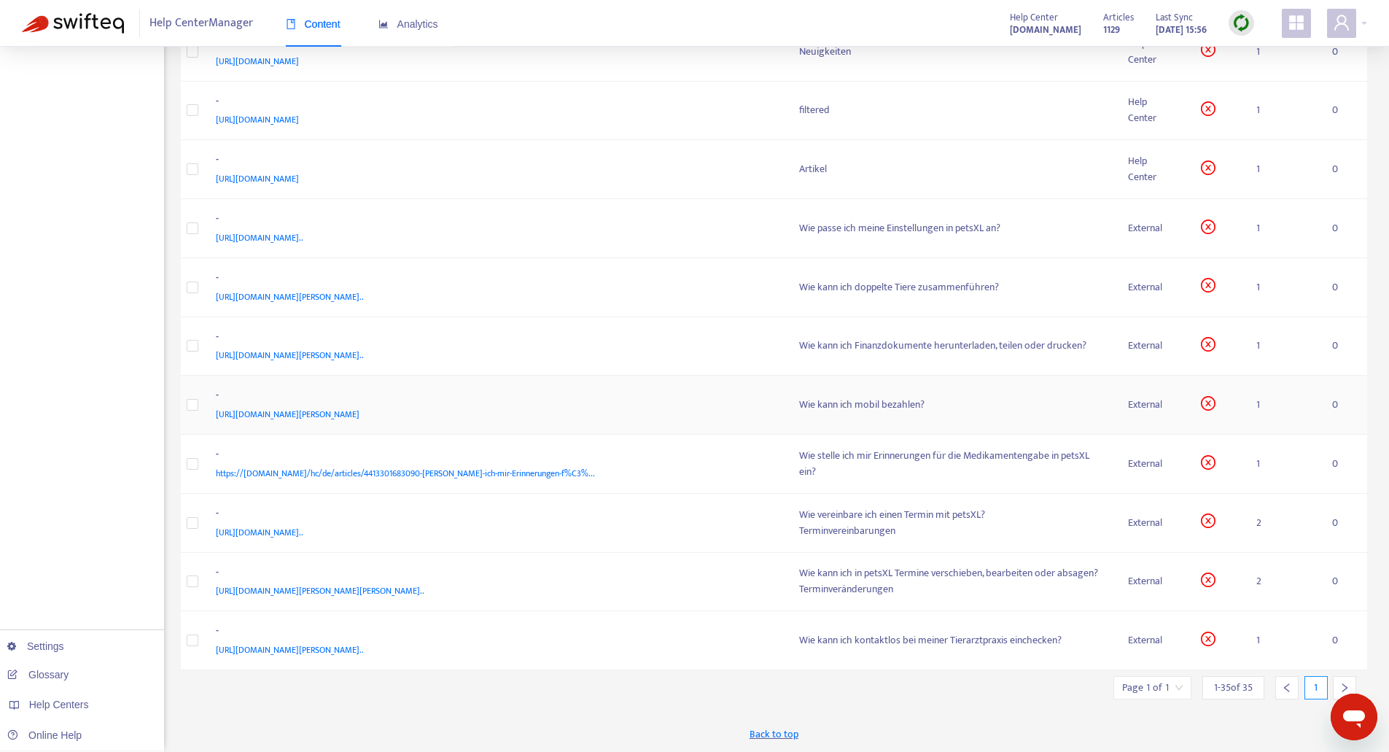
click at [689, 379] on td "- https://petsxlsupport.zendesk.com/hc/de/articles/4413308791826-Wie-kann-ich-m…" at bounding box center [495, 405] width 583 height 59
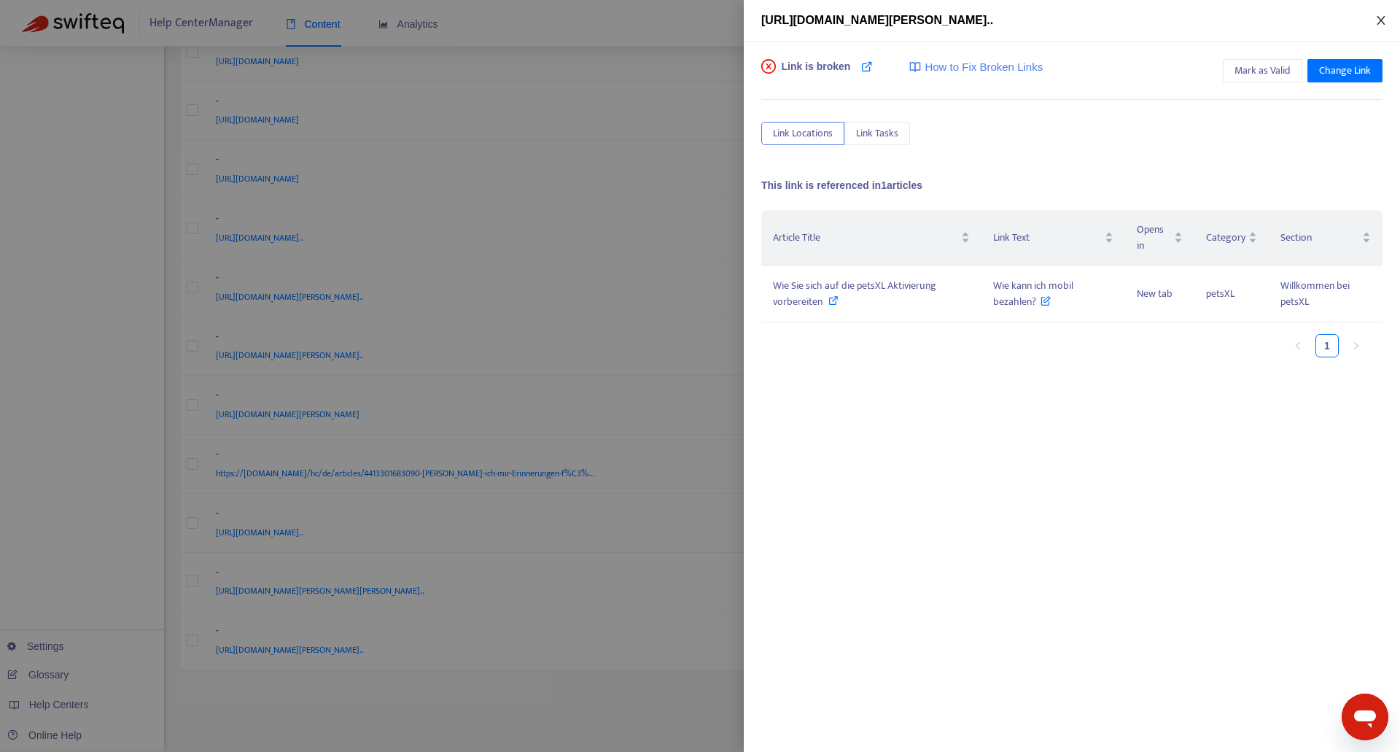
click at [1385, 15] on icon "close" at bounding box center [1381, 21] width 12 height 12
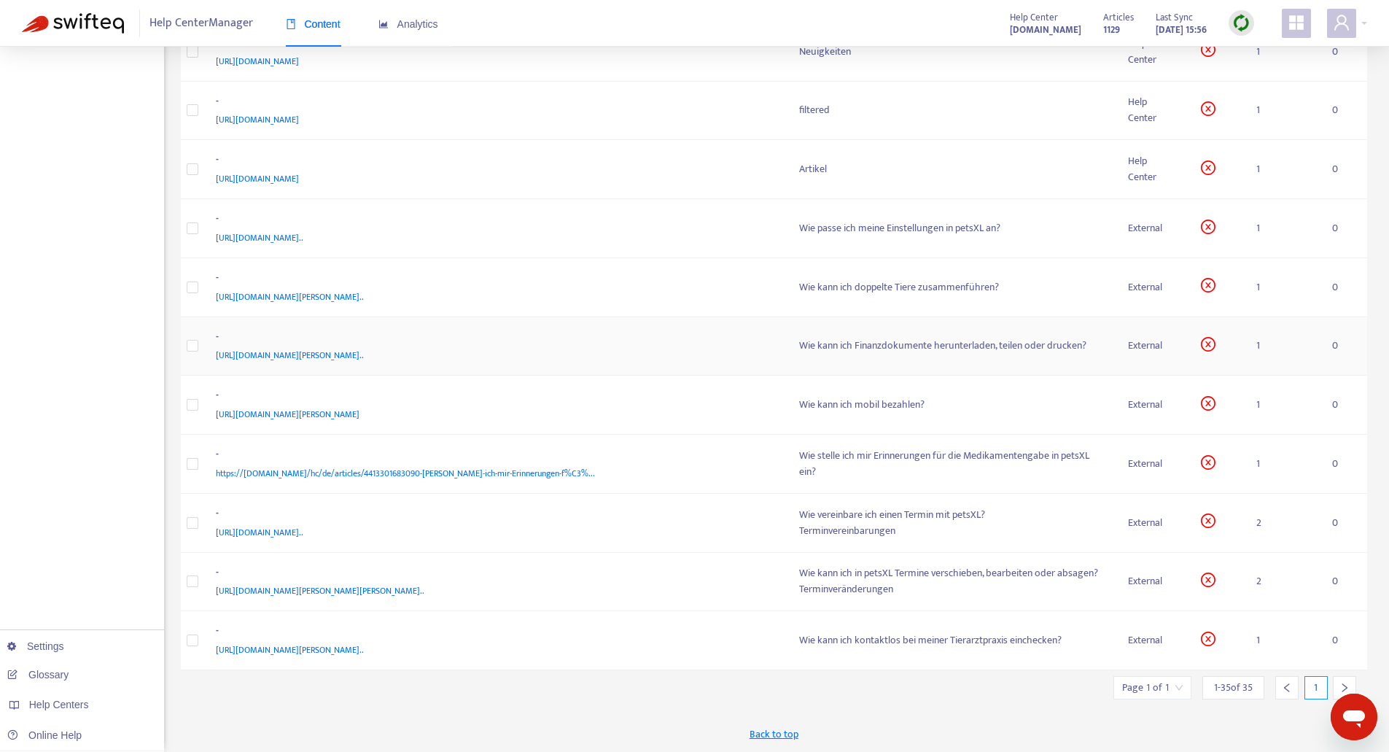
click at [699, 339] on div "-" at bounding box center [493, 338] width 555 height 19
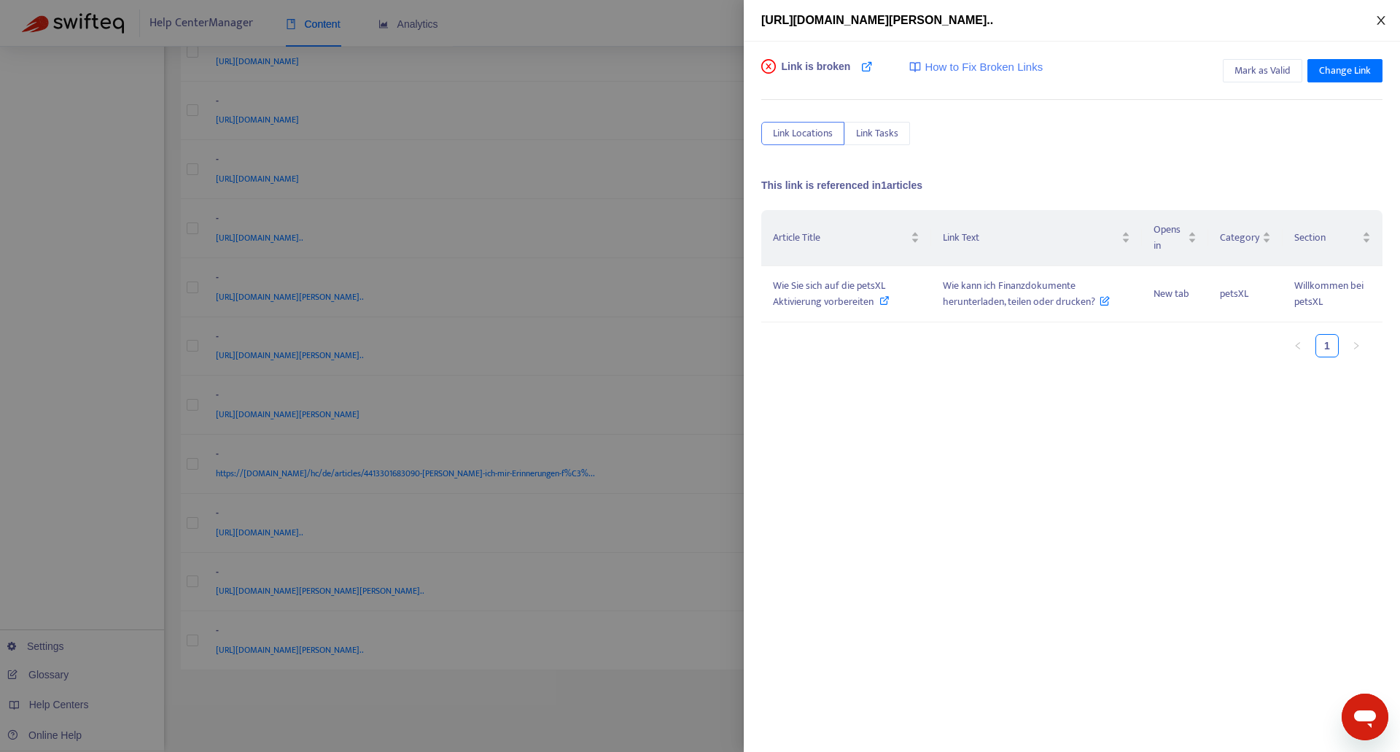
click at [1380, 22] on icon "close" at bounding box center [1381, 20] width 8 height 9
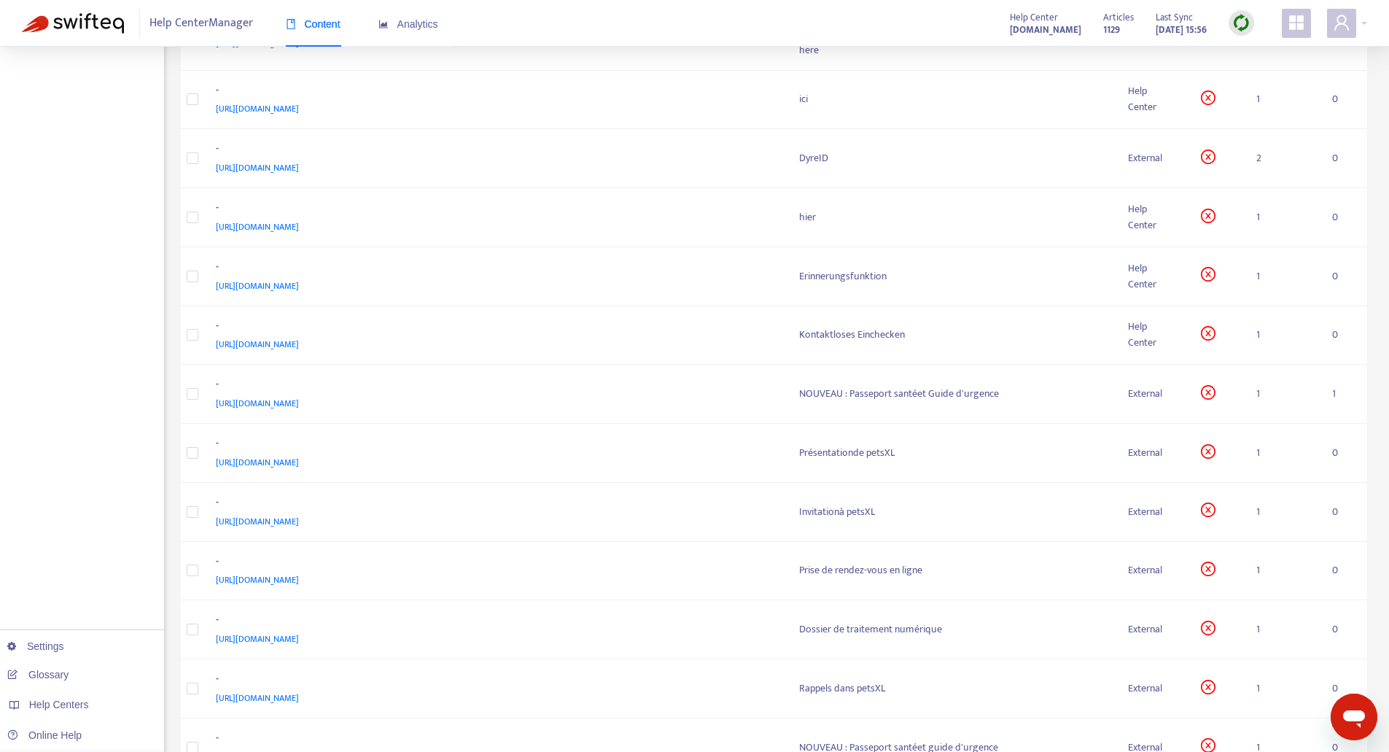
scroll to position [0, 0]
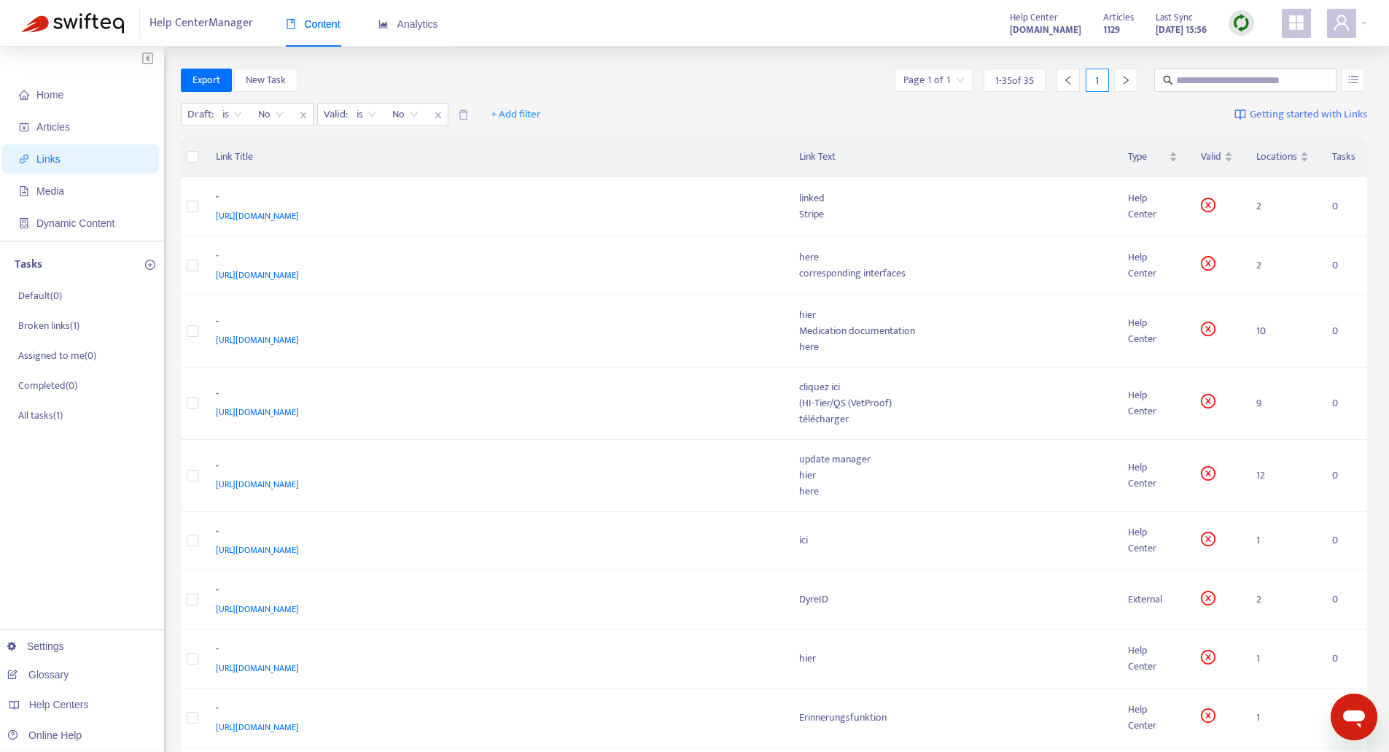
click at [1243, 26] on img at bounding box center [1241, 23] width 18 height 18
click at [1254, 76] on link "Full Sync" at bounding box center [1266, 76] width 53 height 17
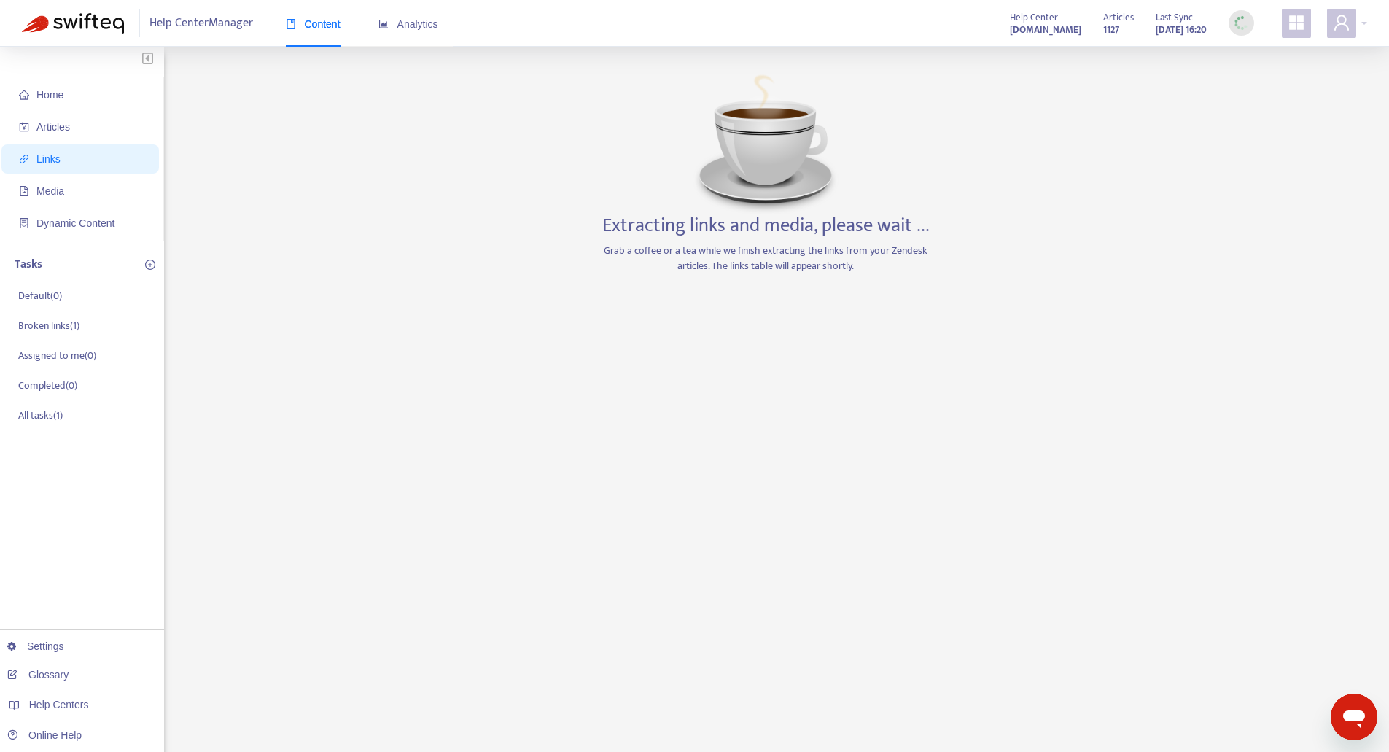
click at [370, 435] on div "Home Articles Links Media Dynamic Content Tasks Default ( 0 ) Broken links ( 1 …" at bounding box center [694, 495] width 1345 height 853
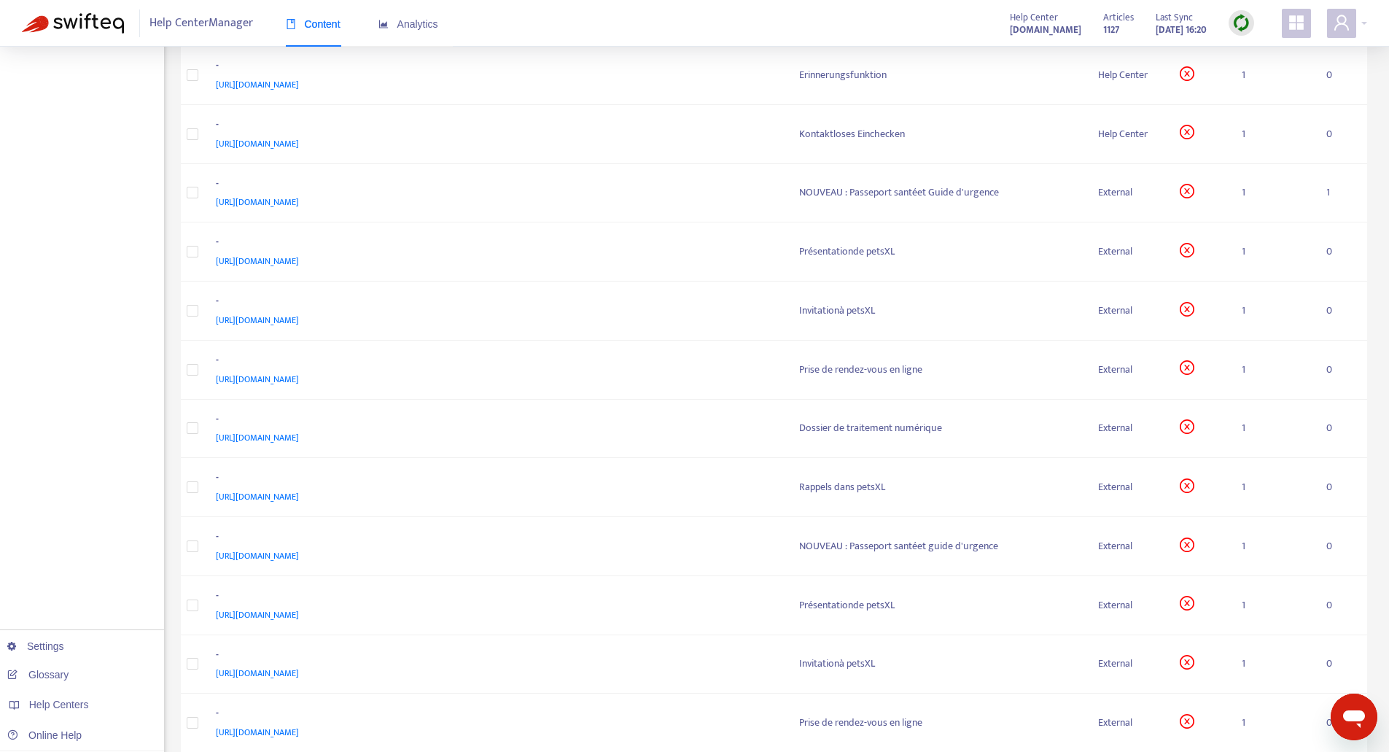
scroll to position [1019, 0]
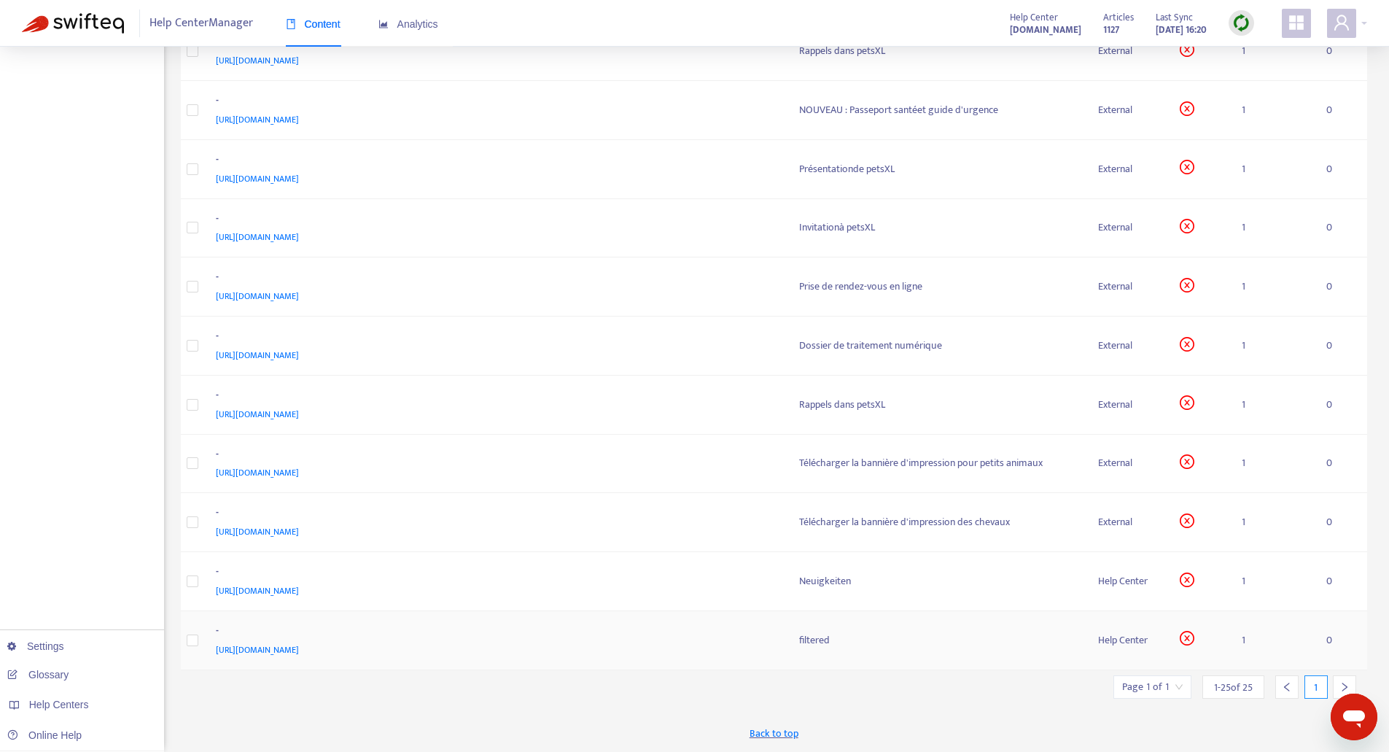
click at [688, 630] on div "-" at bounding box center [493, 632] width 555 height 19
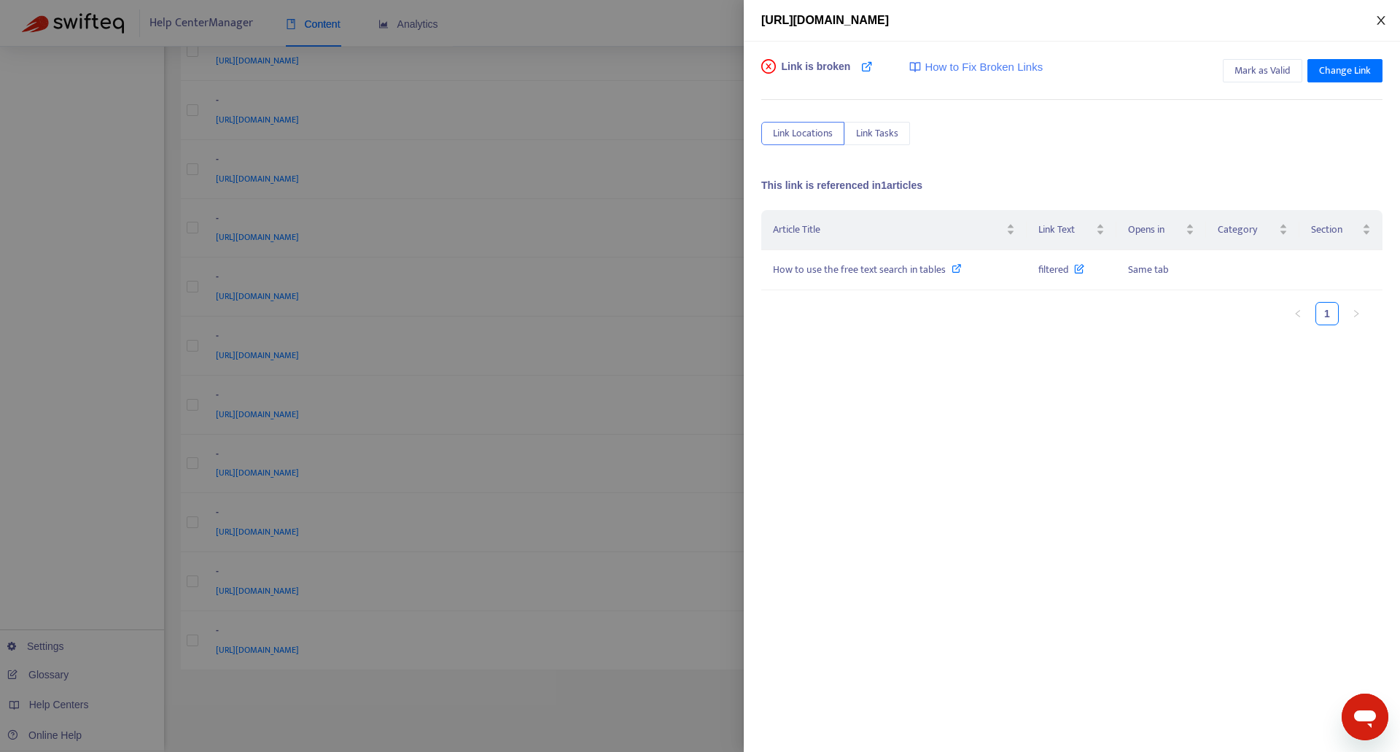
click at [1380, 18] on icon "close" at bounding box center [1381, 21] width 12 height 12
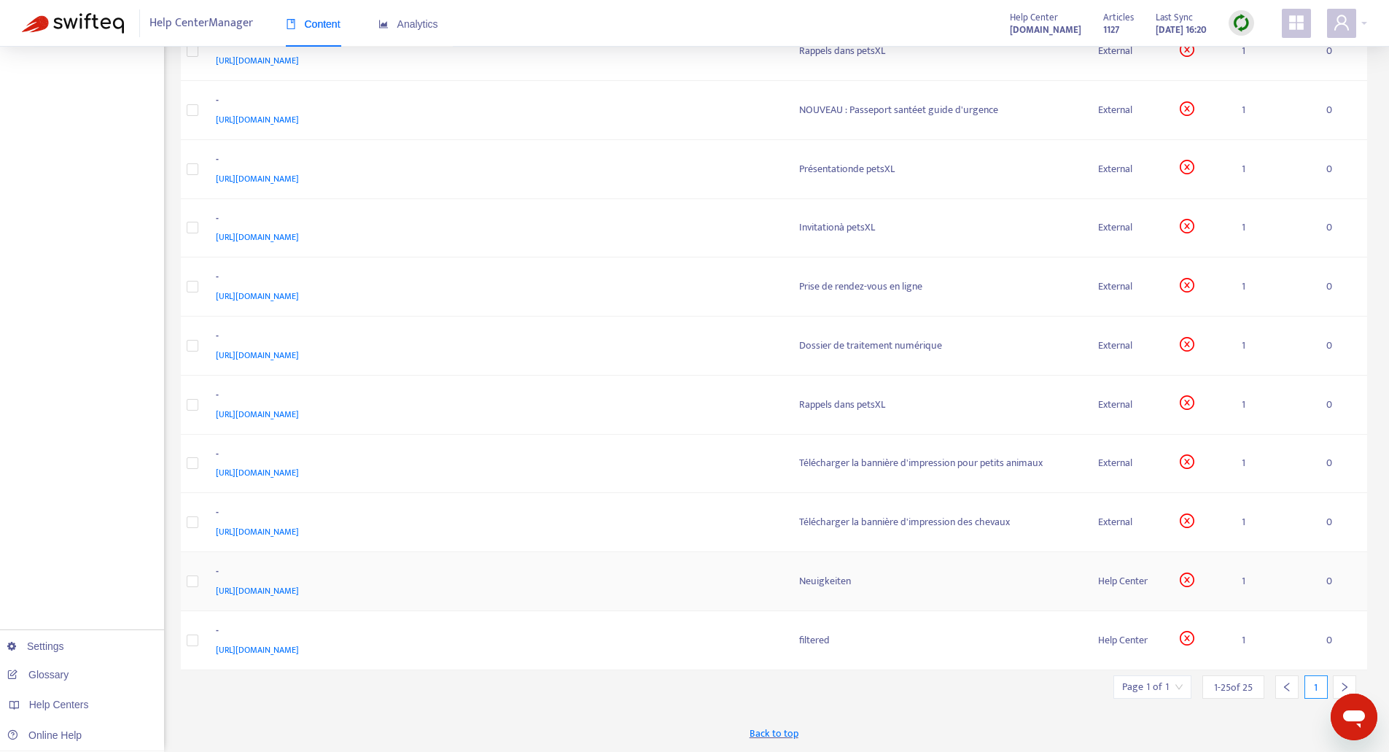
click at [668, 580] on div "-" at bounding box center [493, 573] width 555 height 19
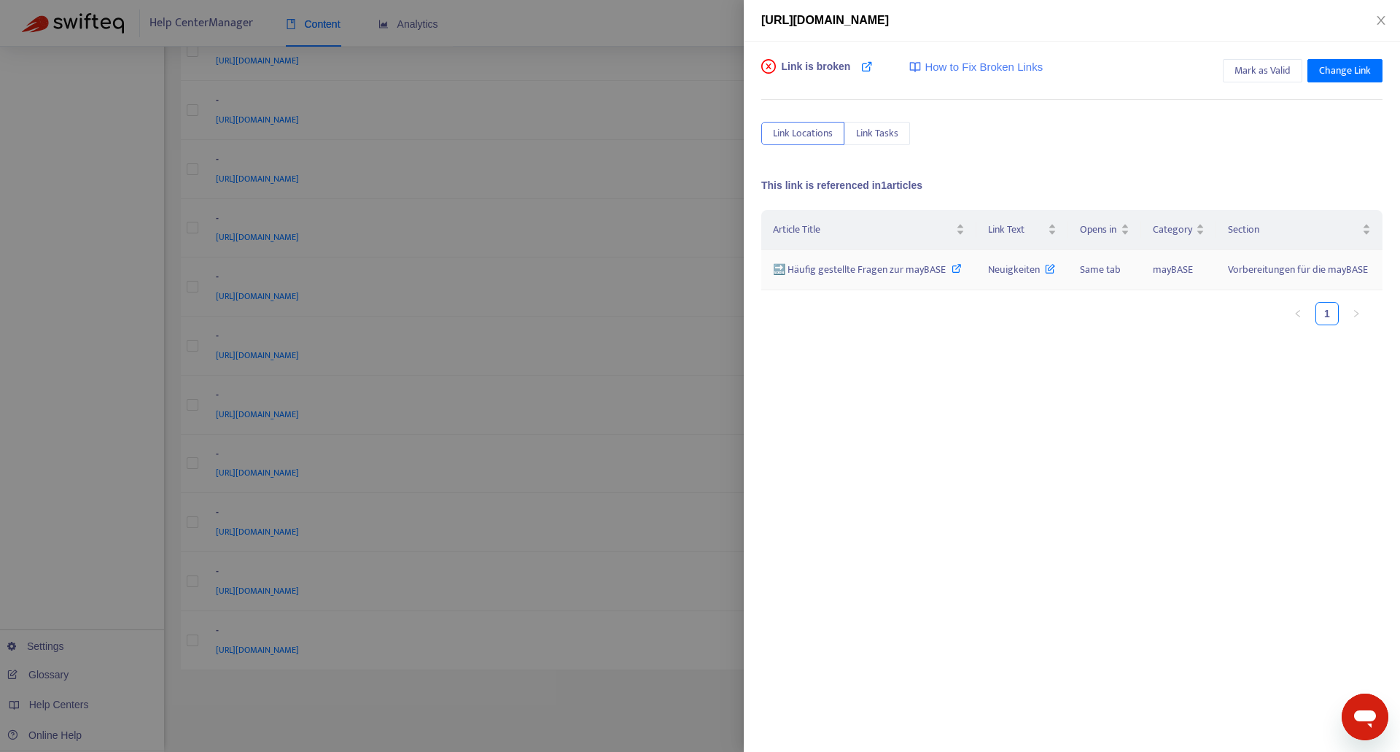
click at [832, 266] on span "🔜 Häufig gestellte Fragen zur mayBASE" at bounding box center [859, 269] width 173 height 17
click at [1376, 17] on icon "close" at bounding box center [1381, 21] width 12 height 12
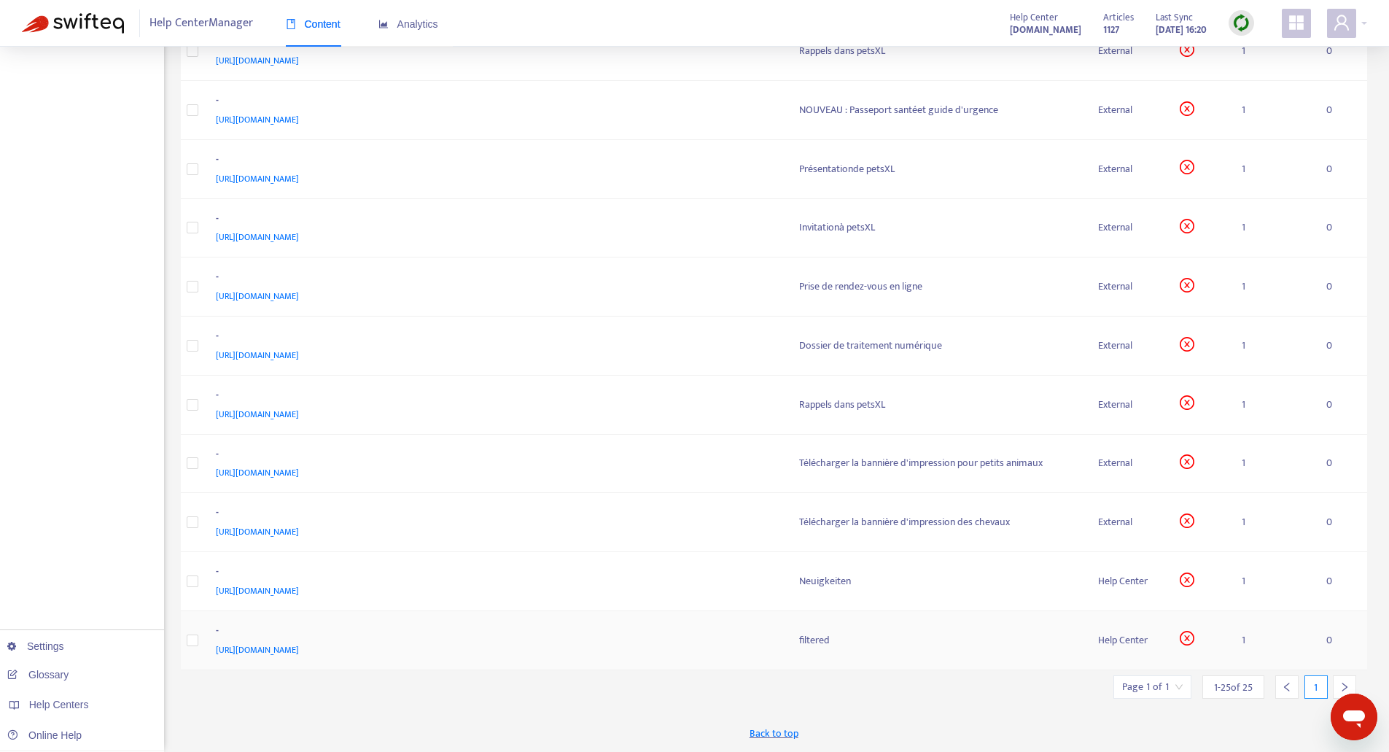
click at [621, 649] on div "[URL][DOMAIN_NAME]" at bounding box center [493, 650] width 555 height 16
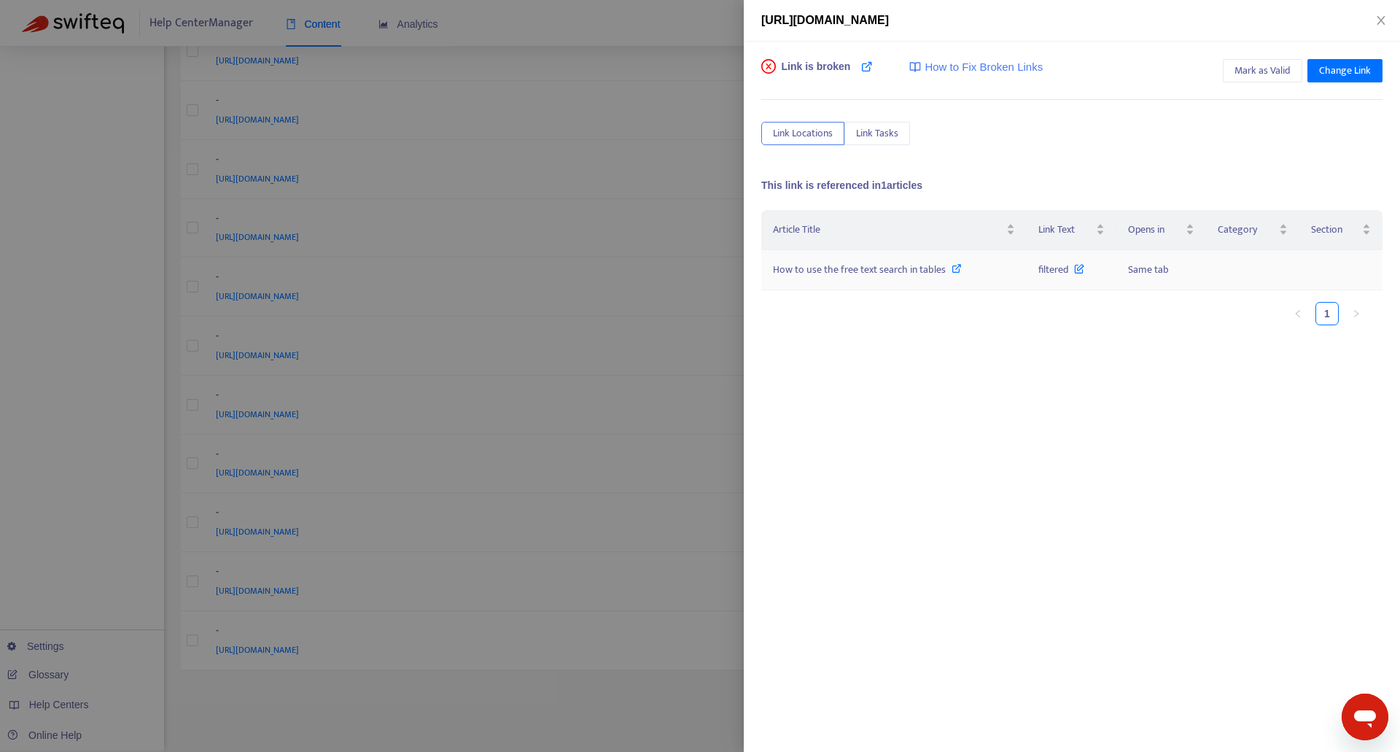
click at [891, 268] on span "How to use the free text search in tables" at bounding box center [859, 269] width 173 height 17
click at [927, 269] on span "How to use the free text search in tables" at bounding box center [859, 269] width 173 height 17
click at [1383, 20] on icon "close" at bounding box center [1381, 21] width 12 height 12
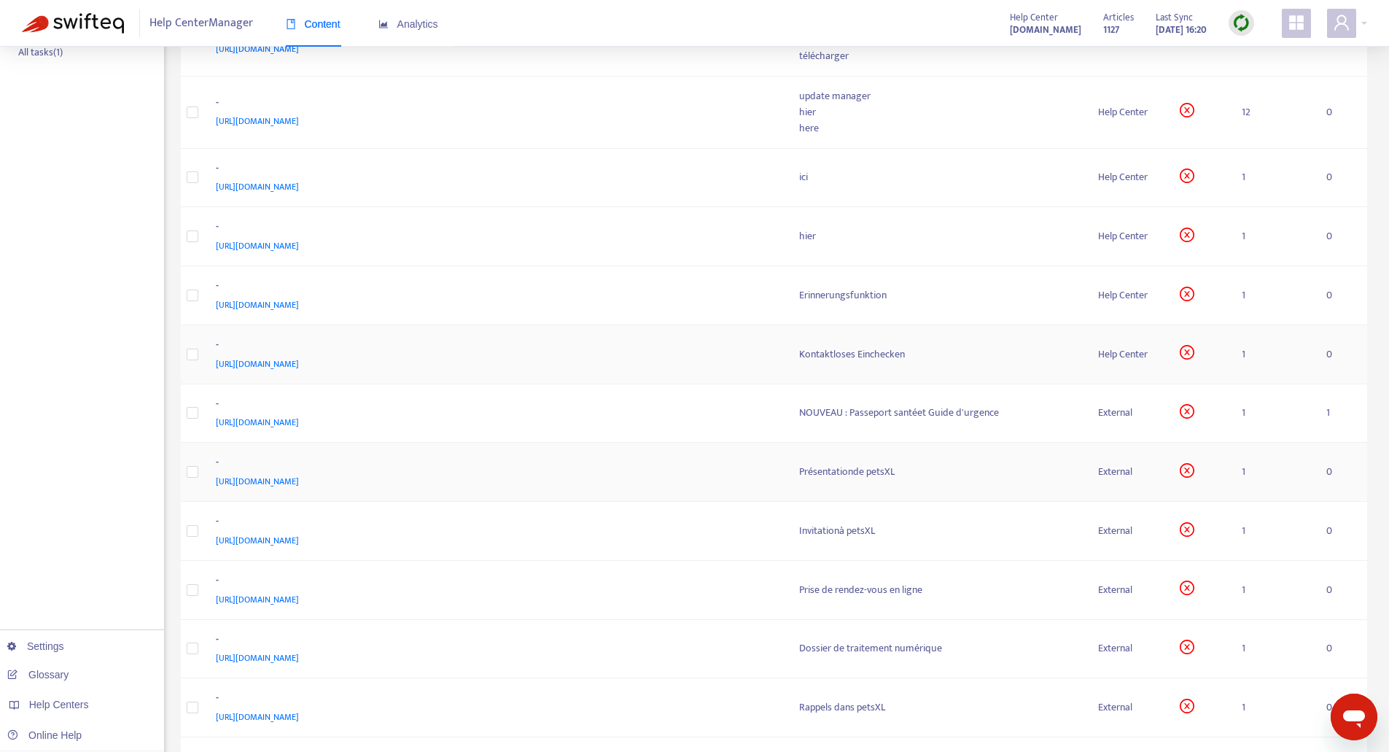
scroll to position [290, 0]
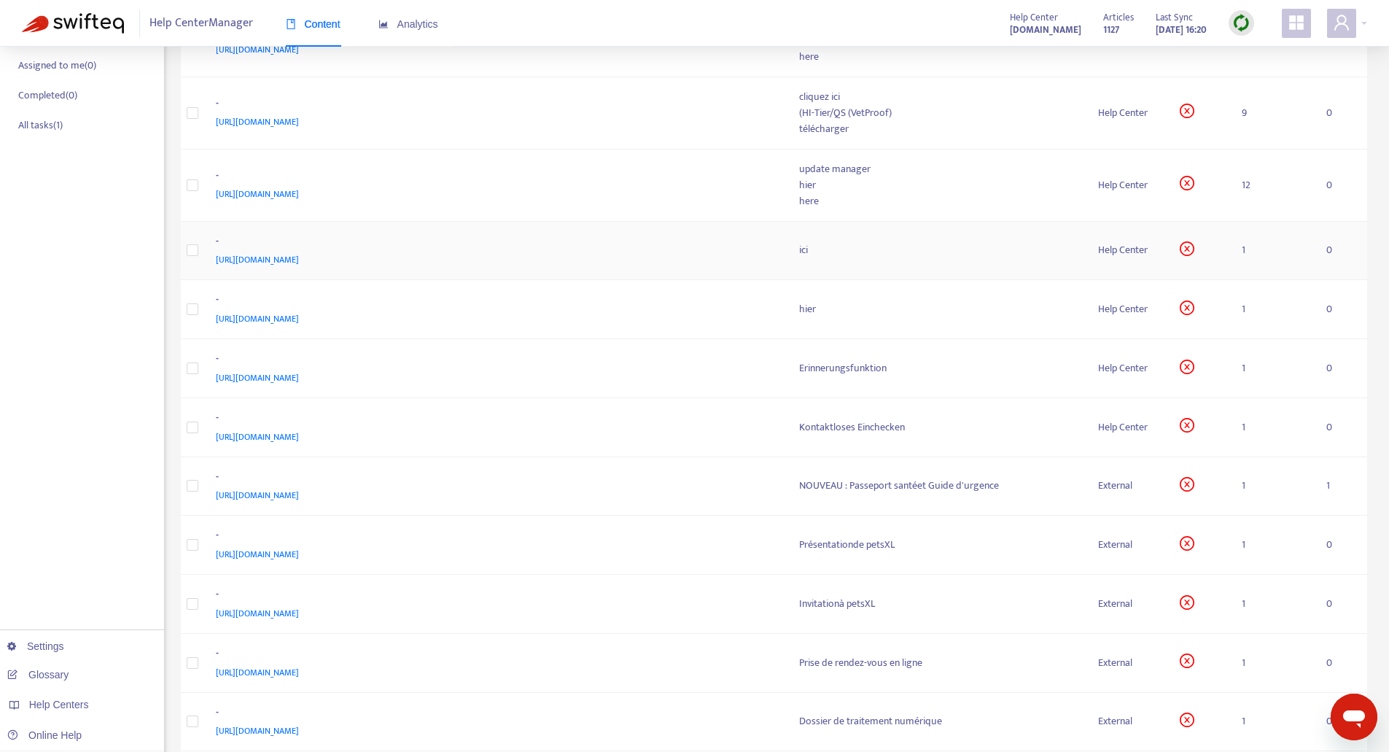
click at [632, 260] on div "[URL][DOMAIN_NAME]" at bounding box center [493, 260] width 555 height 16
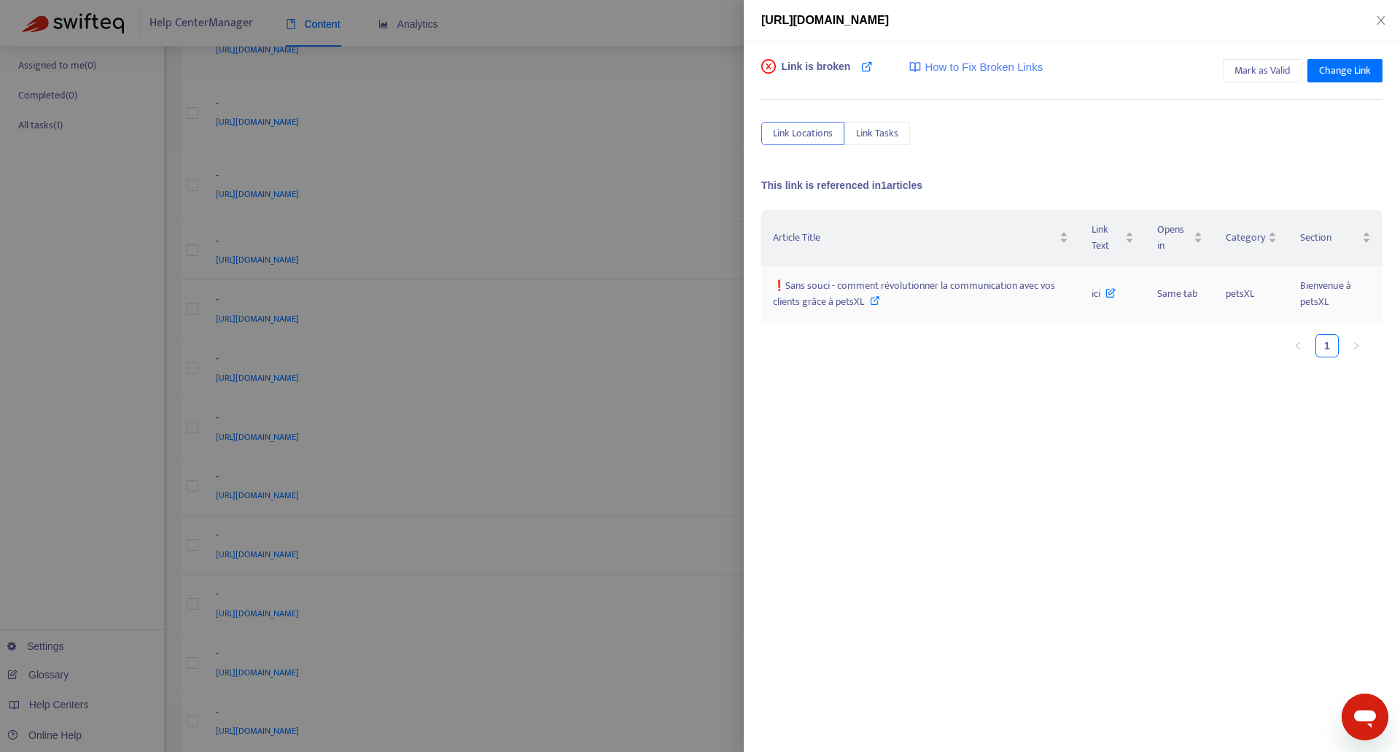
click at [912, 306] on div "❗Sans souci - comment révolutionner la communication avec vos clients grâce à p…" at bounding box center [920, 294] width 295 height 32
click at [1382, 23] on icon "close" at bounding box center [1381, 21] width 12 height 12
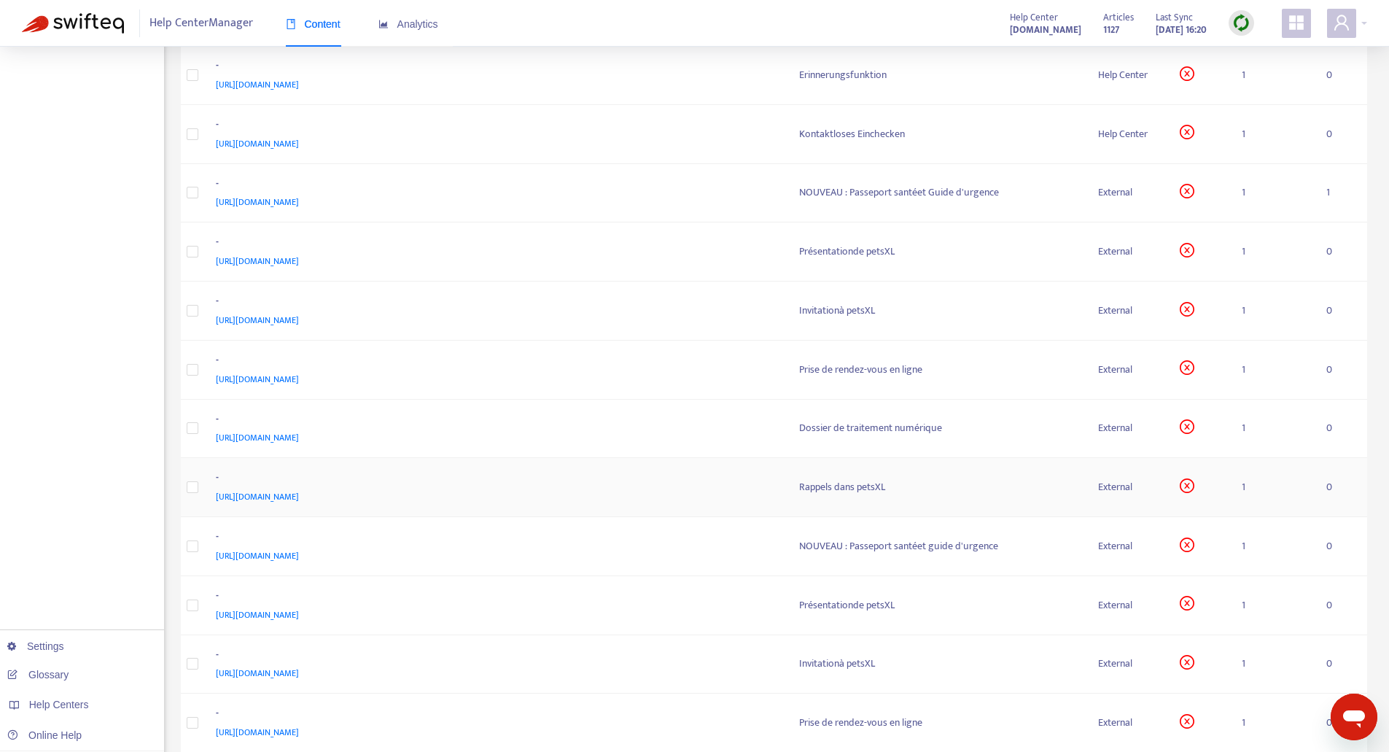
scroll to position [1019, 0]
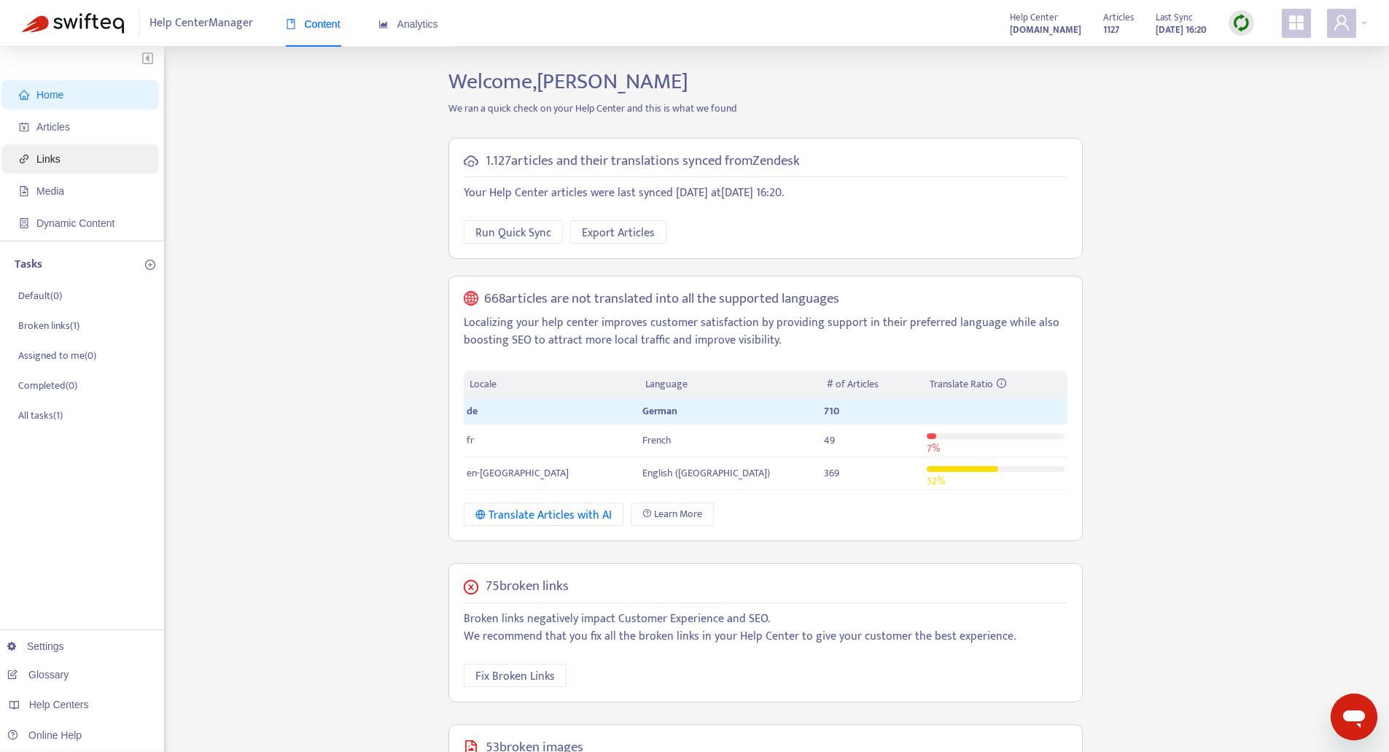
click at [65, 159] on span "Links" at bounding box center [83, 158] width 128 height 29
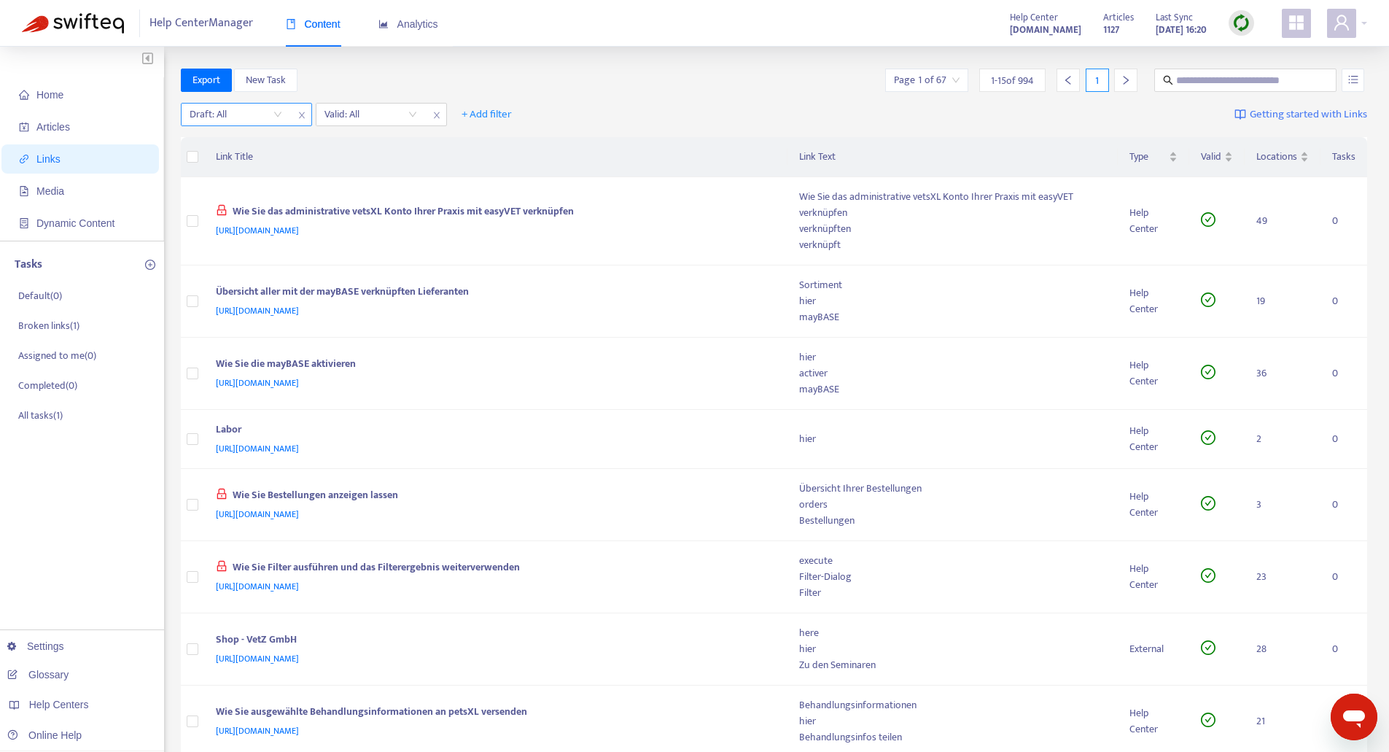
click at [283, 113] on div "Draft: All" at bounding box center [236, 115] width 109 height 22
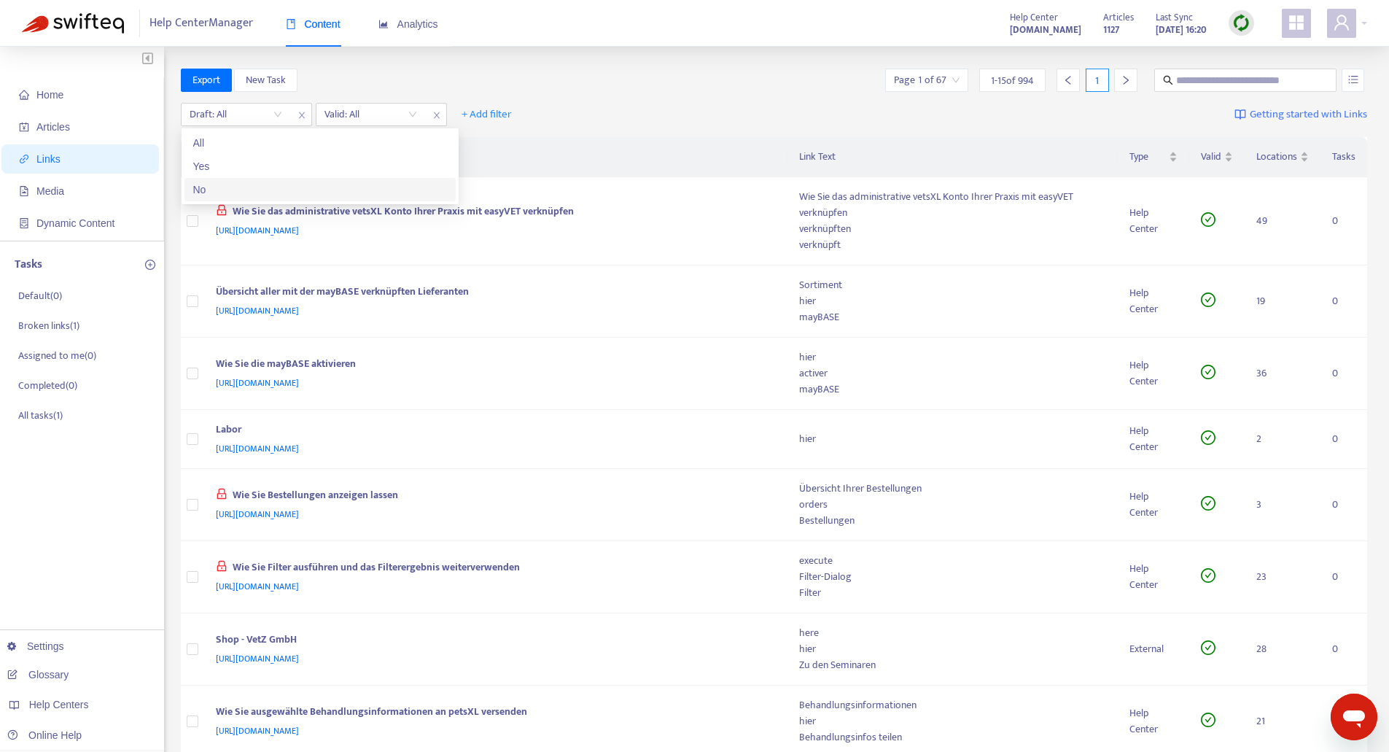
click at [227, 194] on div "No" at bounding box center [320, 190] width 254 height 16
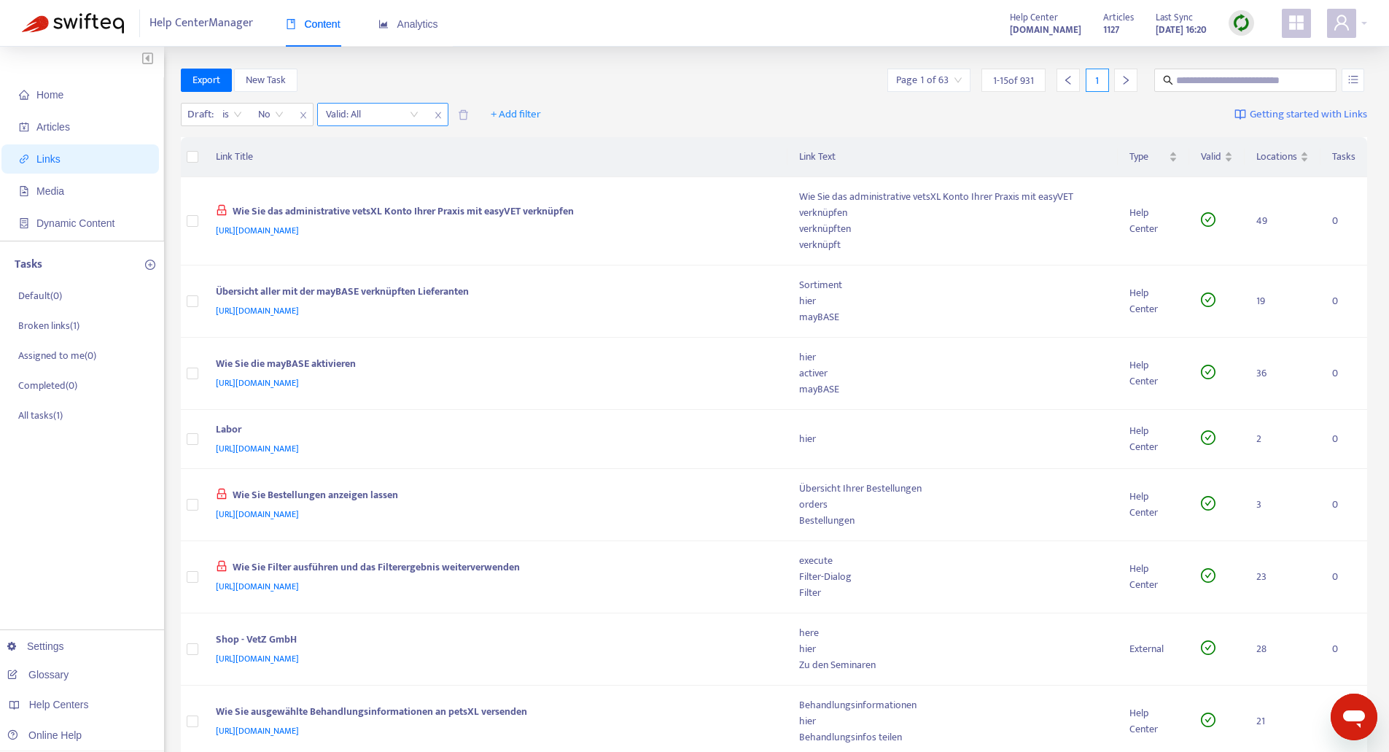
click at [412, 114] on input "search" at bounding box center [372, 115] width 93 height 22
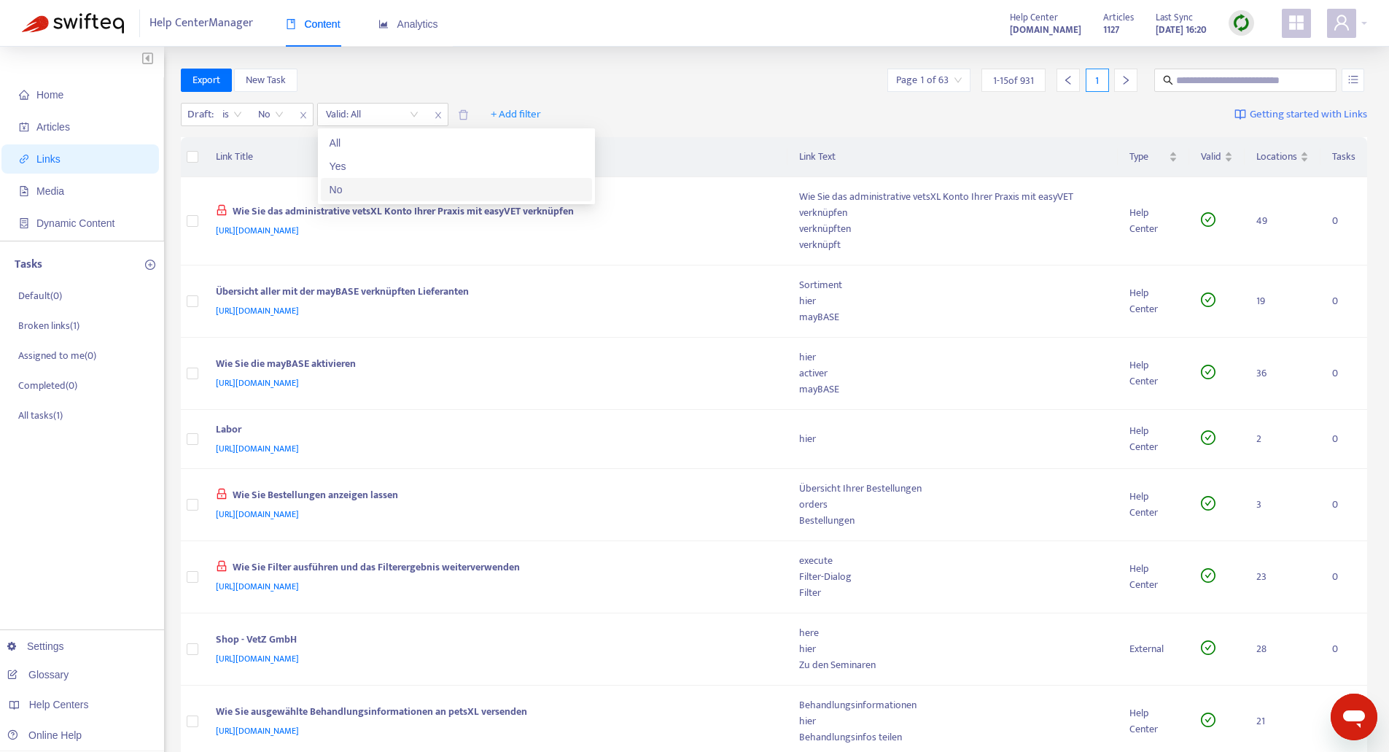
click at [349, 192] on div "No" at bounding box center [457, 190] width 254 height 16
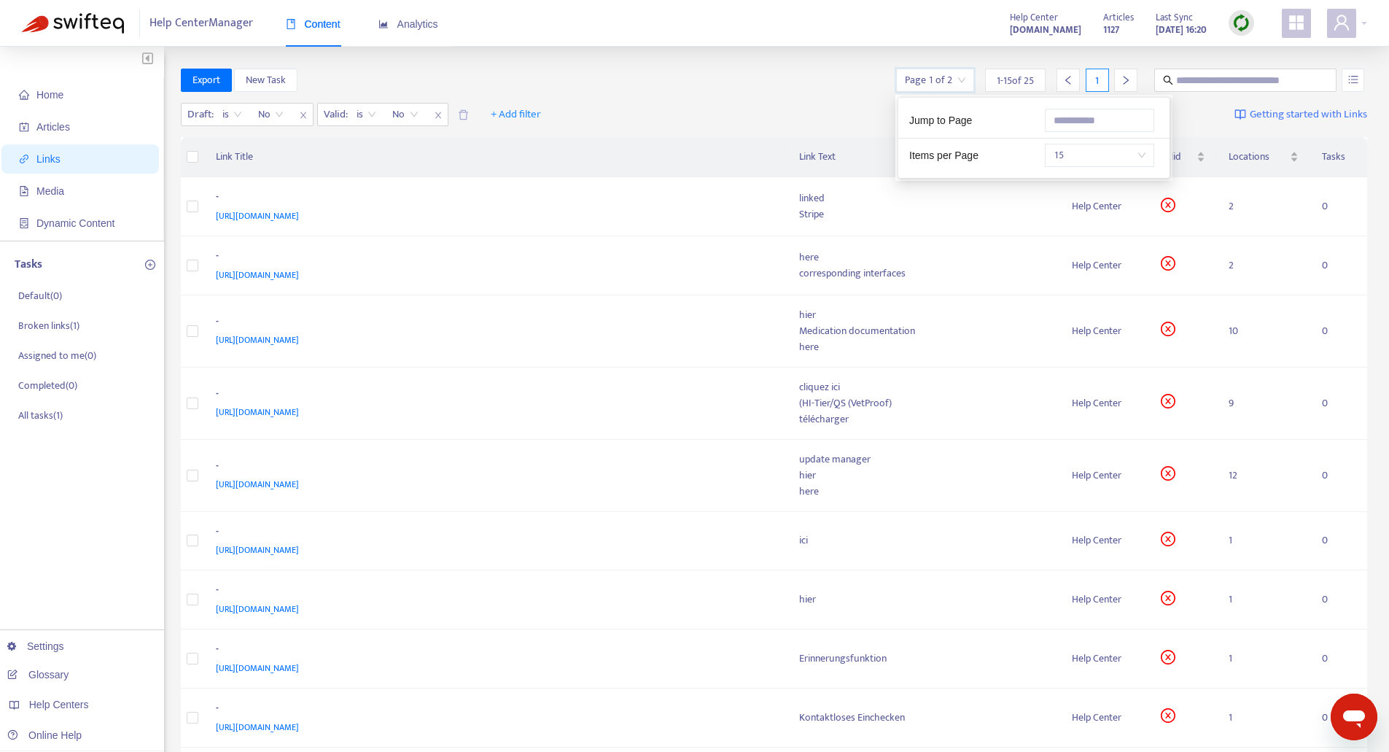
click at [963, 73] on input "search" at bounding box center [935, 80] width 61 height 22
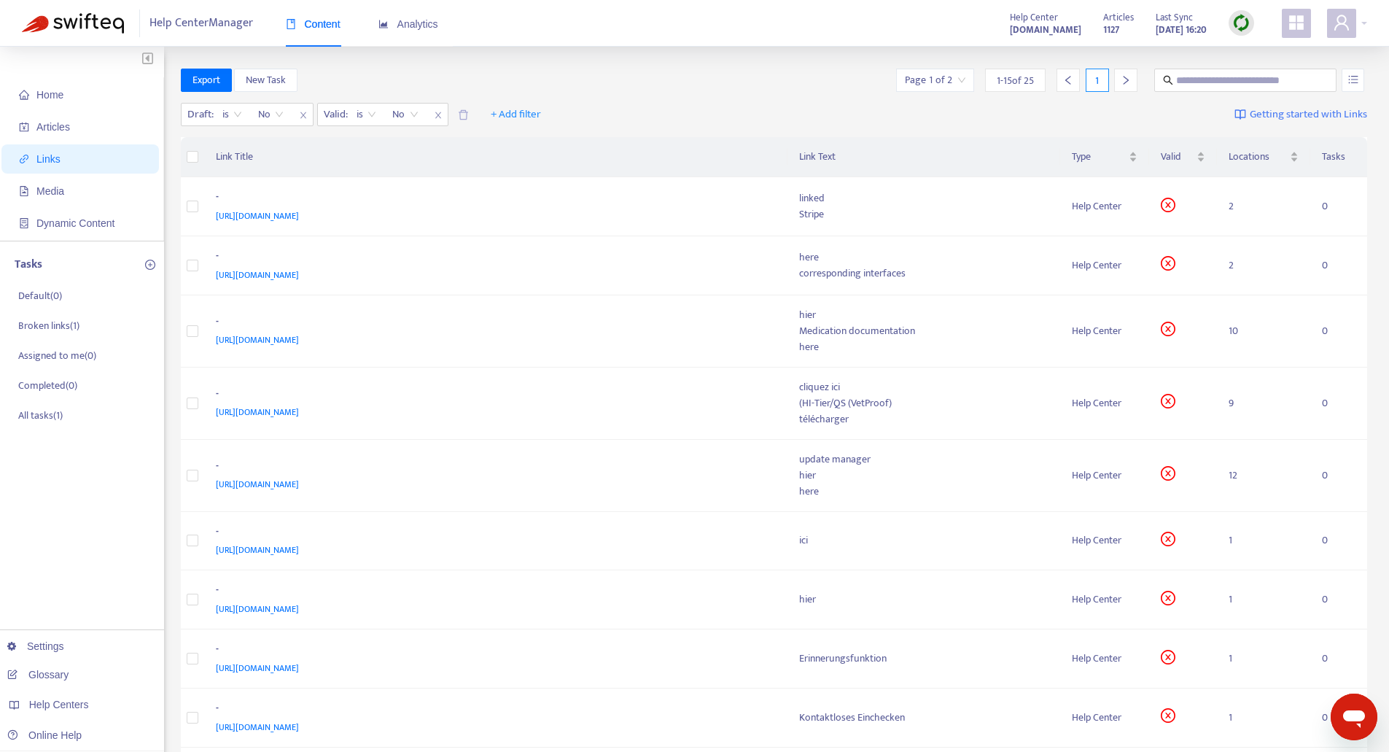
click at [780, 96] on div "Export New Task Page 1 of 2 1 - 15 of 25 1" at bounding box center [774, 83] width 1187 height 29
click at [937, 77] on input "search" at bounding box center [935, 80] width 61 height 22
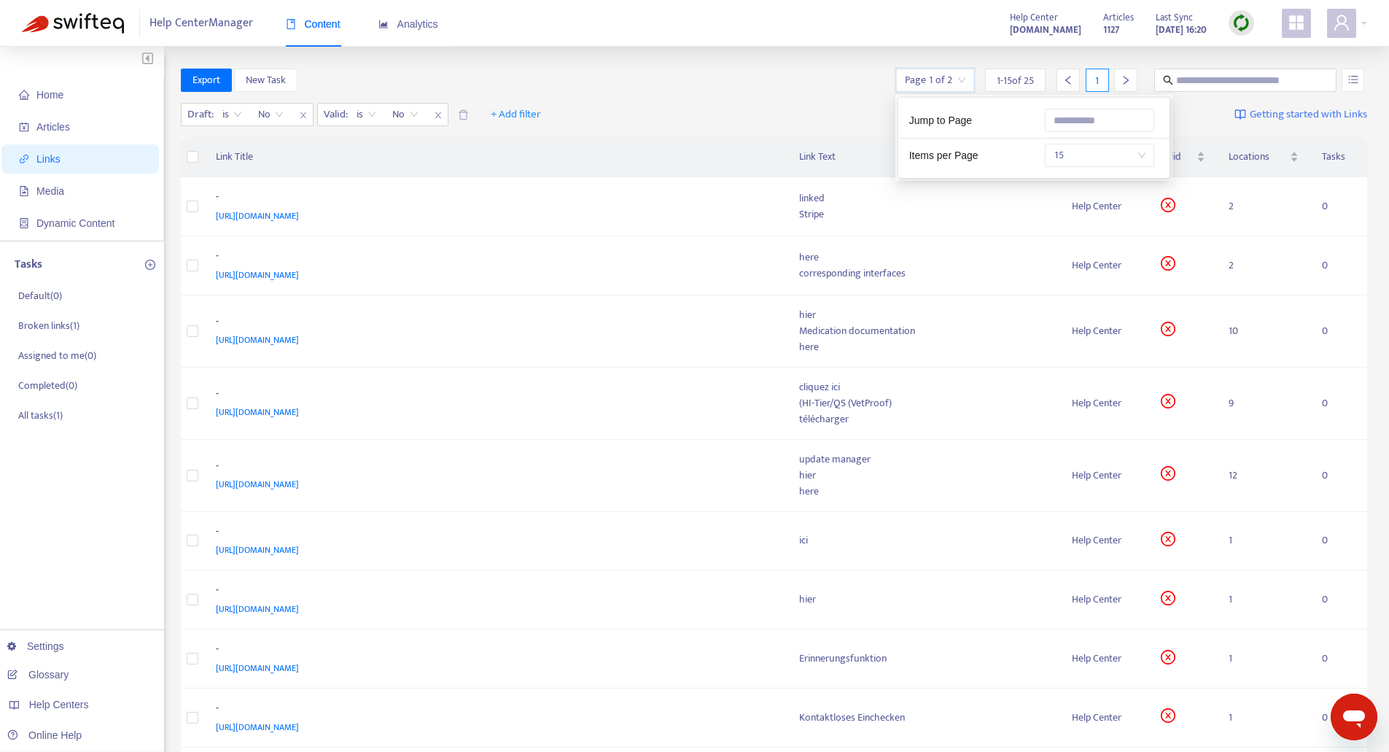
click at [1134, 156] on span "15" at bounding box center [1100, 155] width 92 height 22
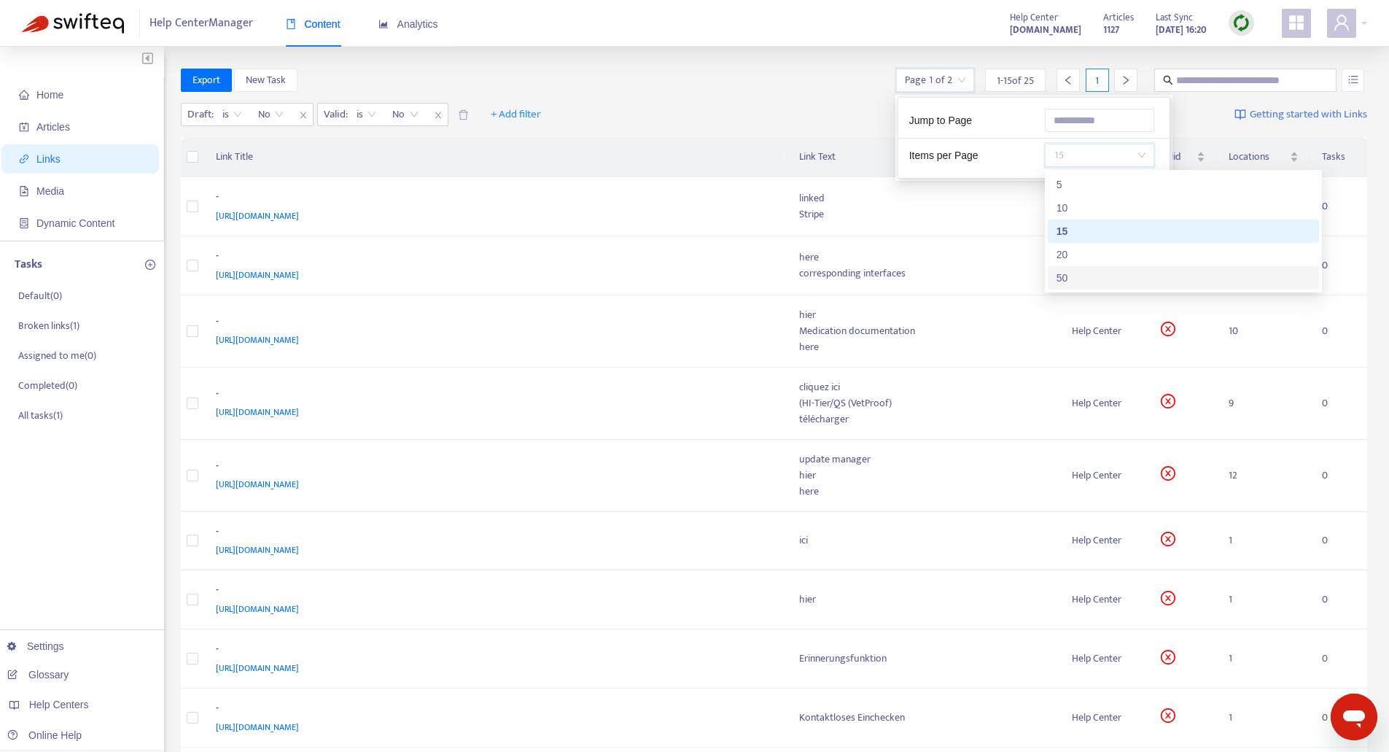
click at [1067, 278] on div "50" at bounding box center [1184, 278] width 254 height 16
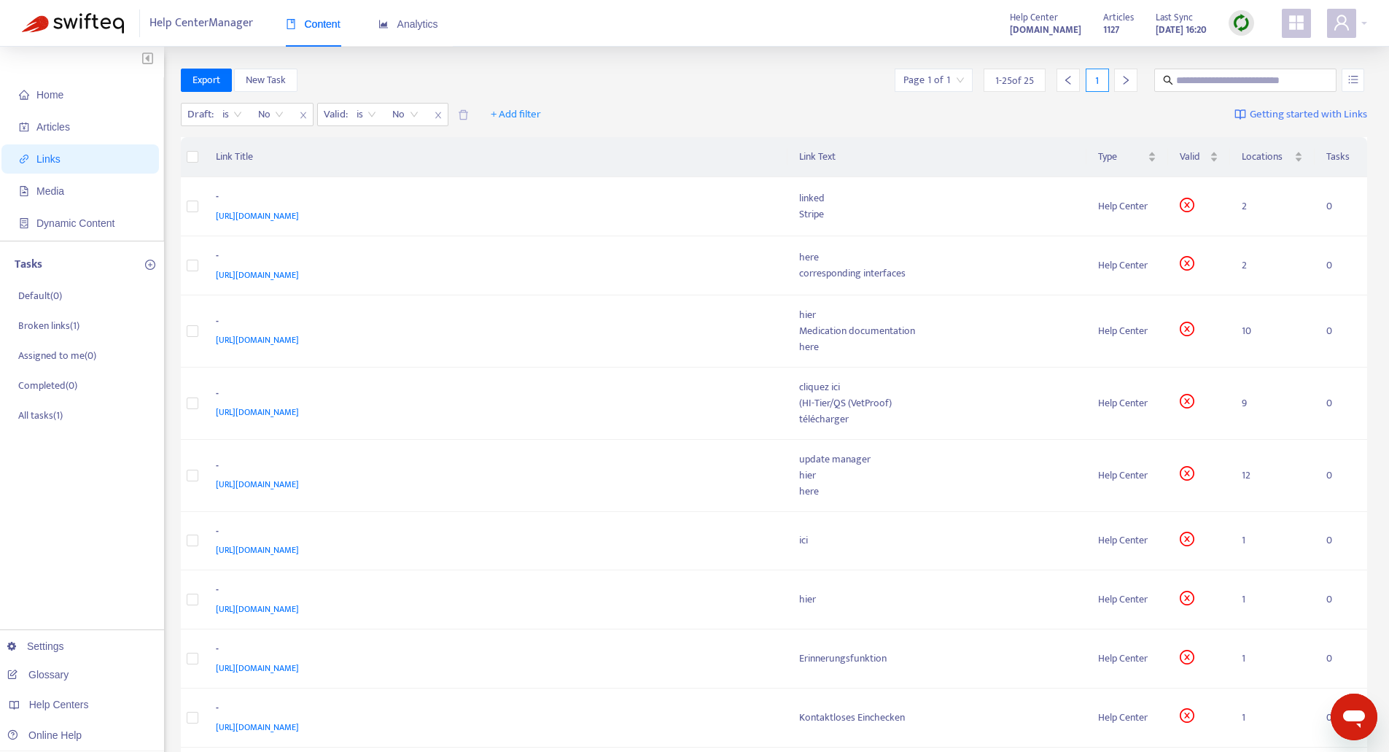
click at [762, 92] on div "Export New Task Page 1 of 1 1 - 25 of 25 1" at bounding box center [774, 83] width 1187 height 29
click at [224, 113] on span "is" at bounding box center [232, 115] width 20 height 22
click at [240, 166] on div "is not" at bounding box center [352, 166] width 254 height 16
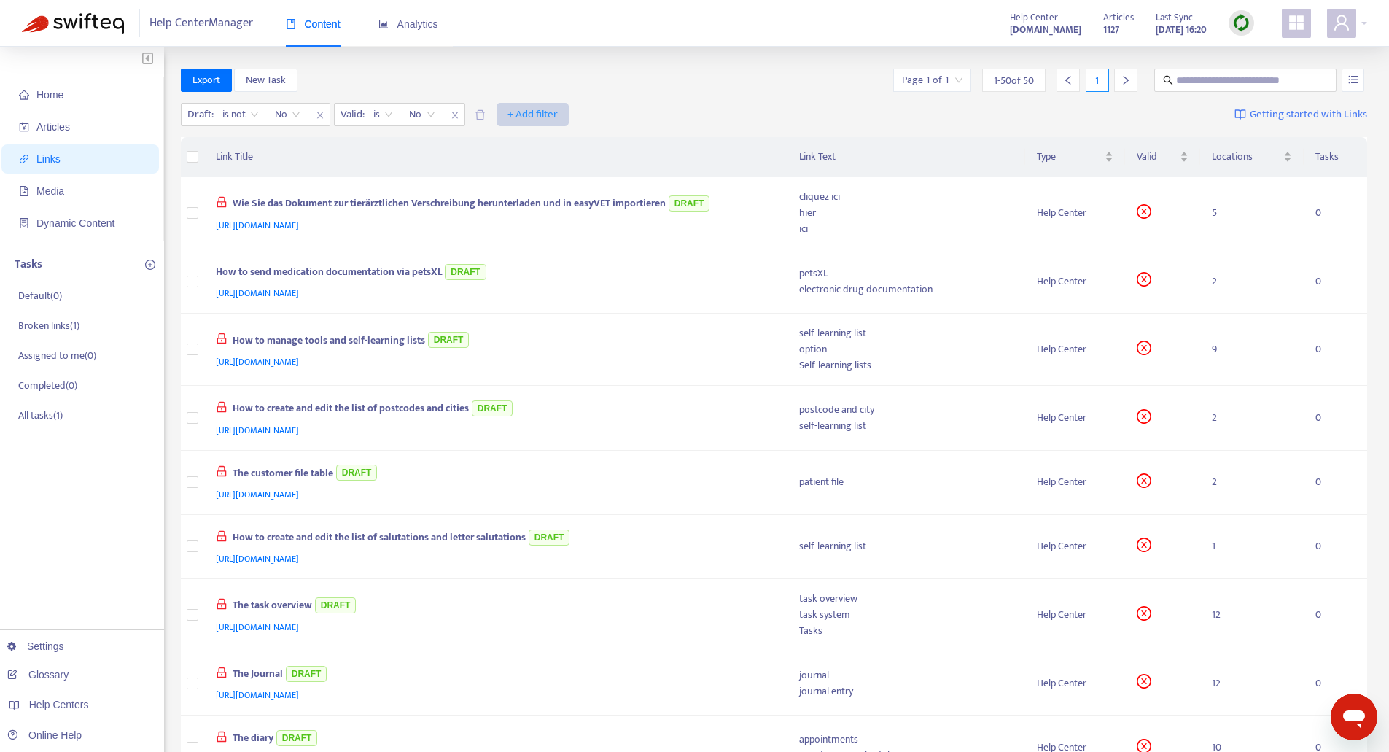
click at [535, 114] on span "+ Add filter" at bounding box center [533, 115] width 50 height 18
click at [525, 145] on span "Language" at bounding box center [534, 144] width 50 height 16
click at [565, 117] on div "Language: All" at bounding box center [524, 115] width 109 height 22
click at [507, 183] on div "de" at bounding box center [608, 190] width 254 height 16
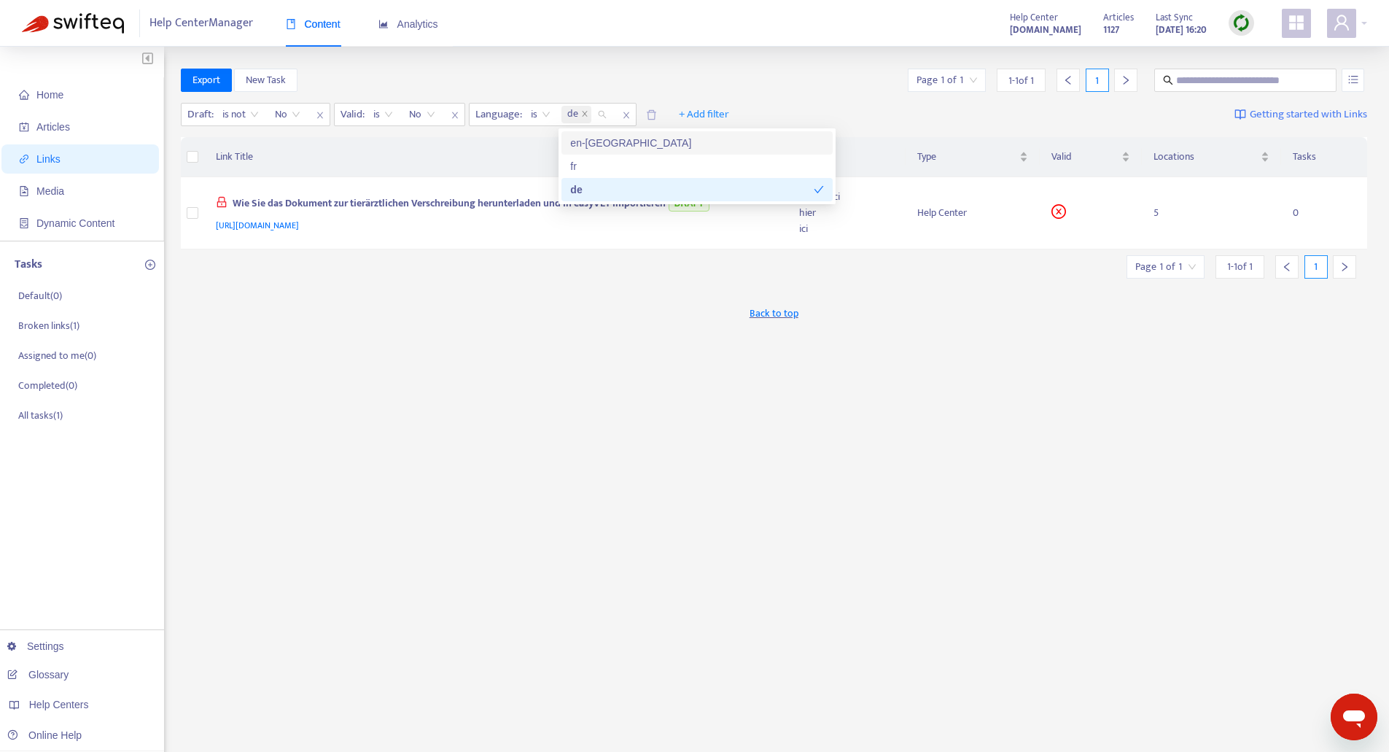
click at [825, 71] on div "Export New Task Page 1 of 1 1 - 1 of 1 1" at bounding box center [774, 80] width 1187 height 23
click at [777, 219] on td "Wie Sie das Dokument zur tierärztlichen Verschreibung herunterladen und in easy…" at bounding box center [495, 213] width 583 height 72
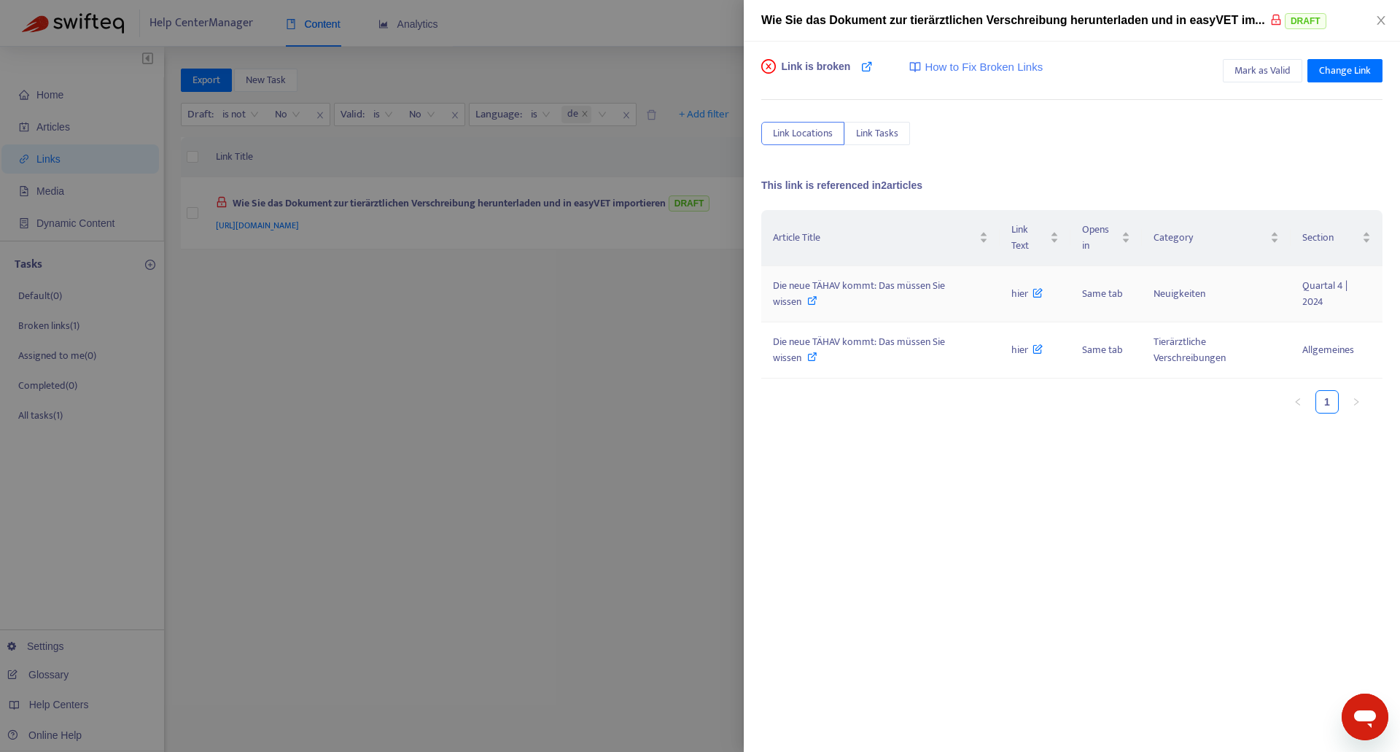
click at [928, 301] on div "Die neue TÄHAV kommt: Das müssen Sie wissen" at bounding box center [880, 294] width 215 height 32
click at [841, 361] on div "Die neue TÄHAV kommt: Das müssen Sie wissen" at bounding box center [880, 350] width 215 height 32
click at [1382, 18] on icon "close" at bounding box center [1381, 21] width 12 height 12
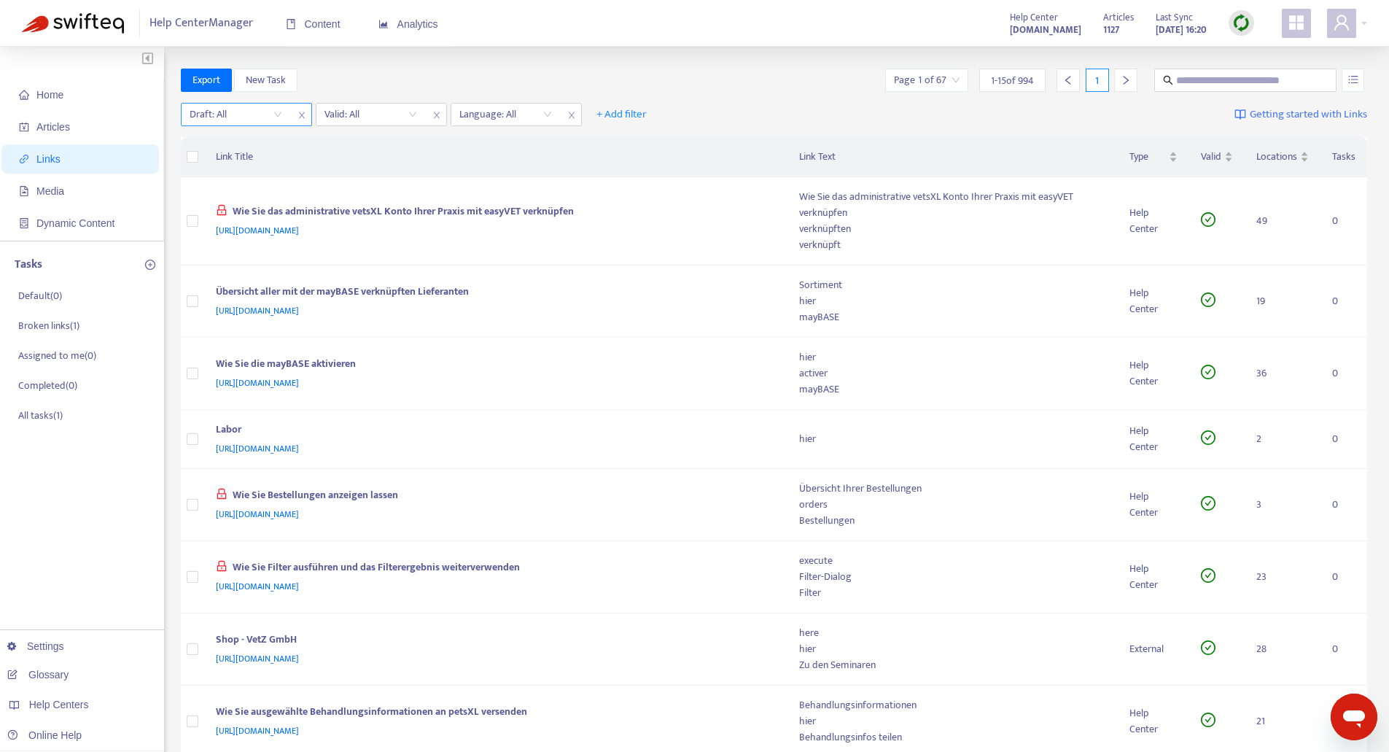
click at [281, 110] on input "search" at bounding box center [236, 115] width 93 height 22
click at [205, 166] on div "Yes" at bounding box center [320, 166] width 254 height 16
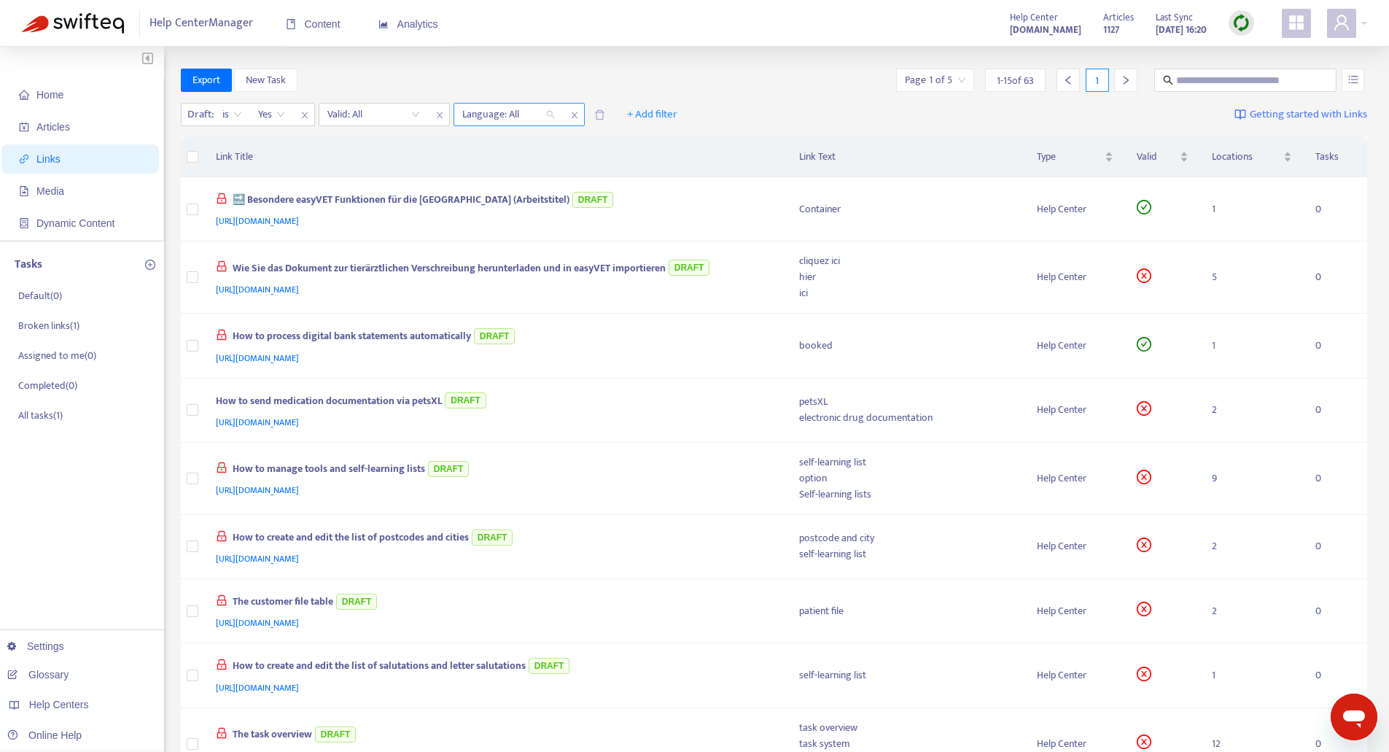
click at [551, 110] on div "Language: All" at bounding box center [508, 115] width 109 height 22
click at [478, 184] on div "de" at bounding box center [593, 190] width 254 height 16
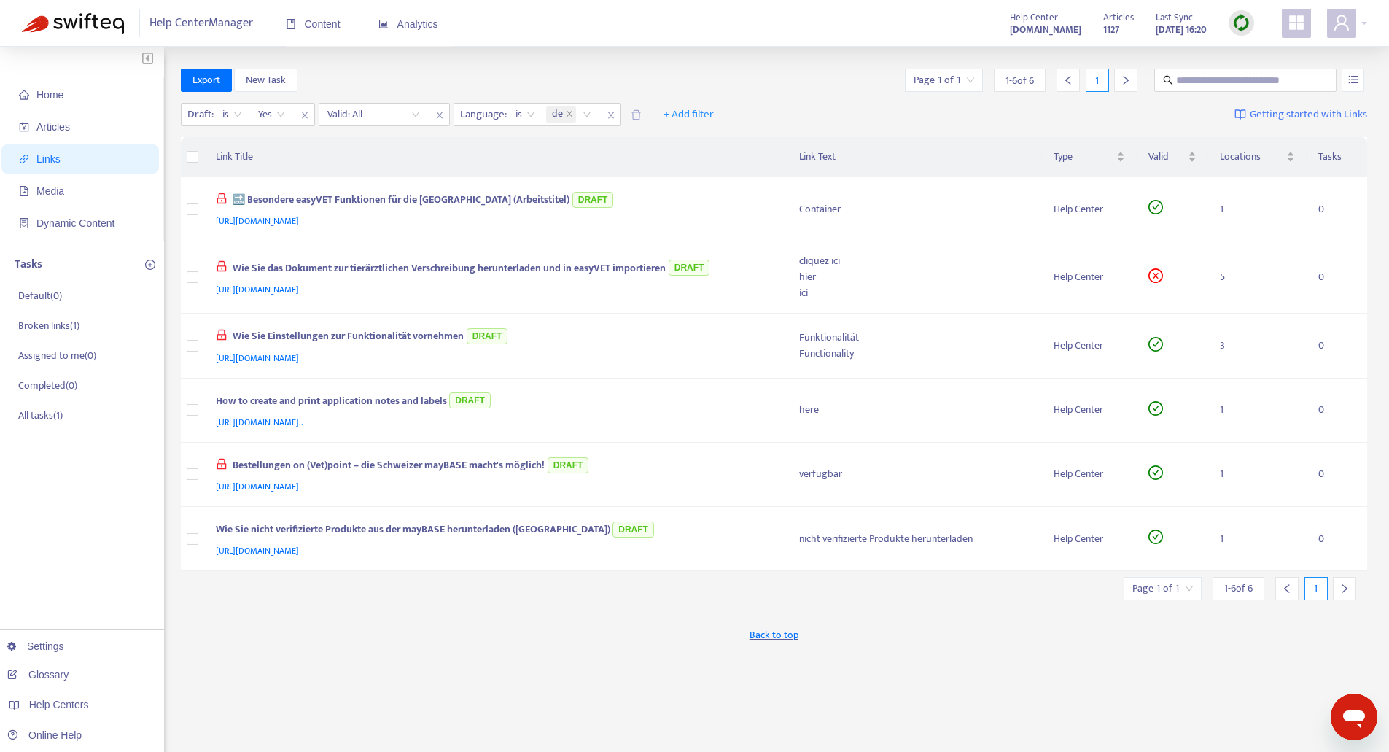
click at [368, 78] on div "Export New Task Page 1 of 1 1 - 6 of 6 1" at bounding box center [774, 80] width 1187 height 23
click at [421, 116] on div "Valid: All" at bounding box center [373, 115] width 109 height 22
click at [338, 195] on div "No" at bounding box center [458, 190] width 254 height 16
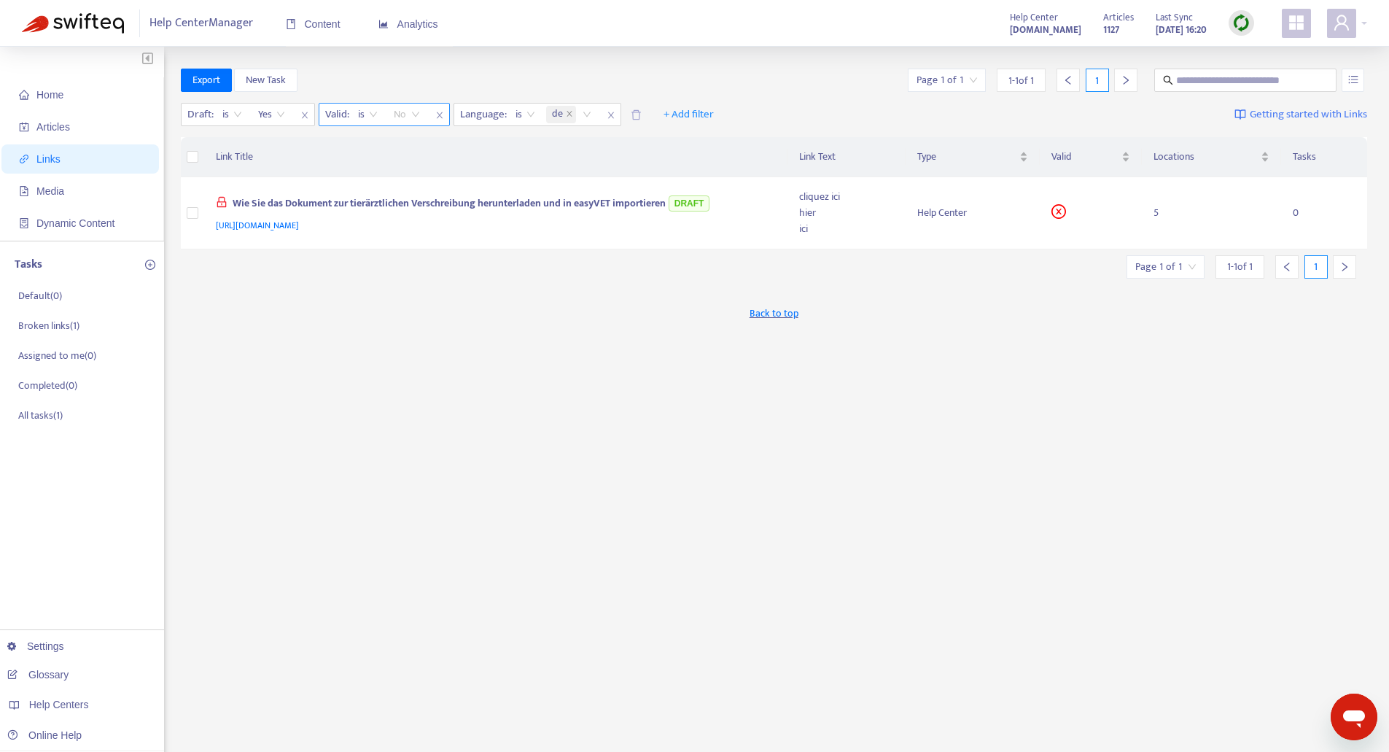
click at [421, 117] on div "No" at bounding box center [407, 115] width 42 height 22
click at [408, 170] on div "Yes" at bounding box center [525, 166] width 254 height 16
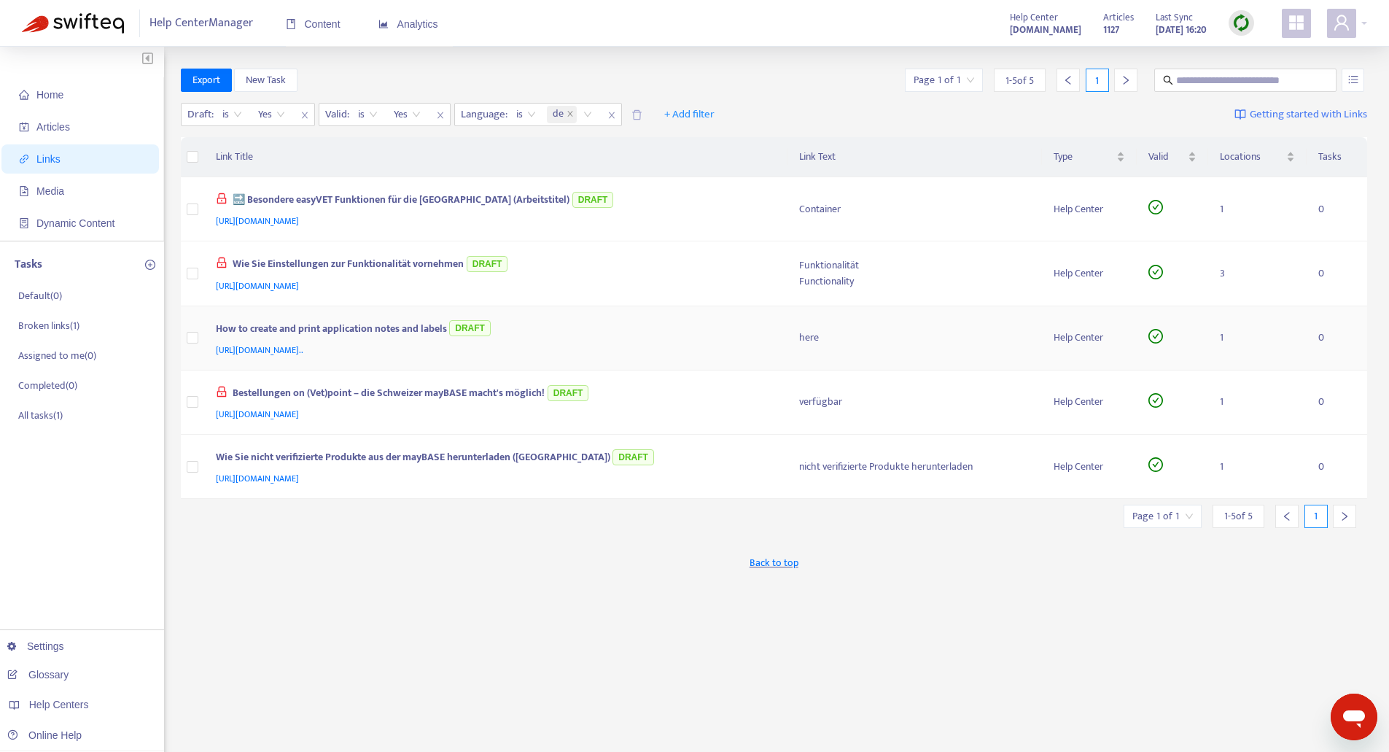
click at [362, 325] on div "How to create and print application notes and labels DRAFT" at bounding box center [493, 330] width 555 height 24
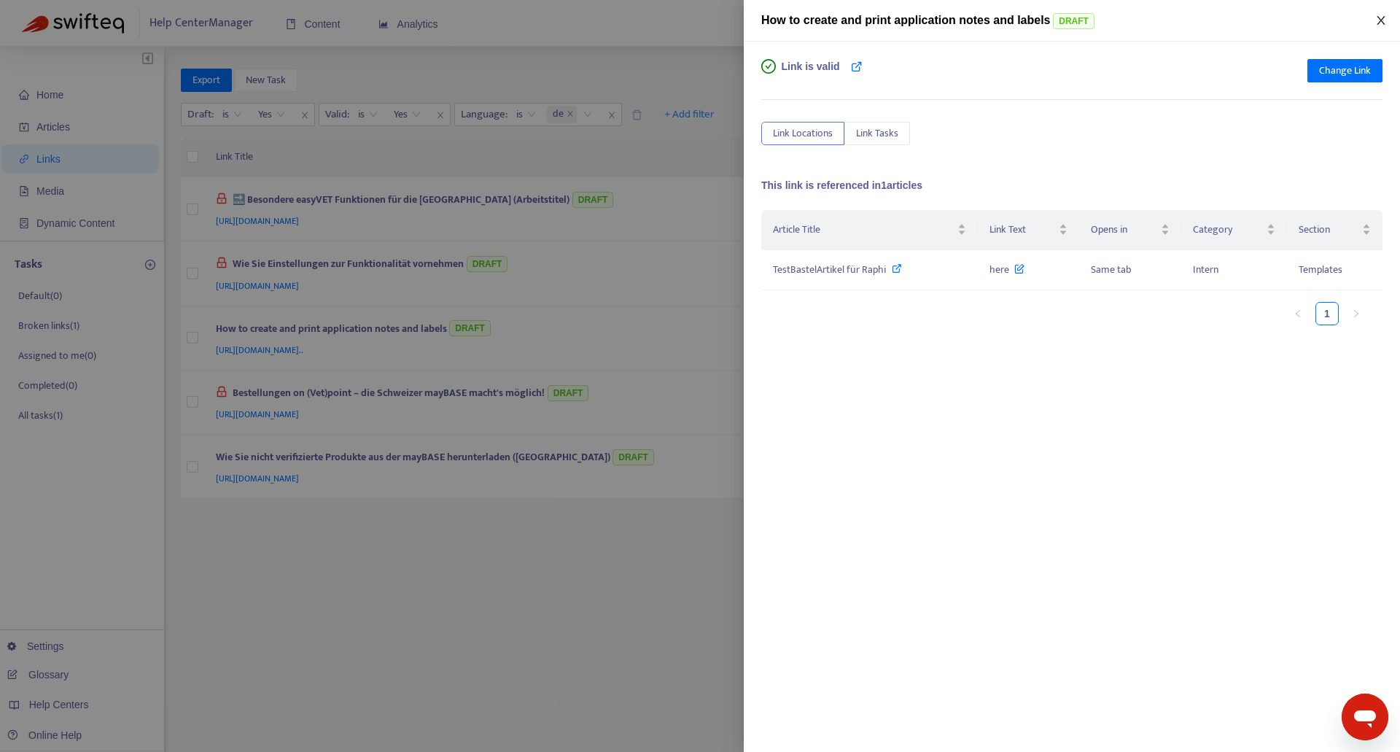
click at [1376, 18] on icon "close" at bounding box center [1381, 21] width 12 height 12
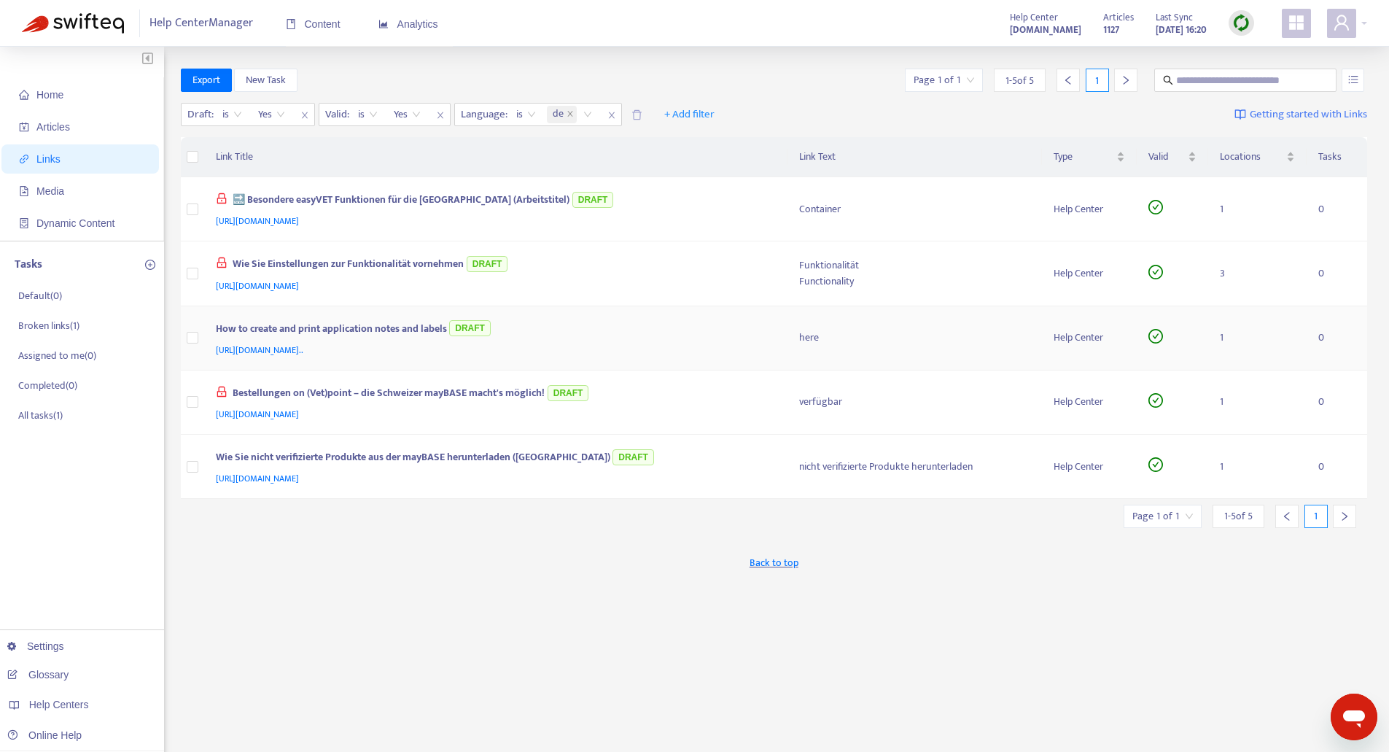
click at [303, 351] on span "[URL][DOMAIN_NAME].." at bounding box center [260, 350] width 88 height 15
click at [552, 610] on div "Export New Task Page 1 of 1 1 - 5 of 5 1 Draft : is Yes Valid : is Yes Language…" at bounding box center [774, 495] width 1187 height 853
click at [573, 113] on icon "close" at bounding box center [570, 113] width 7 height 7
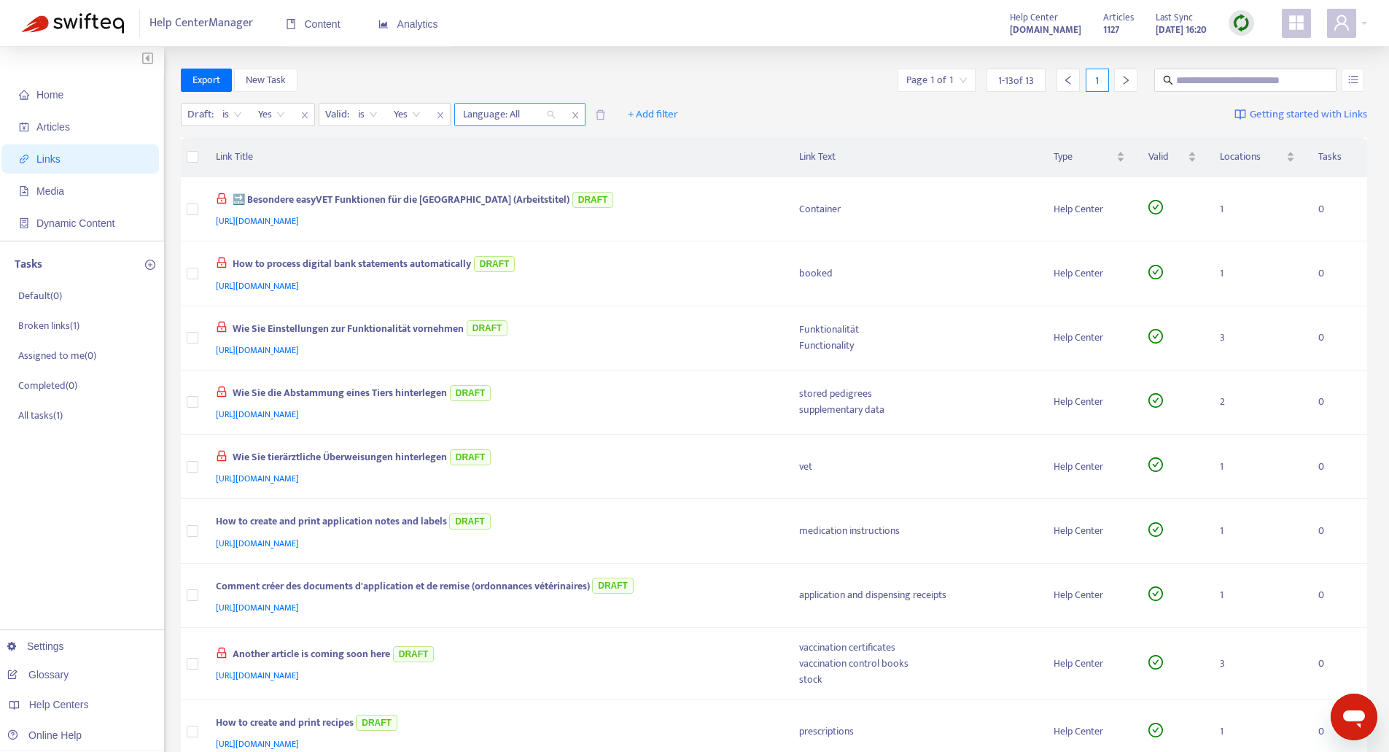
click at [550, 111] on div "Language: All" at bounding box center [509, 115] width 109 height 22
click at [475, 141] on div "en-[GEOGRAPHIC_DATA]" at bounding box center [594, 143] width 254 height 16
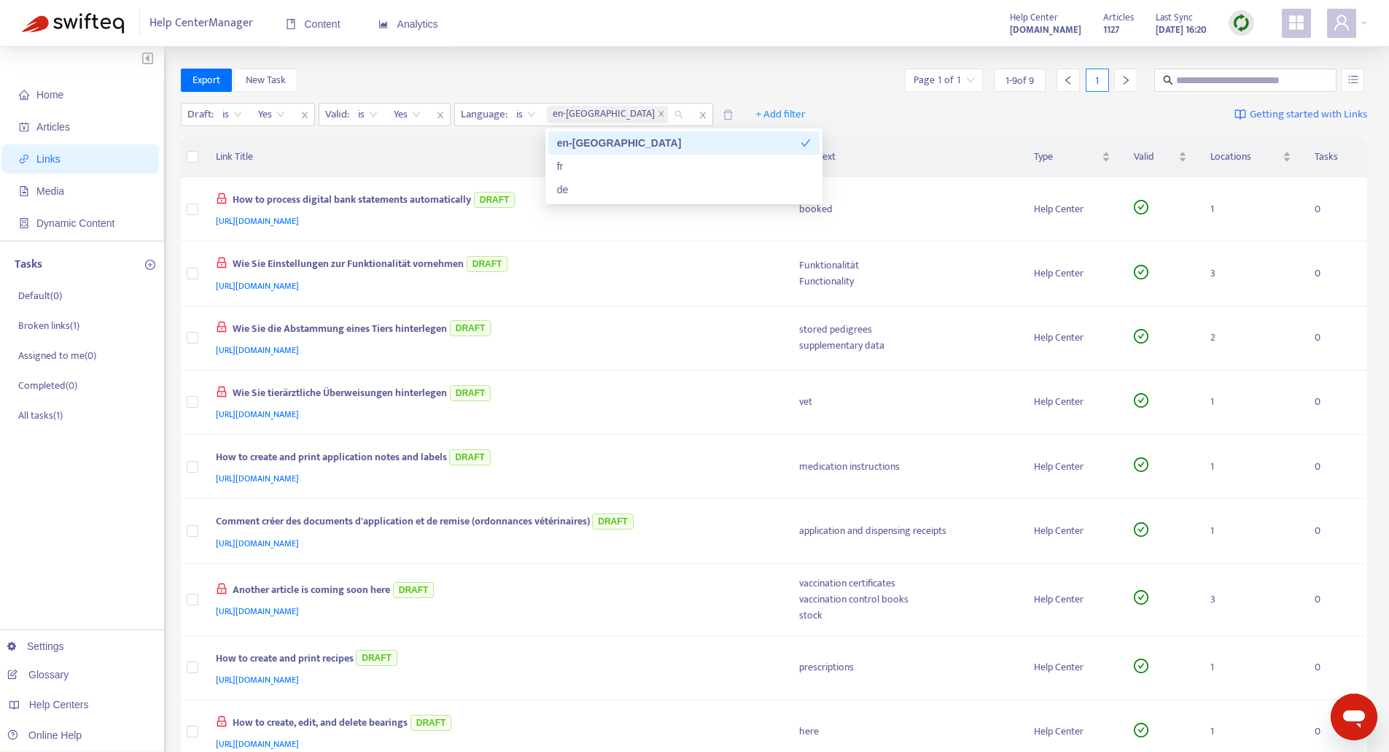
click at [475, 141] on th "Link Title" at bounding box center [495, 157] width 583 height 40
click at [695, 271] on div "Wie Sie Einstellungen zur Funktionalität vornehmen DRAFT" at bounding box center [493, 265] width 555 height 24
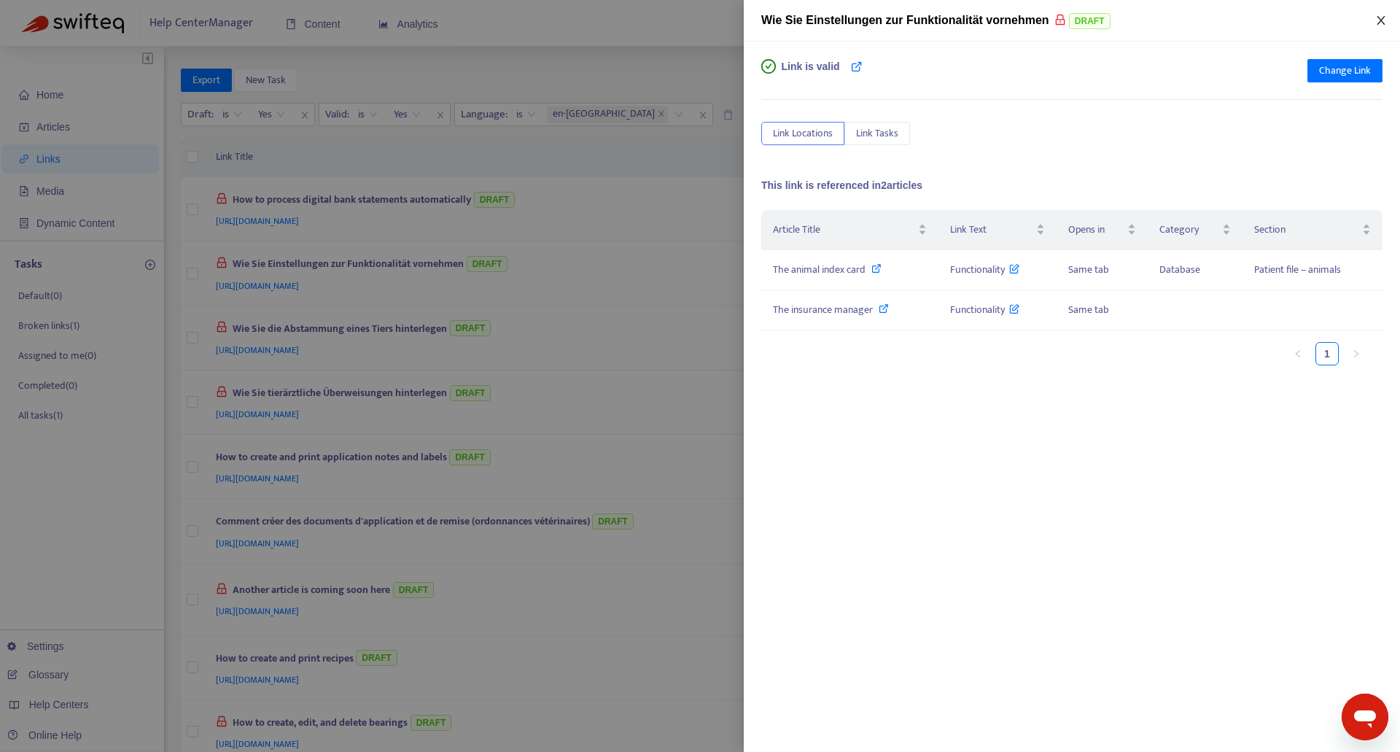
drag, startPoint x: 1386, startPoint y: 36, endPoint x: 1383, endPoint y: 26, distance: 11.3
click at [1383, 26] on icon "close" at bounding box center [1381, 21] width 12 height 12
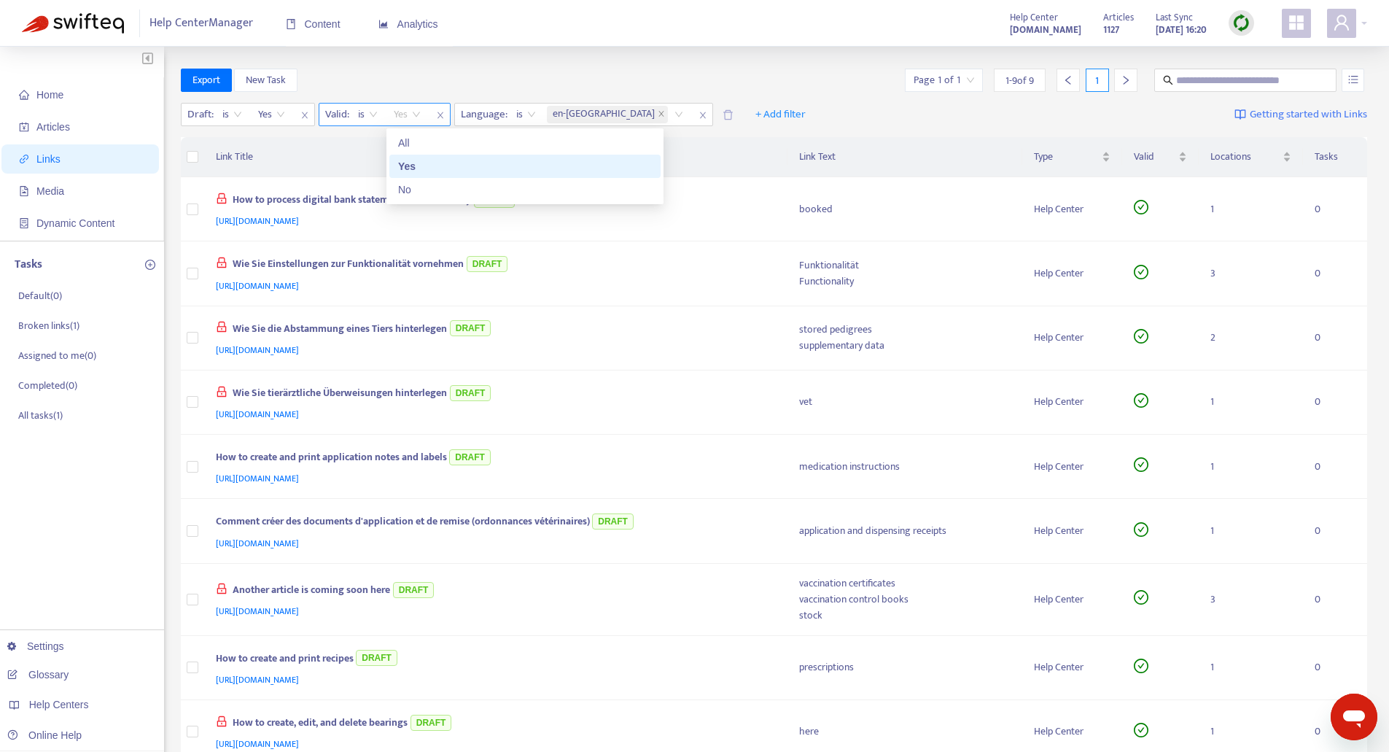
click at [421, 115] on span "Yes" at bounding box center [407, 115] width 27 height 22
click at [418, 186] on div "No" at bounding box center [525, 190] width 254 height 16
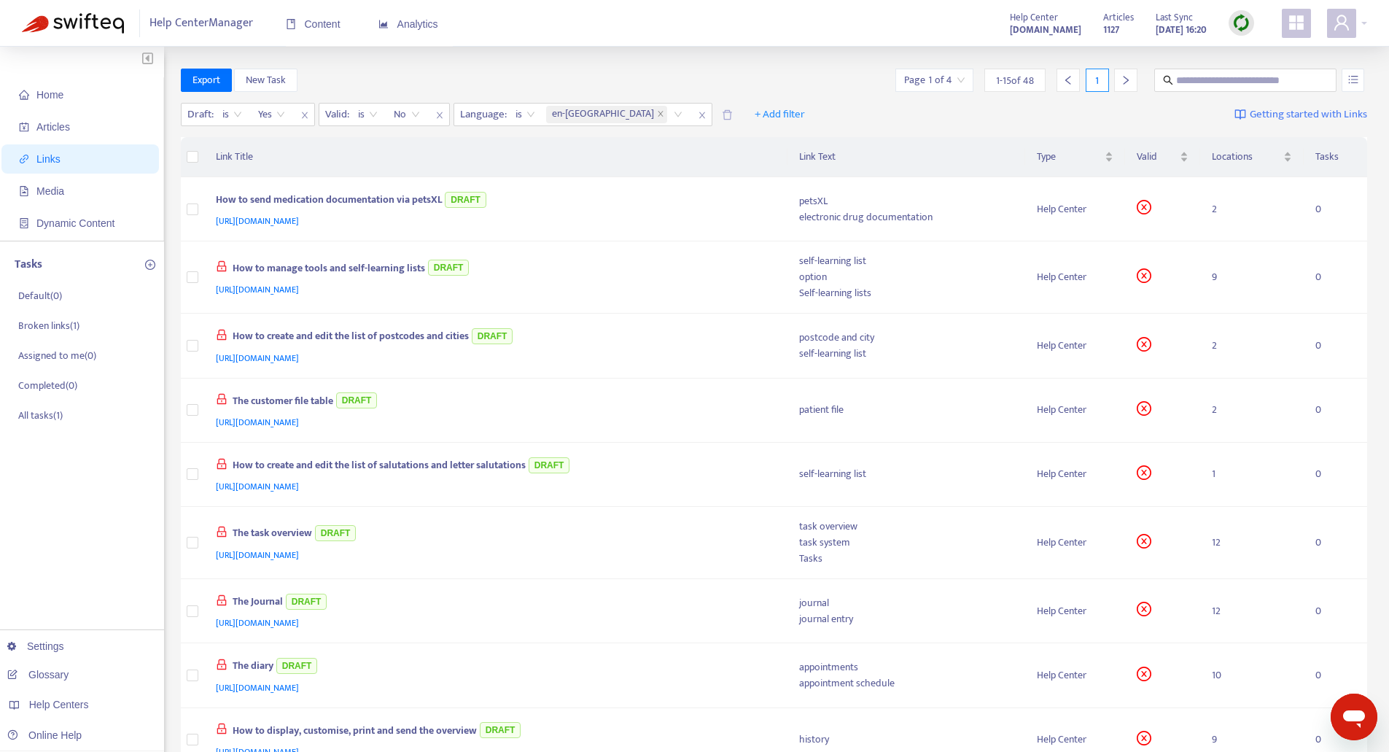
click at [513, 71] on div "Export New Task Page 1 of 4 1 - 15 of 48 1" at bounding box center [774, 80] width 1187 height 23
click at [1022, 77] on span "1 - 15 of 48" at bounding box center [1015, 80] width 38 height 15
click at [940, 77] on input "search" at bounding box center [934, 80] width 61 height 22
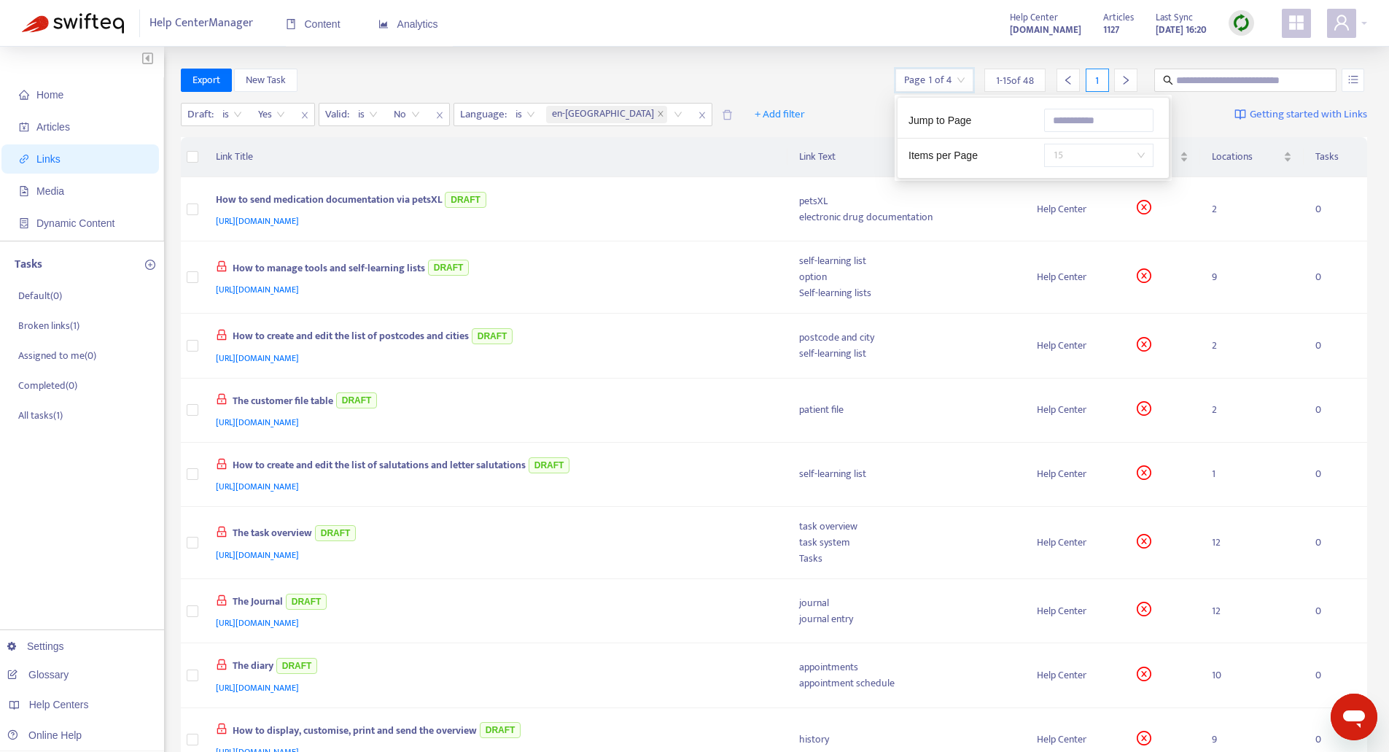
click at [1135, 157] on span "15" at bounding box center [1099, 155] width 92 height 22
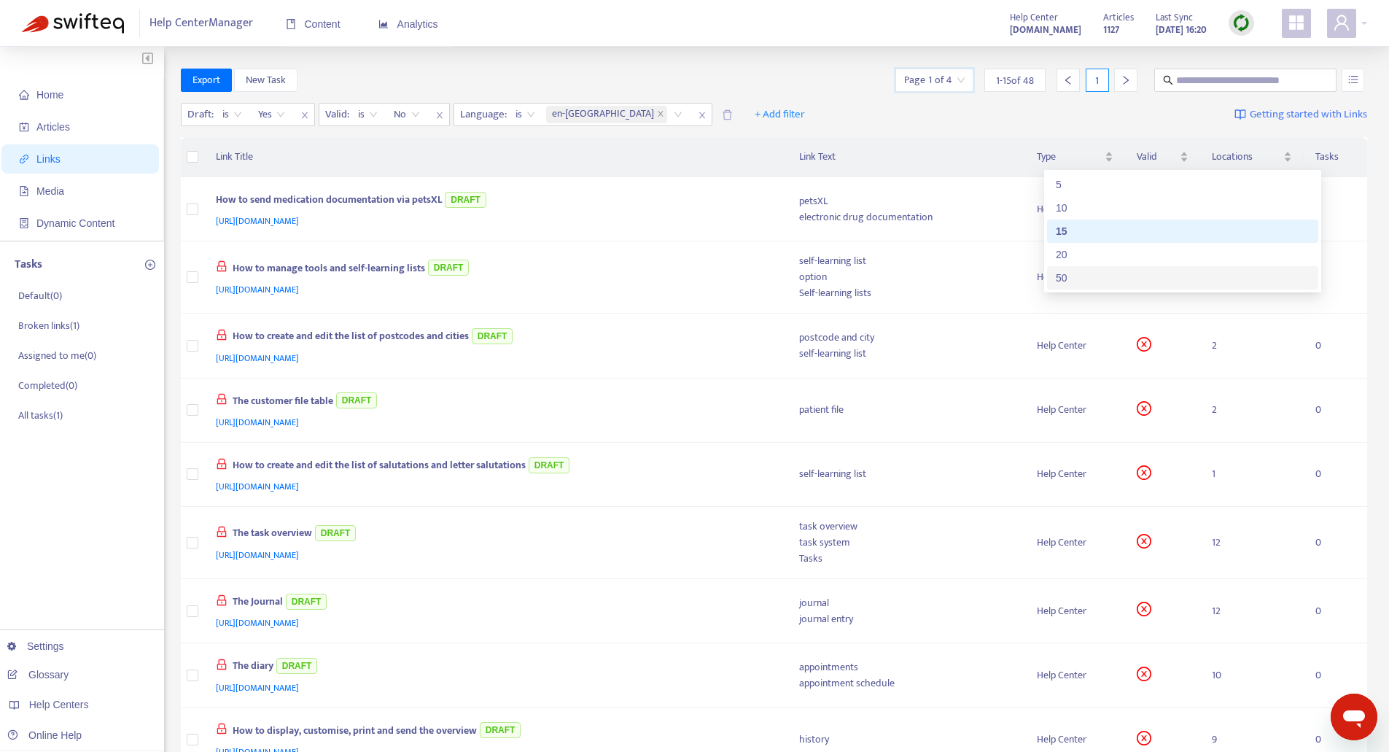
click at [1070, 282] on div "50" at bounding box center [1183, 278] width 254 height 16
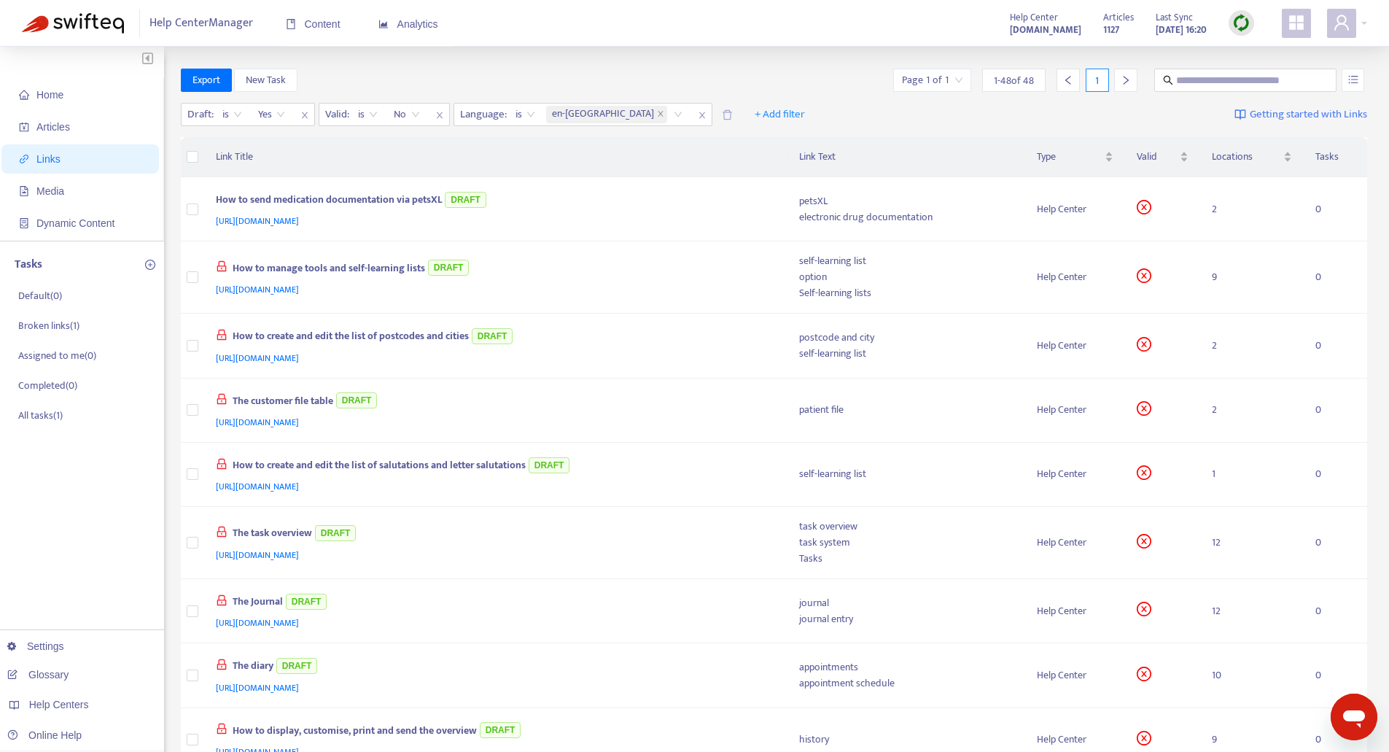
click at [839, 98] on div "Draft : is Yes Valid : is No Language : is en-gb + Add filter Getting started w…" at bounding box center [774, 118] width 1187 height 40
click at [657, 117] on icon "close" at bounding box center [660, 113] width 7 height 7
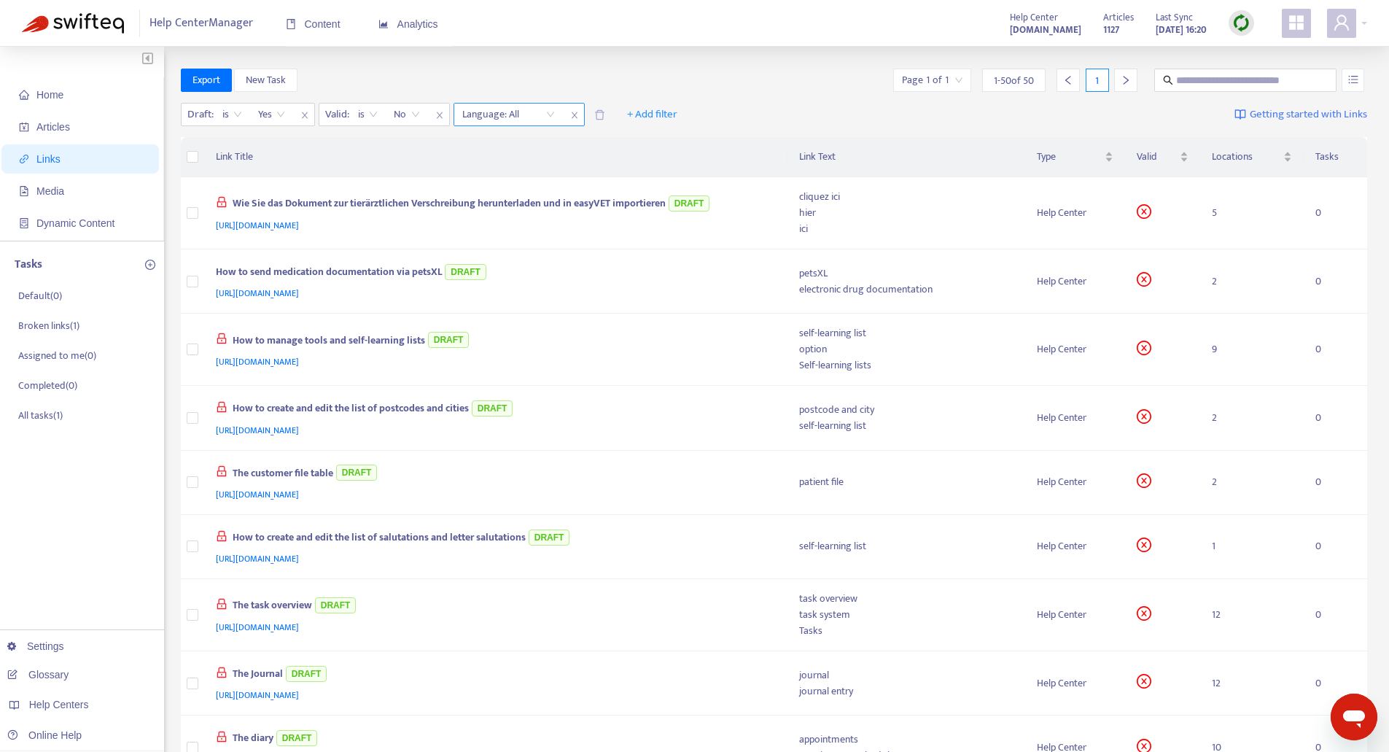
click at [555, 112] on div "Language: All" at bounding box center [508, 115] width 109 height 22
click at [466, 160] on div "fr" at bounding box center [593, 166] width 254 height 16
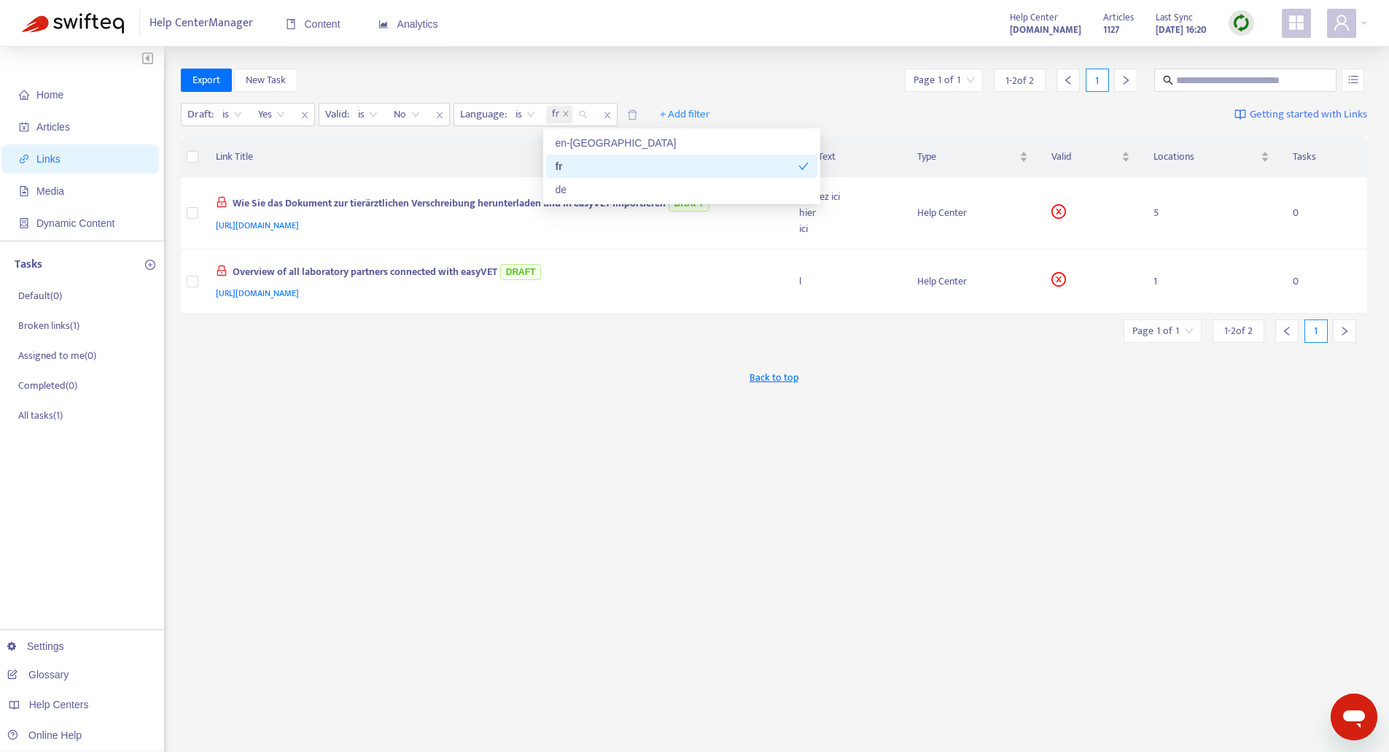
click at [518, 71] on div "Export New Task Page 1 of 1 1 - 2 of 2 1" at bounding box center [774, 80] width 1187 height 23
click at [634, 202] on div "Wie Sie das Dokument zur tierärztlichen Verschreibung herunterladen und in easy…" at bounding box center [493, 205] width 555 height 24
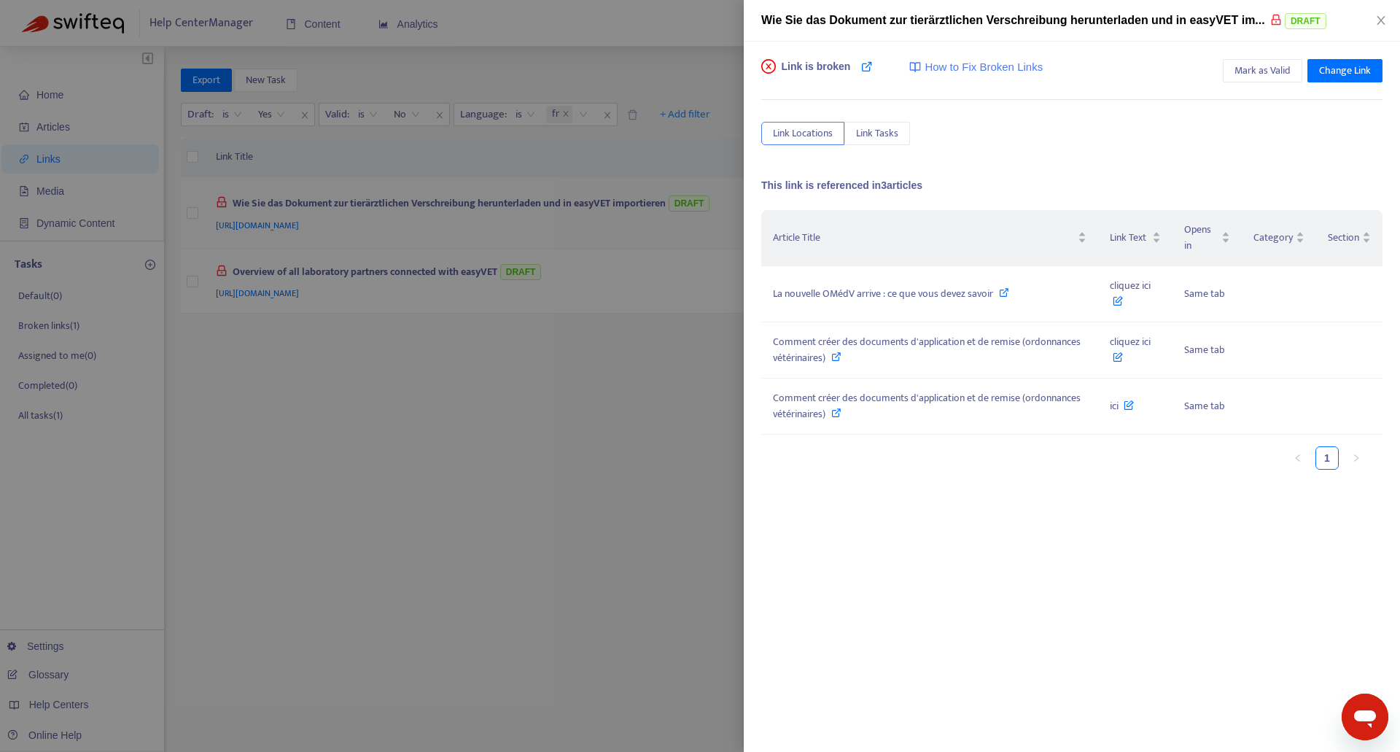
click at [634, 202] on div at bounding box center [700, 376] width 1400 height 752
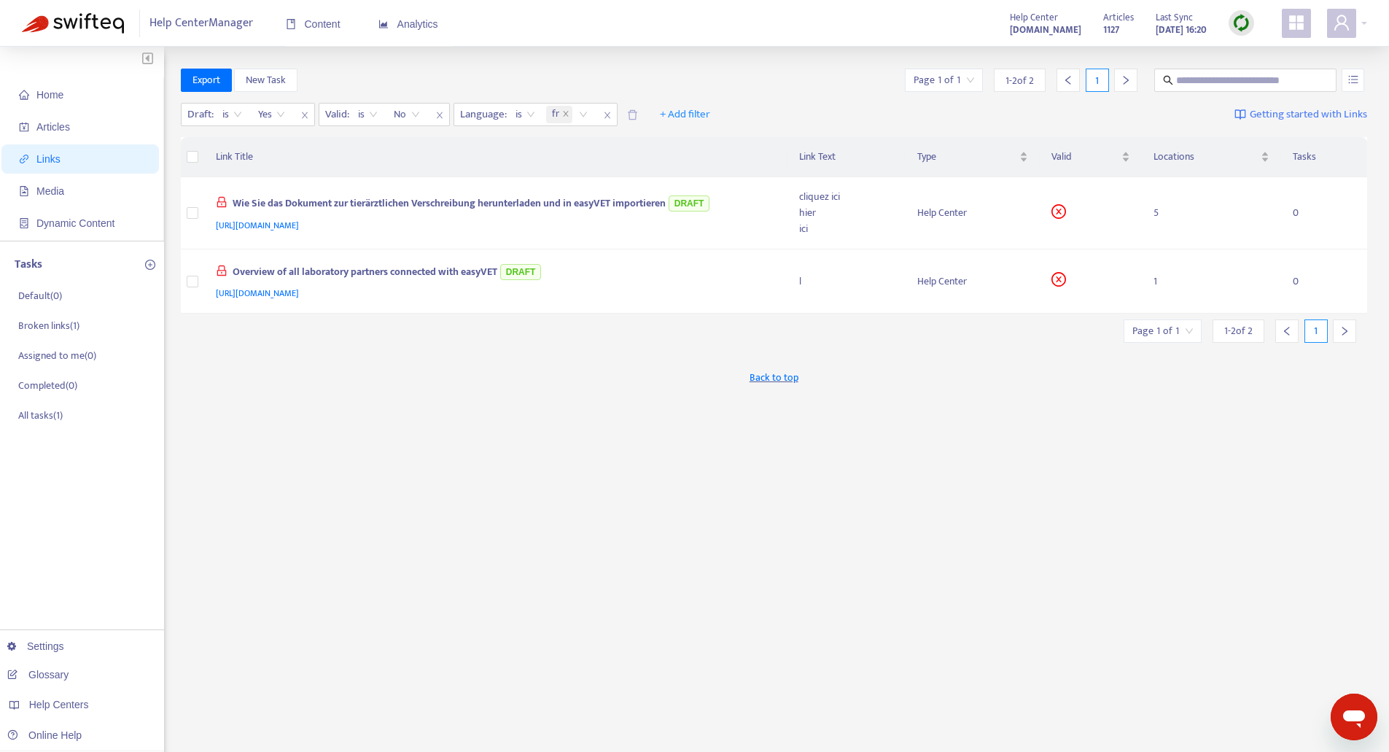
click at [563, 581] on div "Export New Task Page 1 of 1 1 - 2 of 2 1 Draft : is Yes Valid : is No Language …" at bounding box center [774, 495] width 1187 height 853
click at [95, 154] on span "Links" at bounding box center [83, 158] width 128 height 29
click at [236, 118] on span "is" at bounding box center [232, 115] width 20 height 22
click at [233, 113] on span "is" at bounding box center [232, 115] width 20 height 22
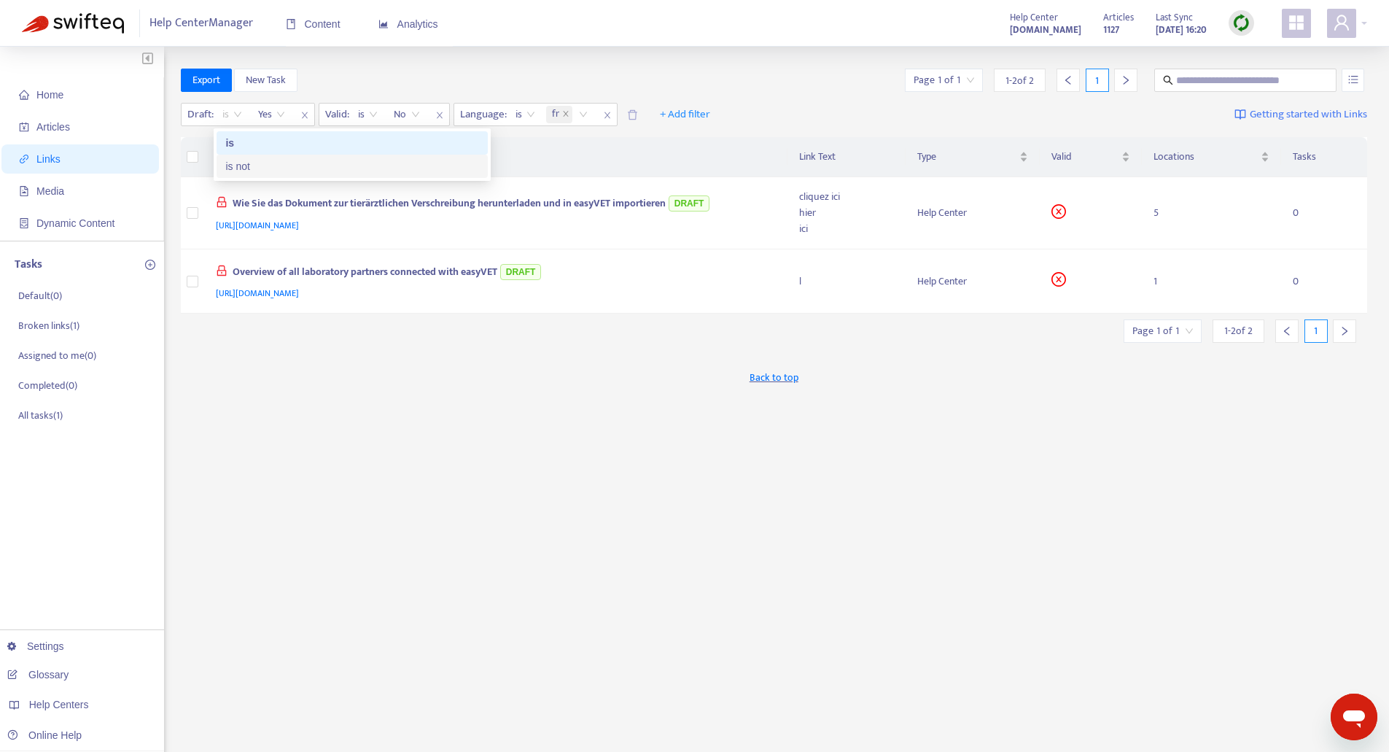
click at [233, 162] on div "is not" at bounding box center [352, 166] width 254 height 16
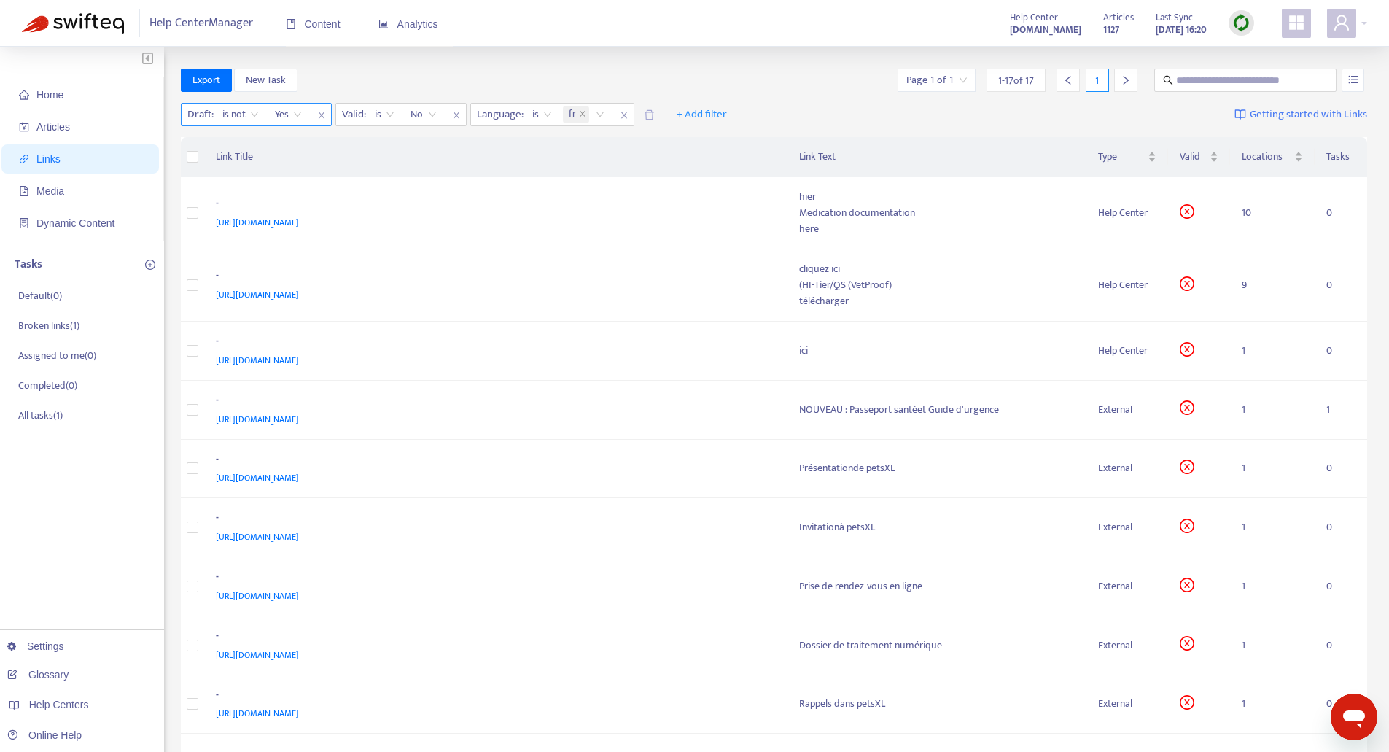
click at [299, 115] on span "Yes" at bounding box center [288, 115] width 27 height 22
click at [244, 116] on span "is not" at bounding box center [240, 115] width 36 height 22
click at [243, 142] on div "is" at bounding box center [352, 143] width 254 height 16
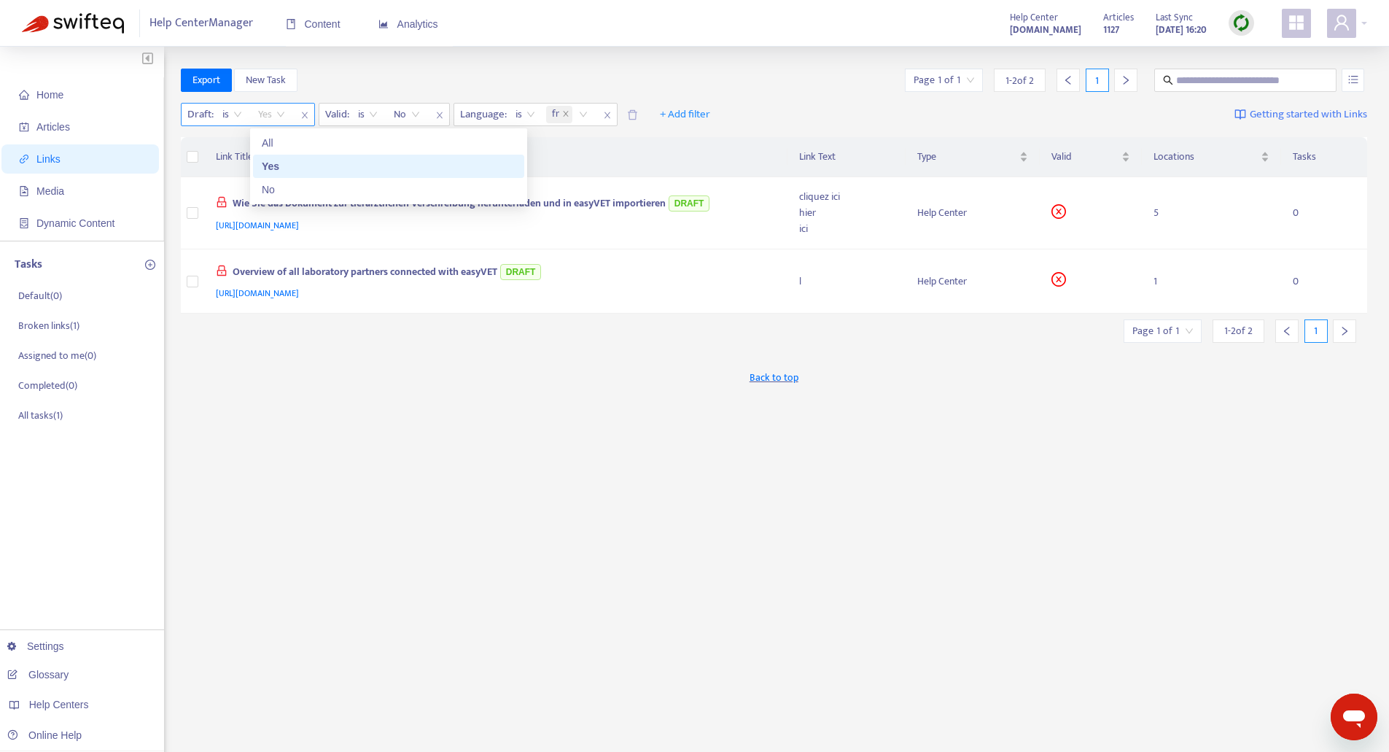
click at [284, 112] on span "Yes" at bounding box center [271, 115] width 27 height 22
click at [272, 186] on div "No" at bounding box center [389, 190] width 254 height 16
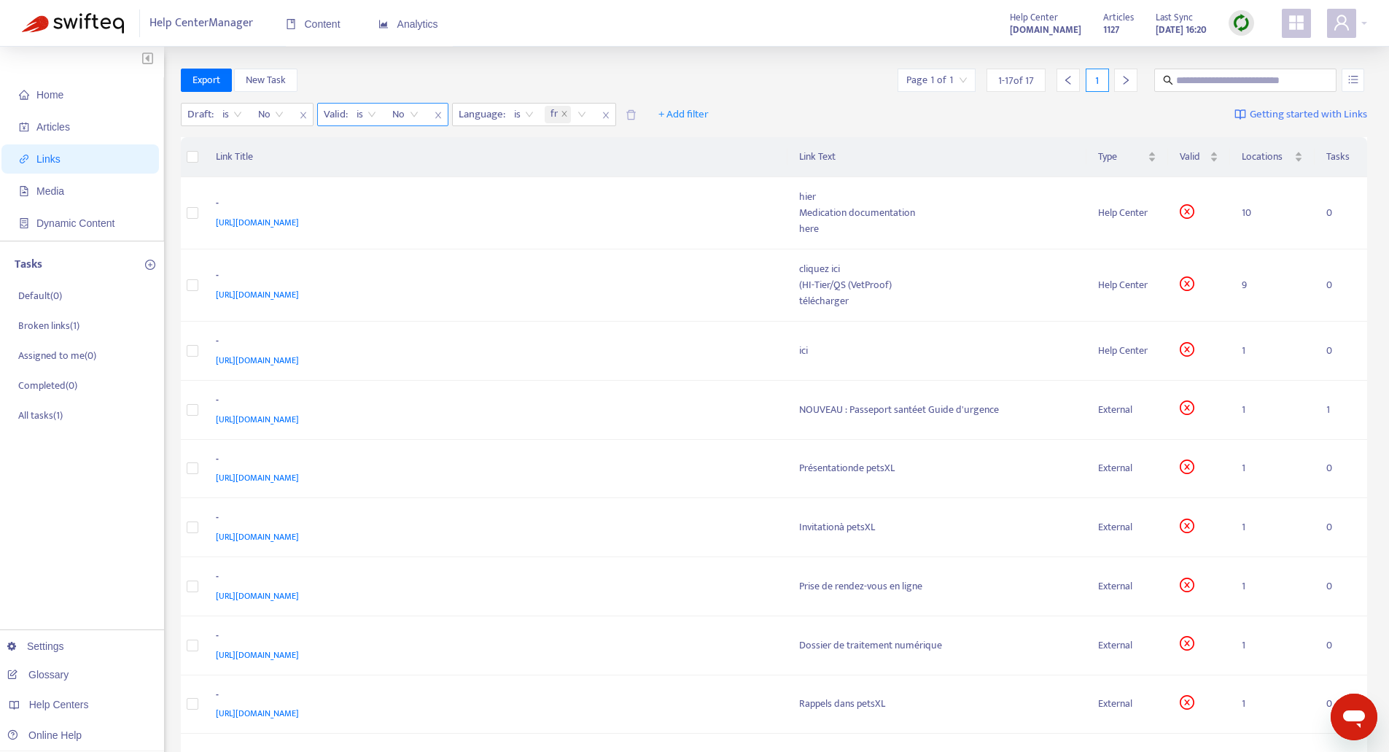
click at [423, 112] on div "No" at bounding box center [405, 115] width 42 height 22
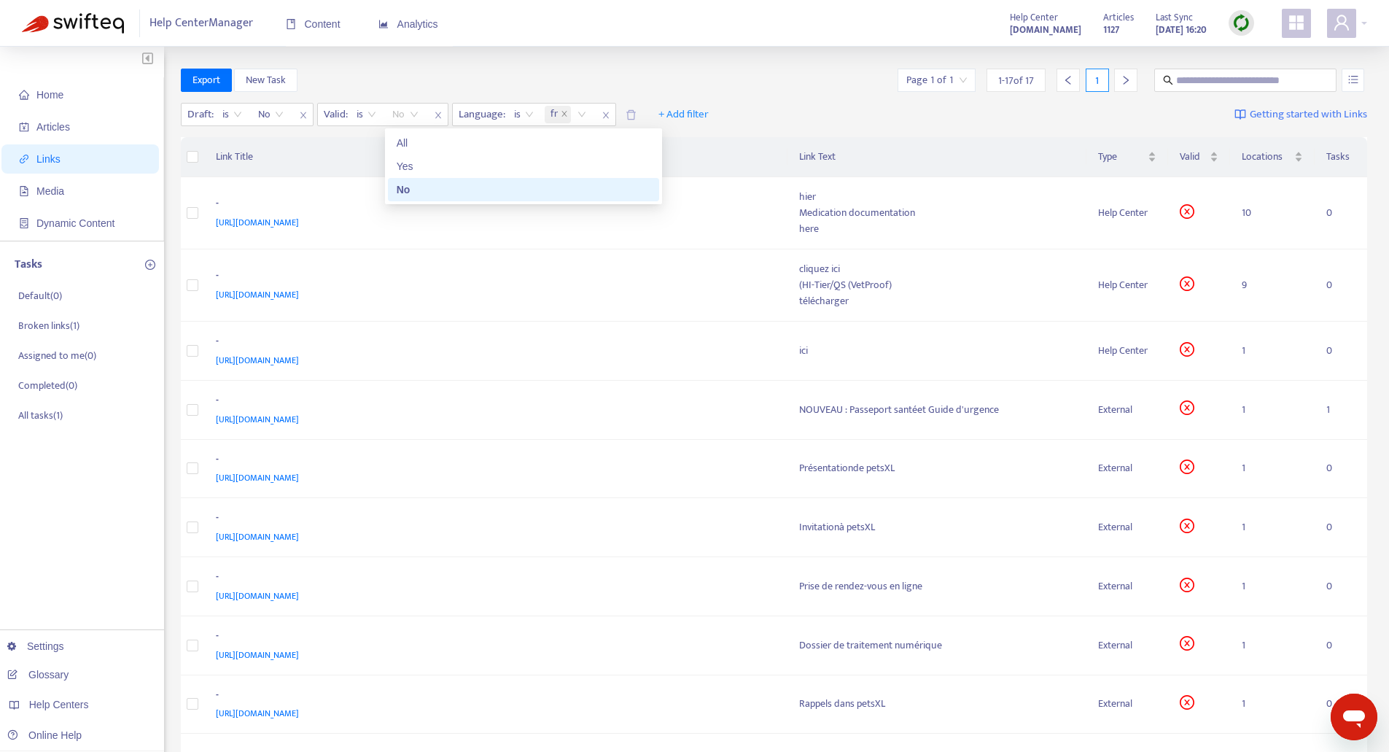
click at [424, 195] on div "No" at bounding box center [524, 190] width 254 height 16
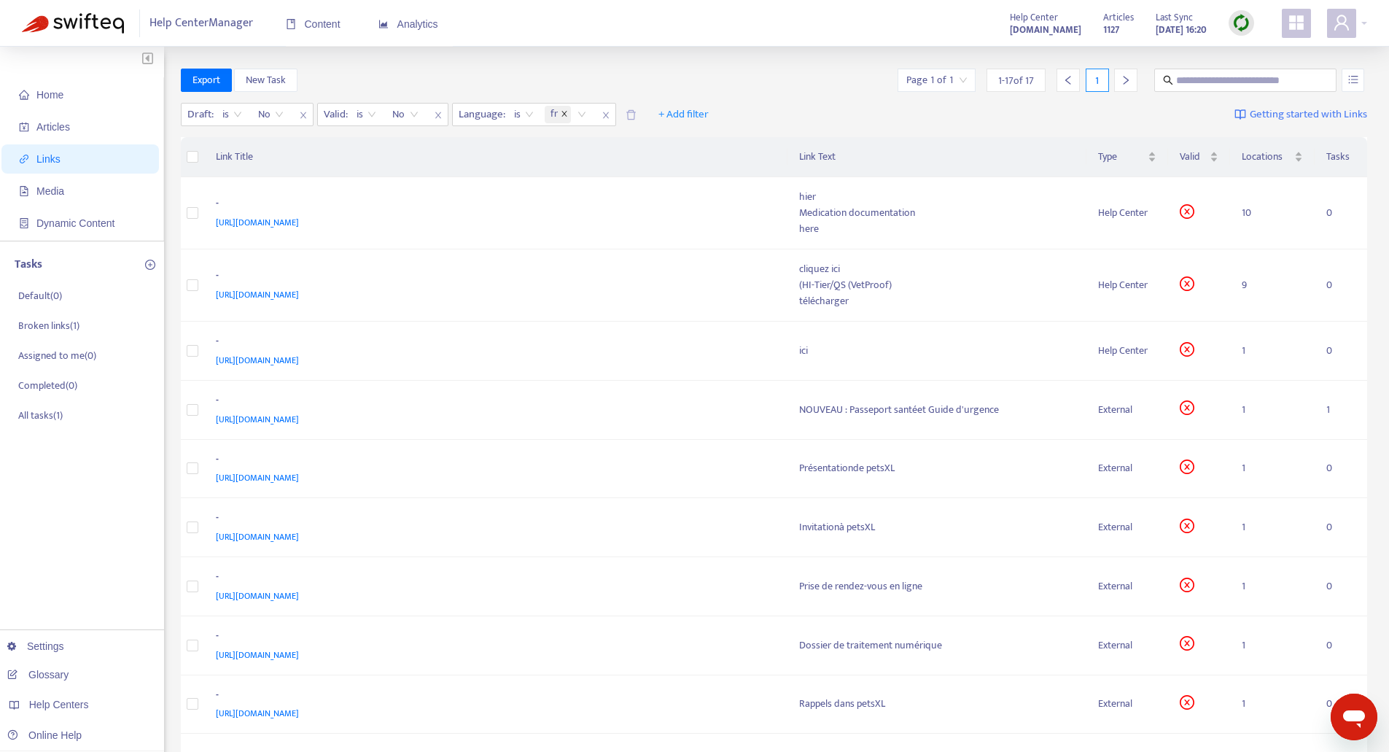
click at [564, 112] on icon "close" at bounding box center [564, 113] width 7 height 7
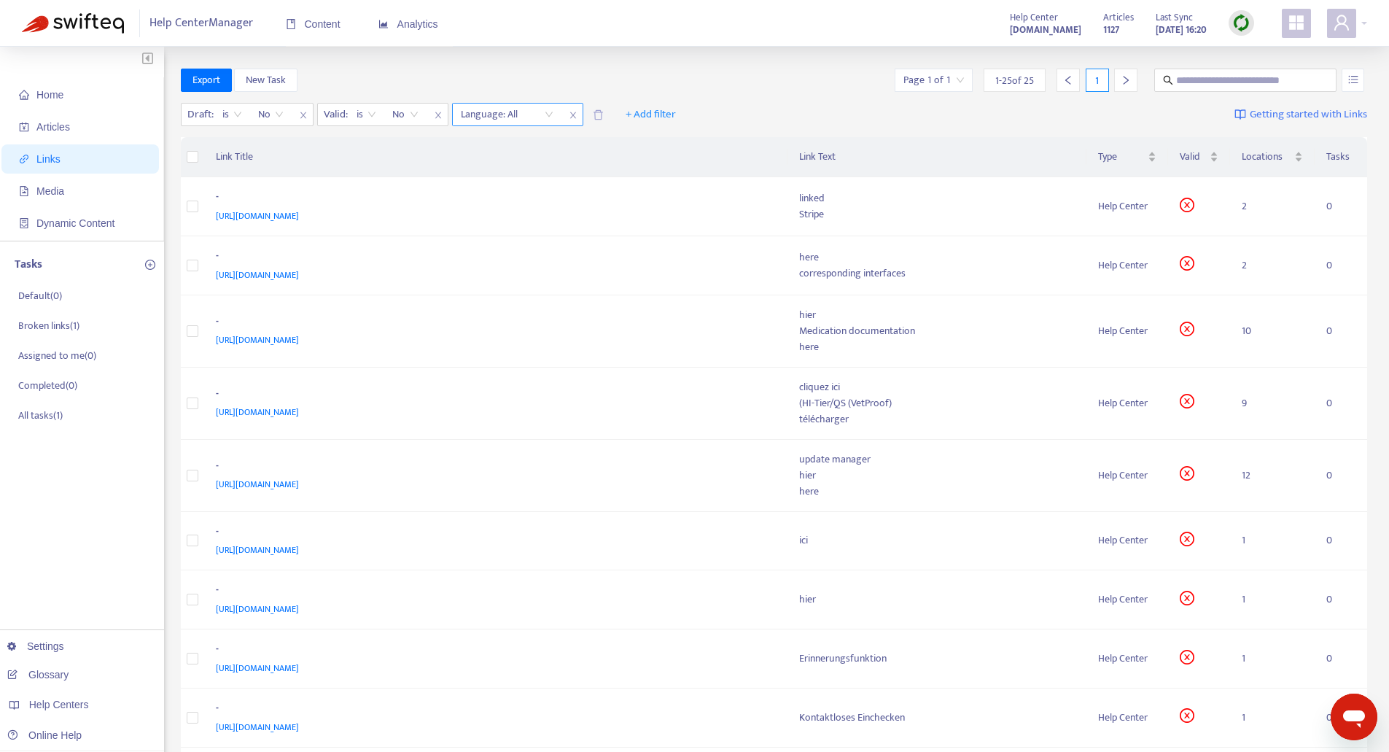
click at [549, 114] on div "Language: All" at bounding box center [507, 115] width 109 height 22
click at [507, 163] on div "fr" at bounding box center [592, 166] width 254 height 16
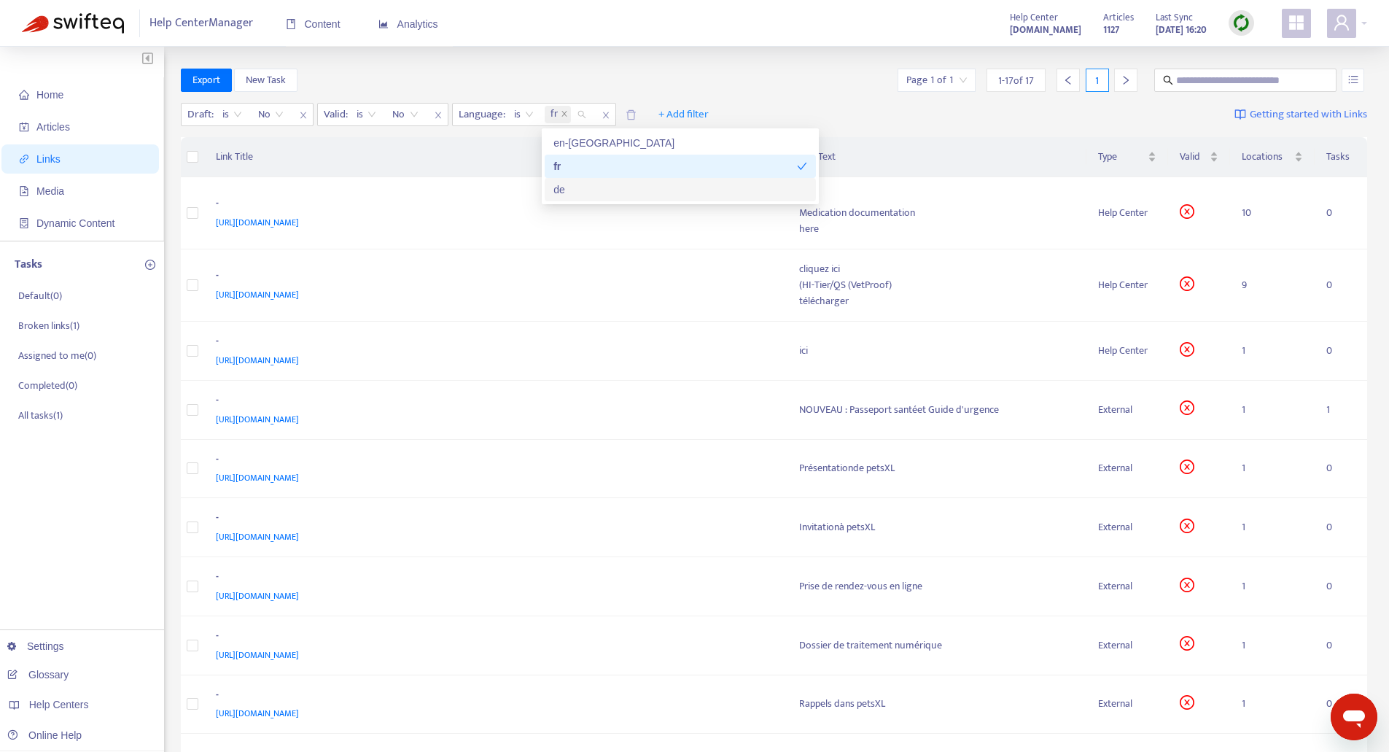
click at [895, 127] on div "Draft : is No Valid : is No Language : is fr + Add filter Getting started with …" at bounding box center [774, 118] width 1187 height 40
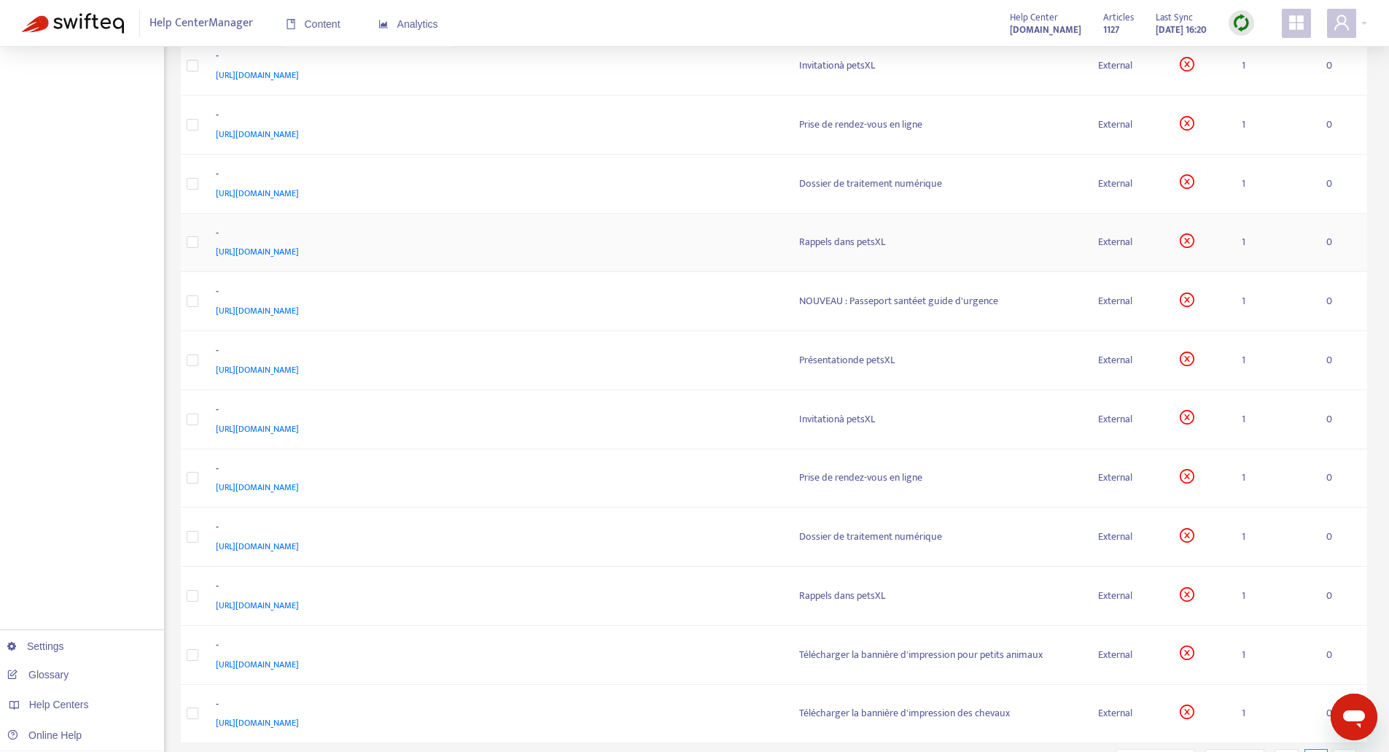
scroll to position [24, 0]
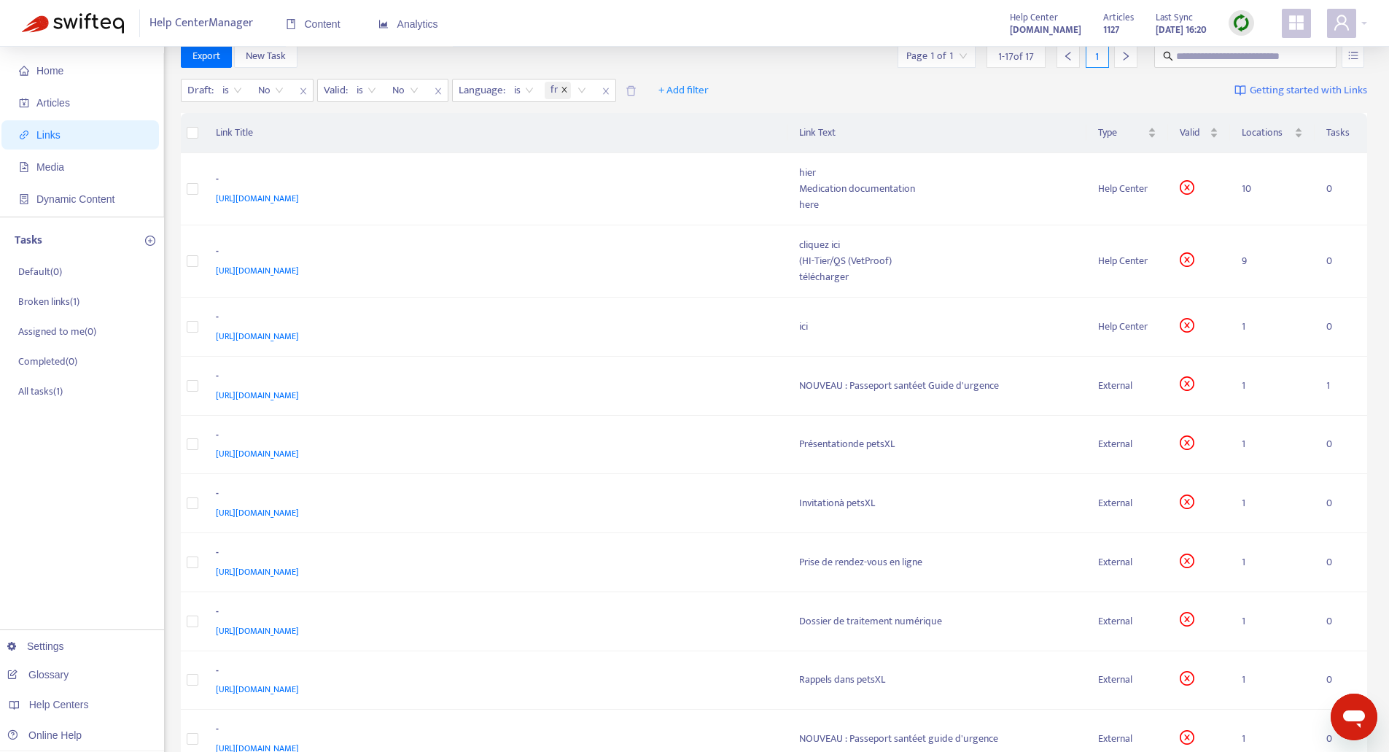
click at [564, 88] on icon "close" at bounding box center [564, 89] width 7 height 7
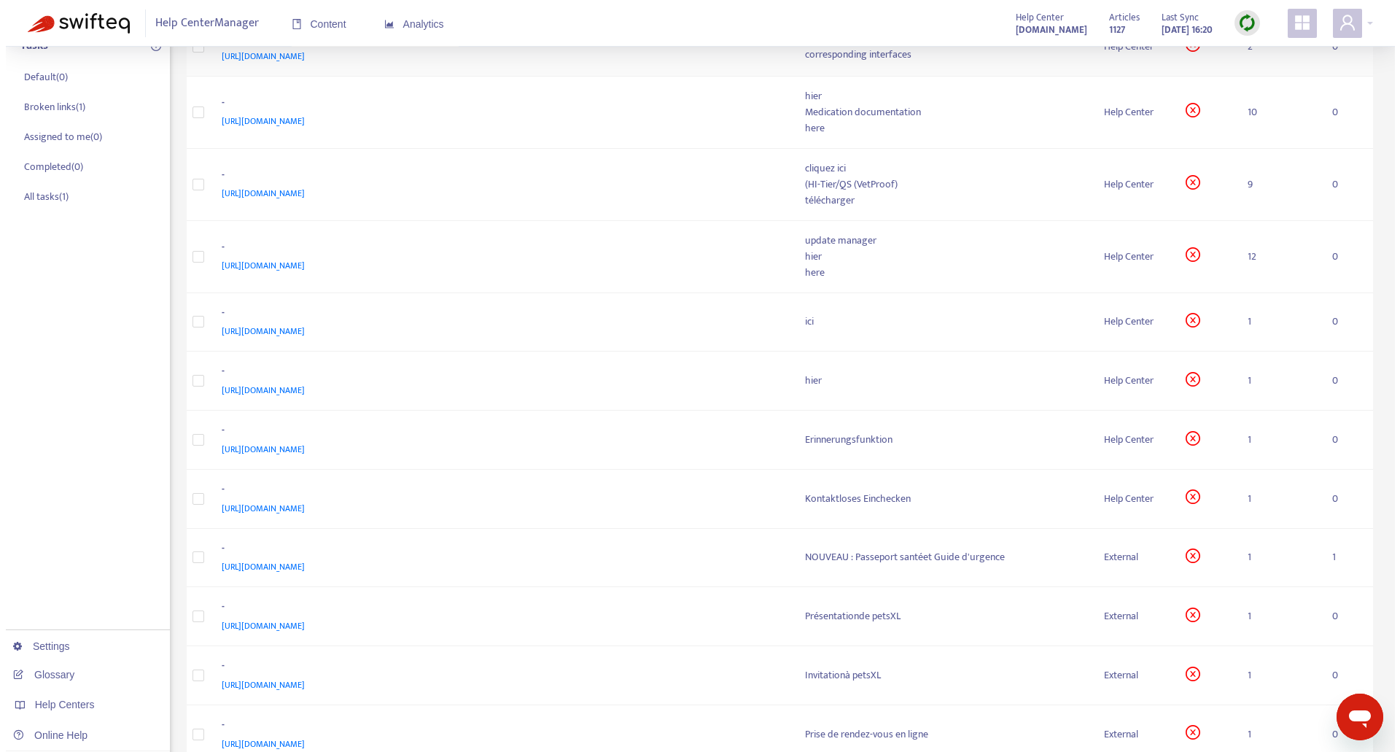
scroll to position [292, 0]
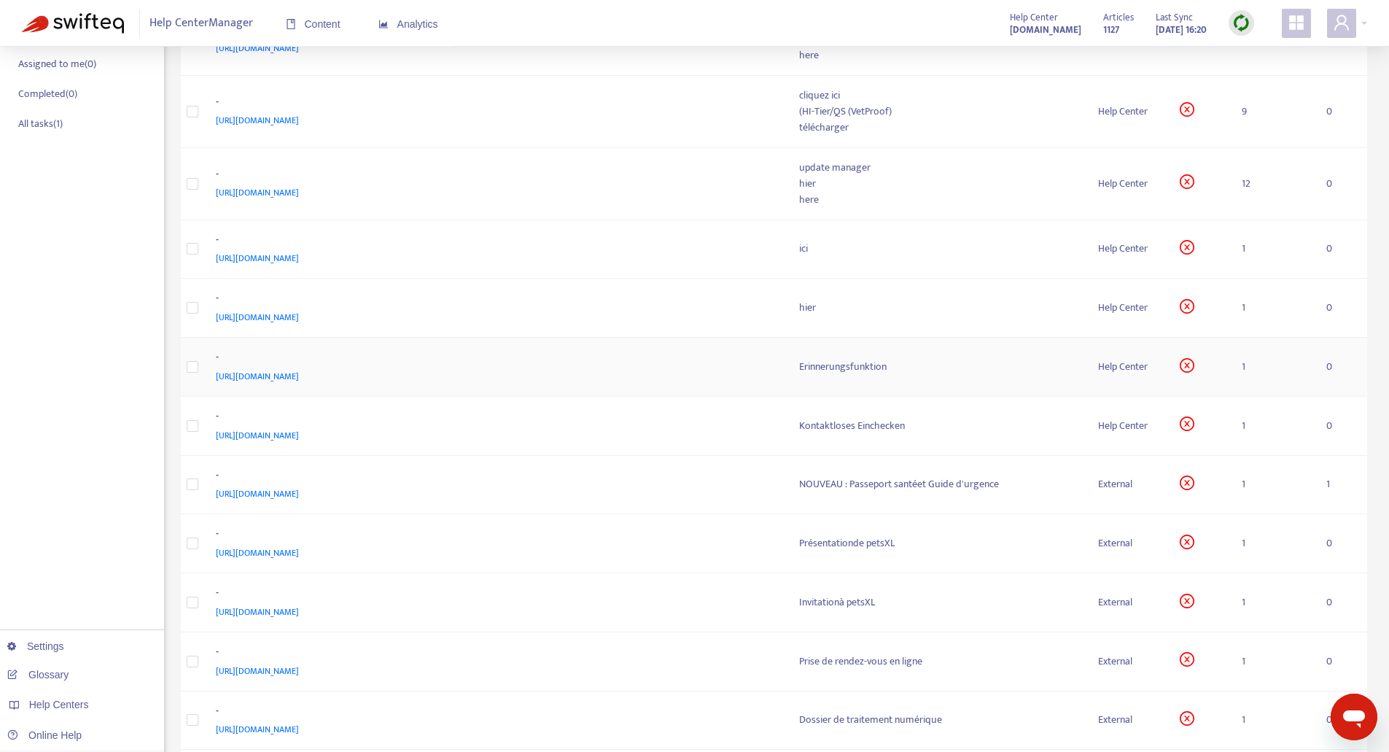
click at [667, 362] on div "-" at bounding box center [493, 358] width 555 height 19
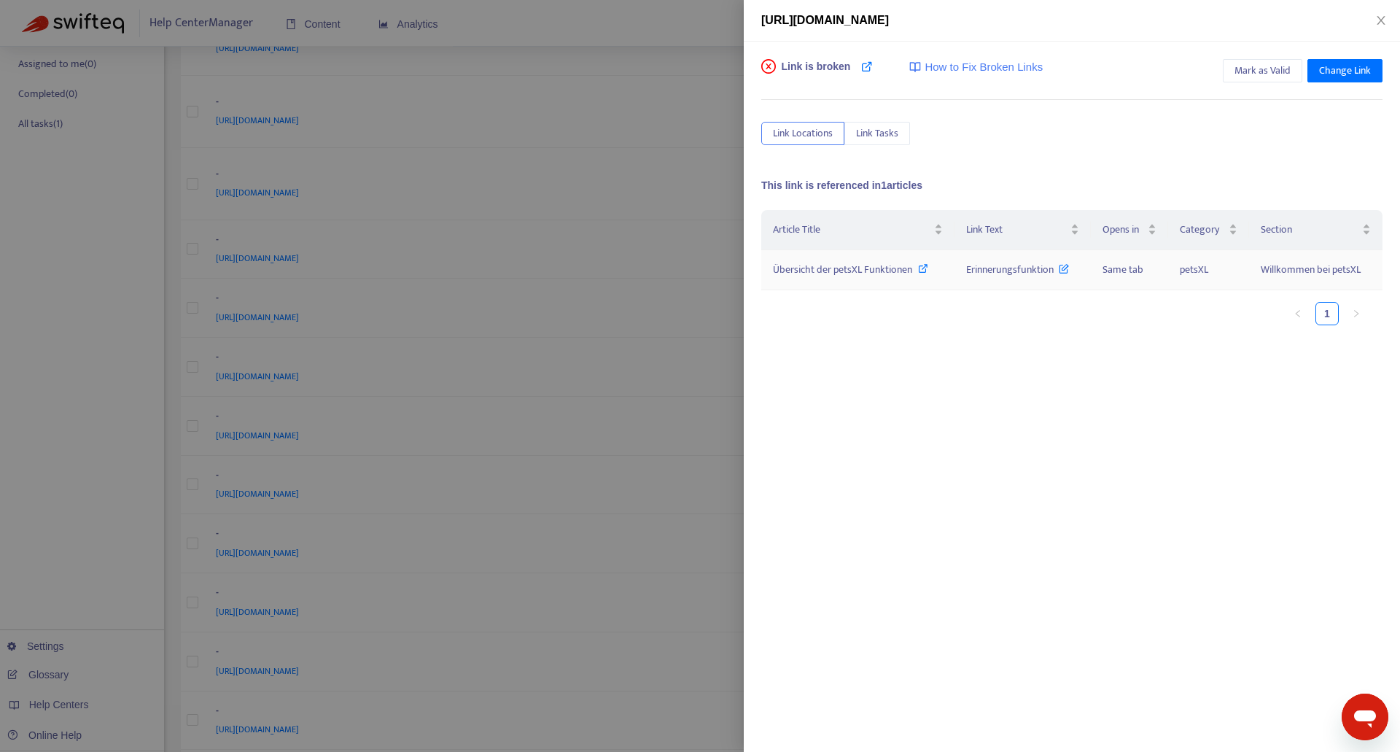
click at [829, 265] on span "Übersicht der petsXL Funktionen" at bounding box center [842, 269] width 139 height 17
